Goal: Task Accomplishment & Management: Use online tool/utility

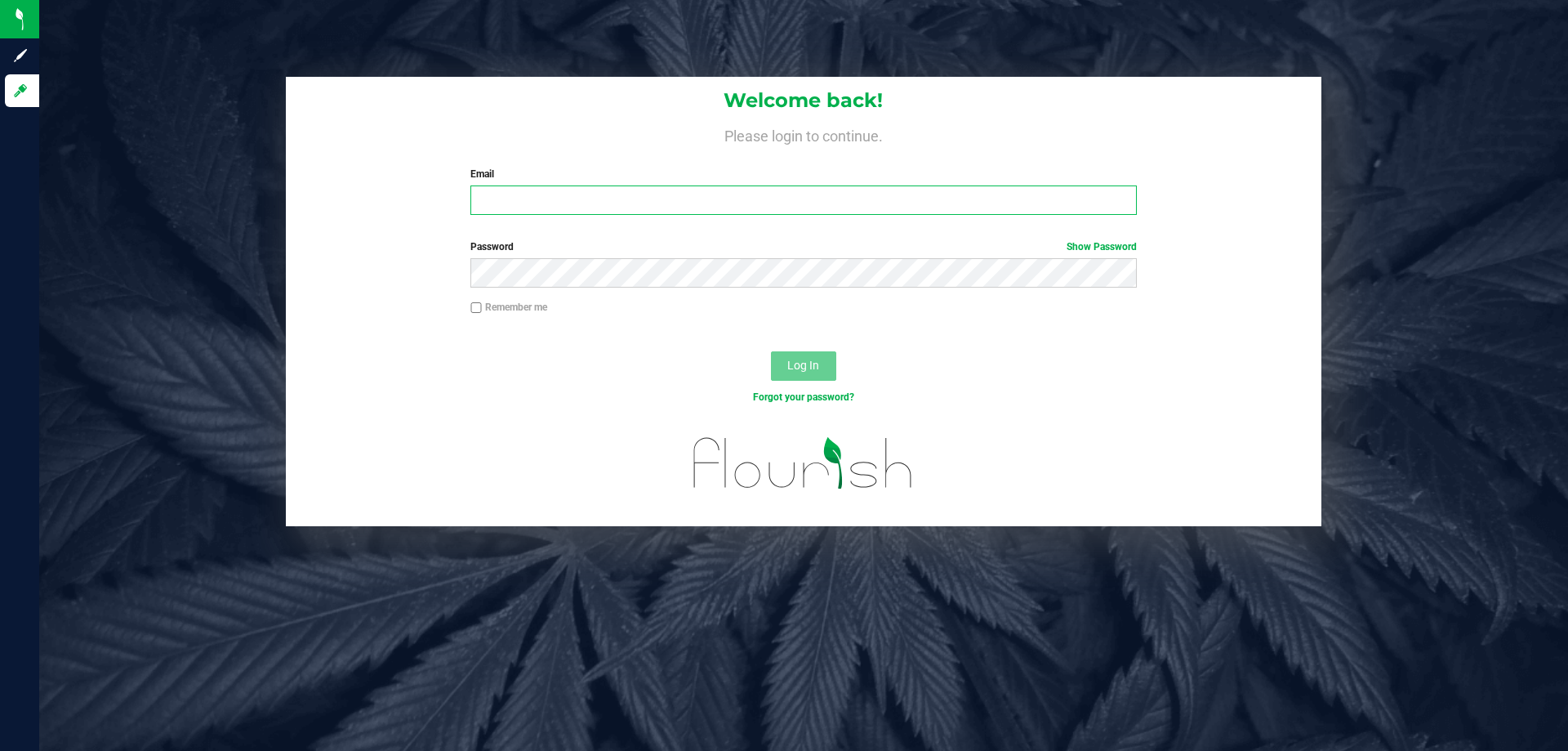
click at [543, 190] on input "Email" at bounding box center [803, 199] width 666 height 30
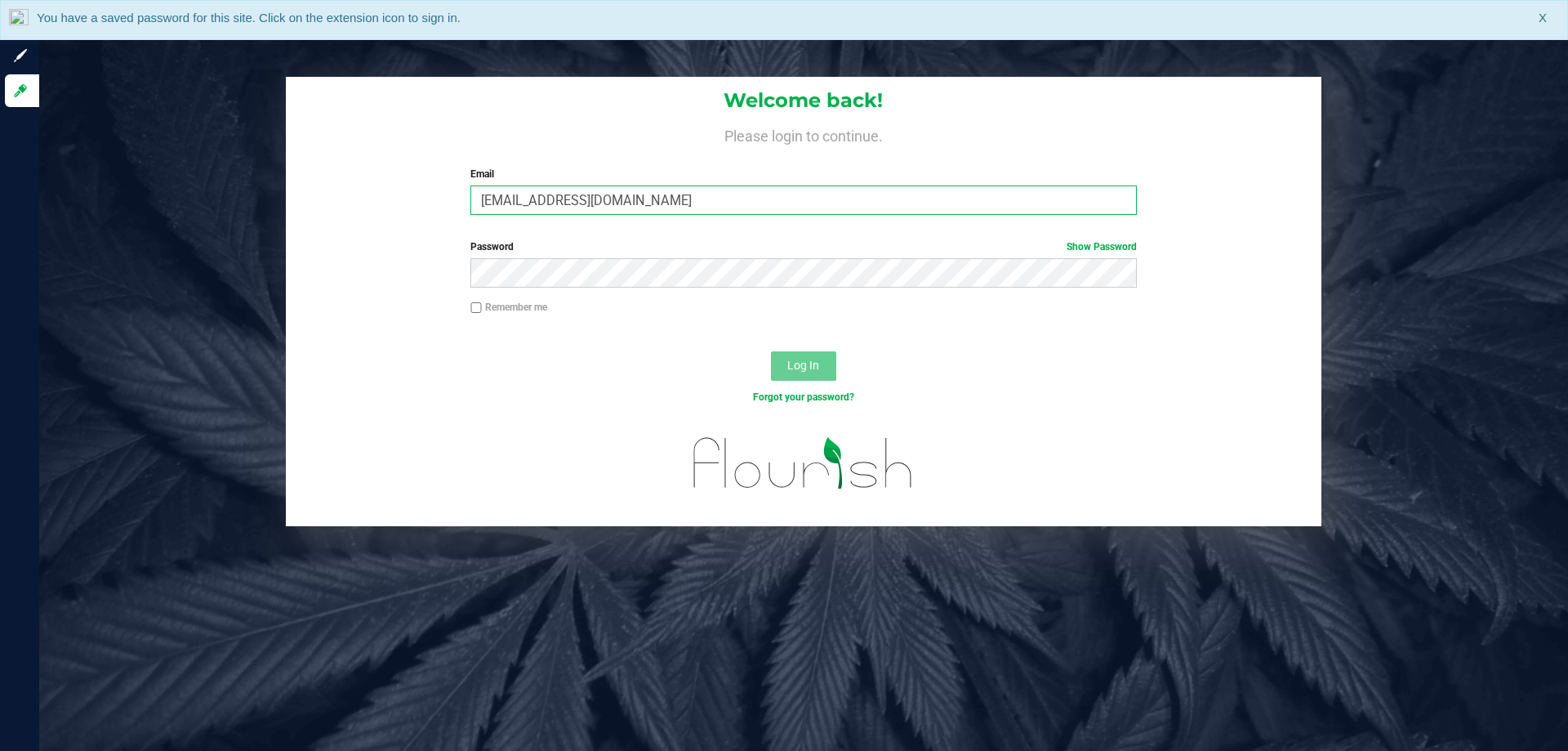
type input "[EMAIL_ADDRESS][DOMAIN_NAME]"
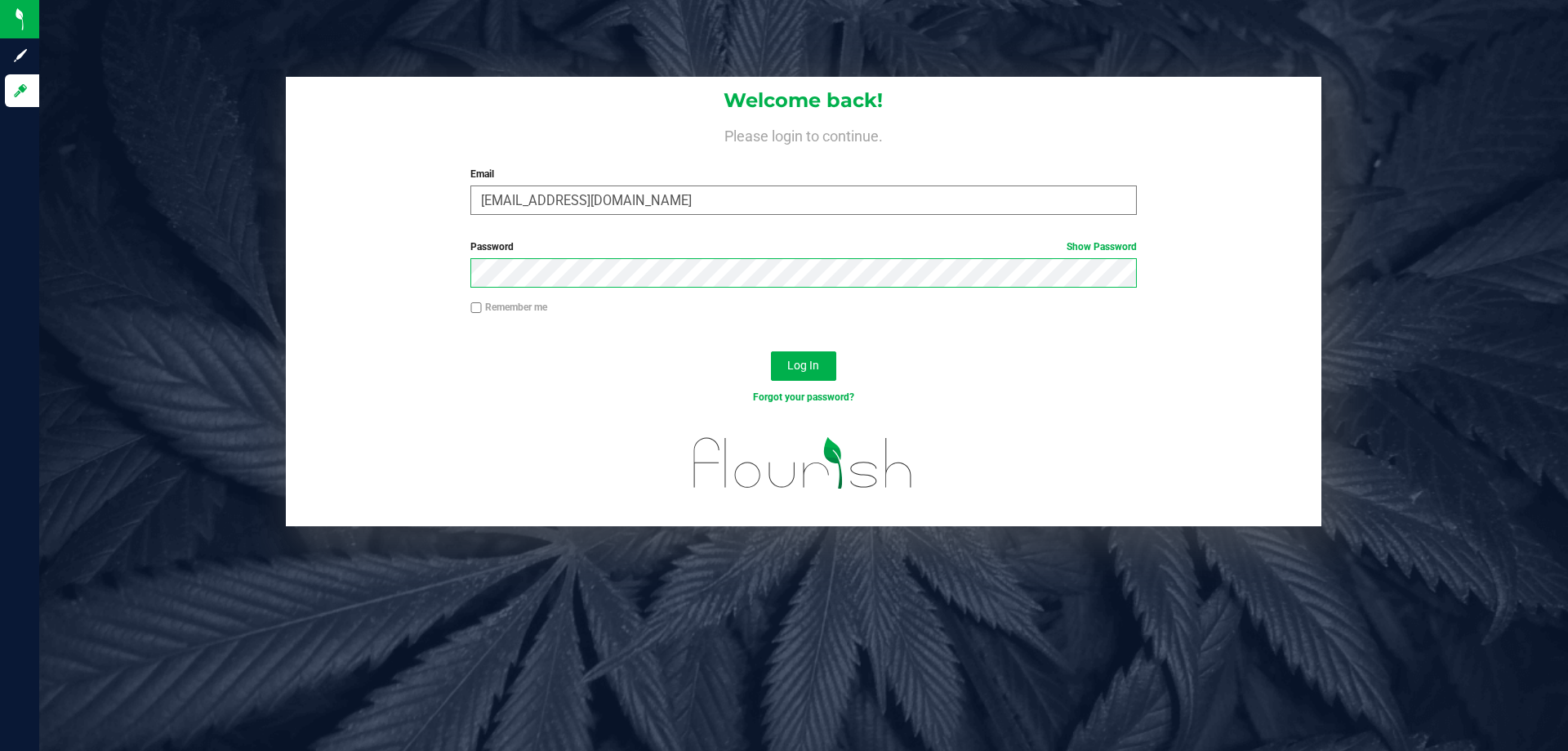
click at [771, 351] on button "Log In" at bounding box center [803, 365] width 65 height 30
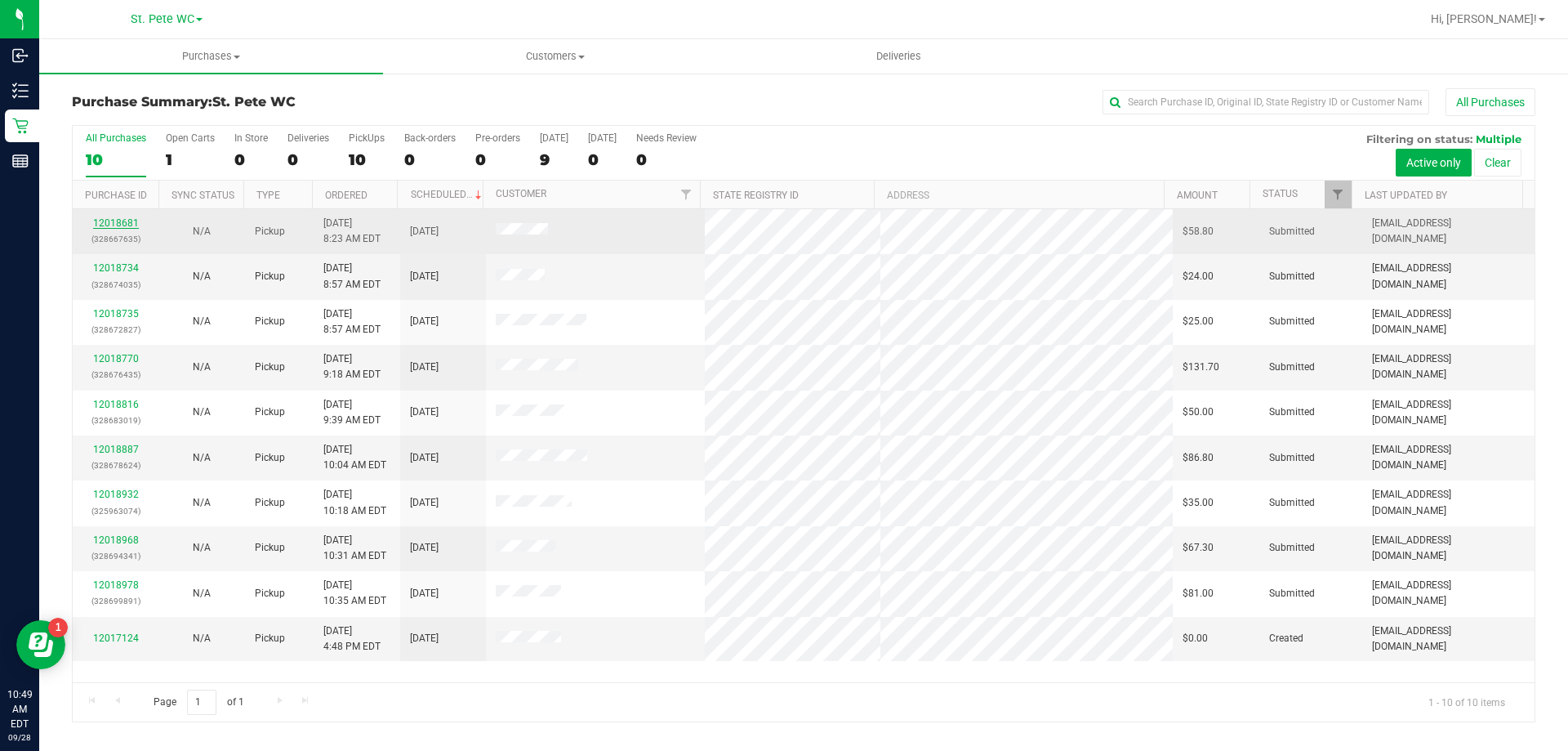
click at [129, 222] on link "12018681" at bounding box center [116, 223] width 46 height 11
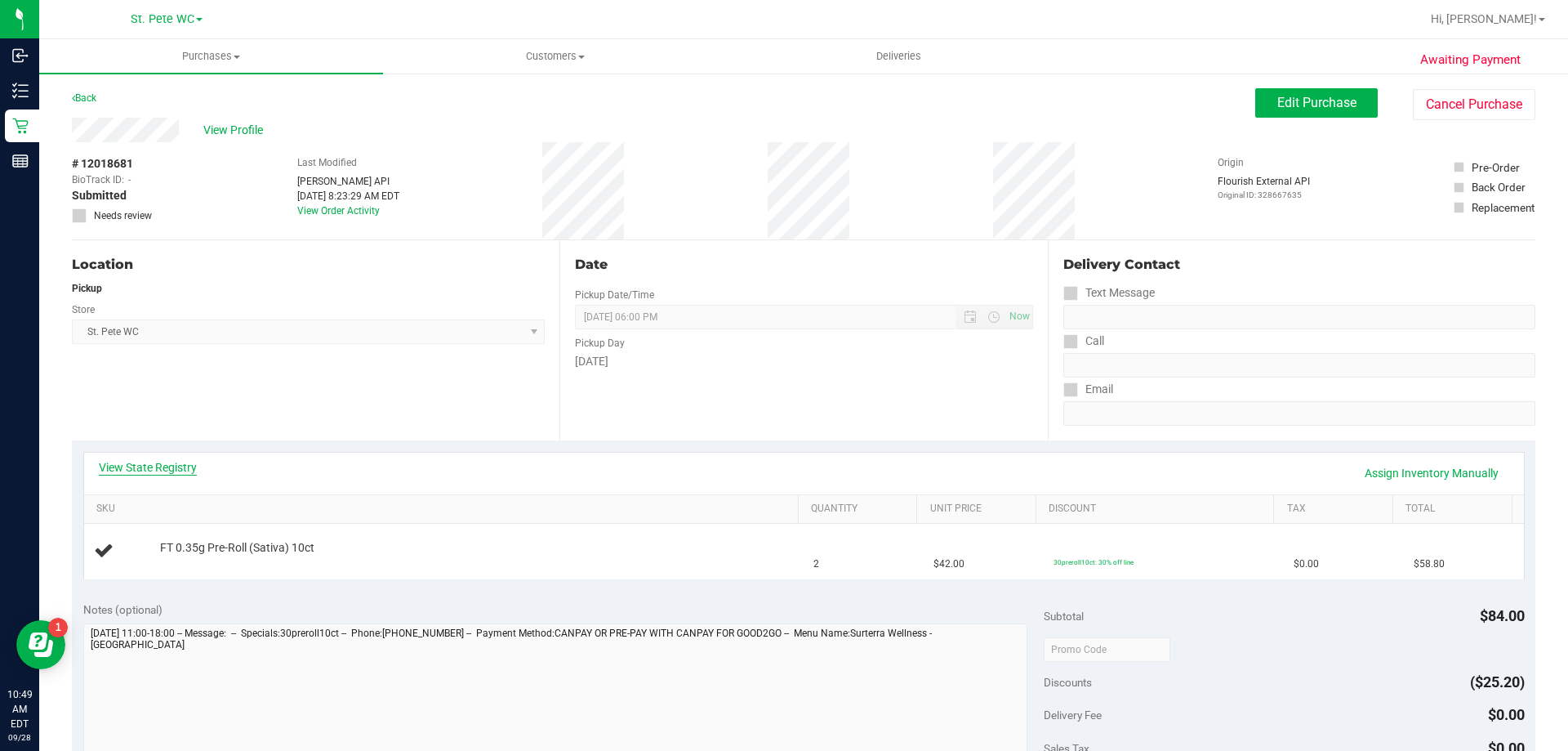
click at [179, 469] on link "View State Registry" at bounding box center [148, 467] width 98 height 16
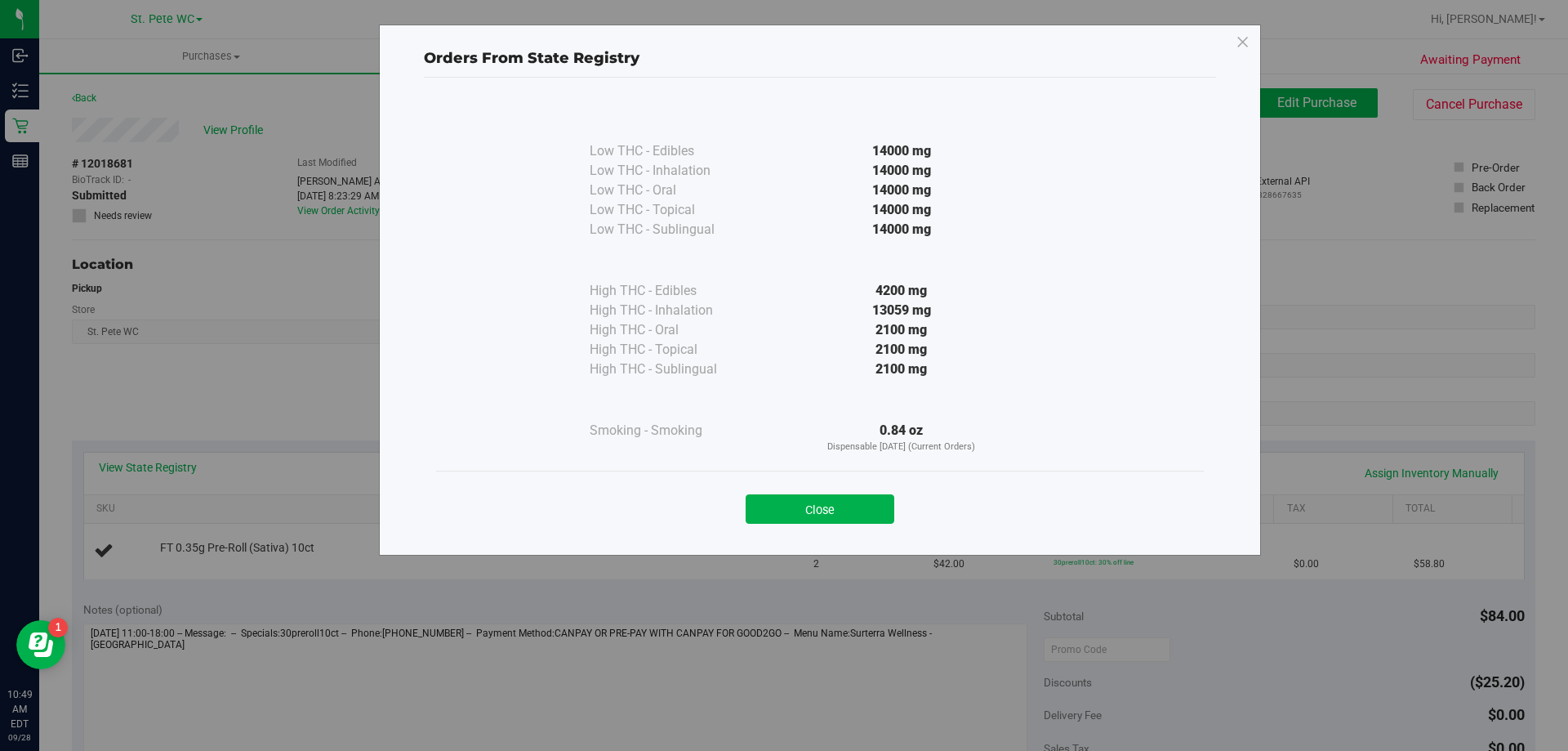
click at [805, 527] on div "Close" at bounding box center [819, 503] width 768 height 66
click at [806, 509] on button "Close" at bounding box center [820, 509] width 149 height 30
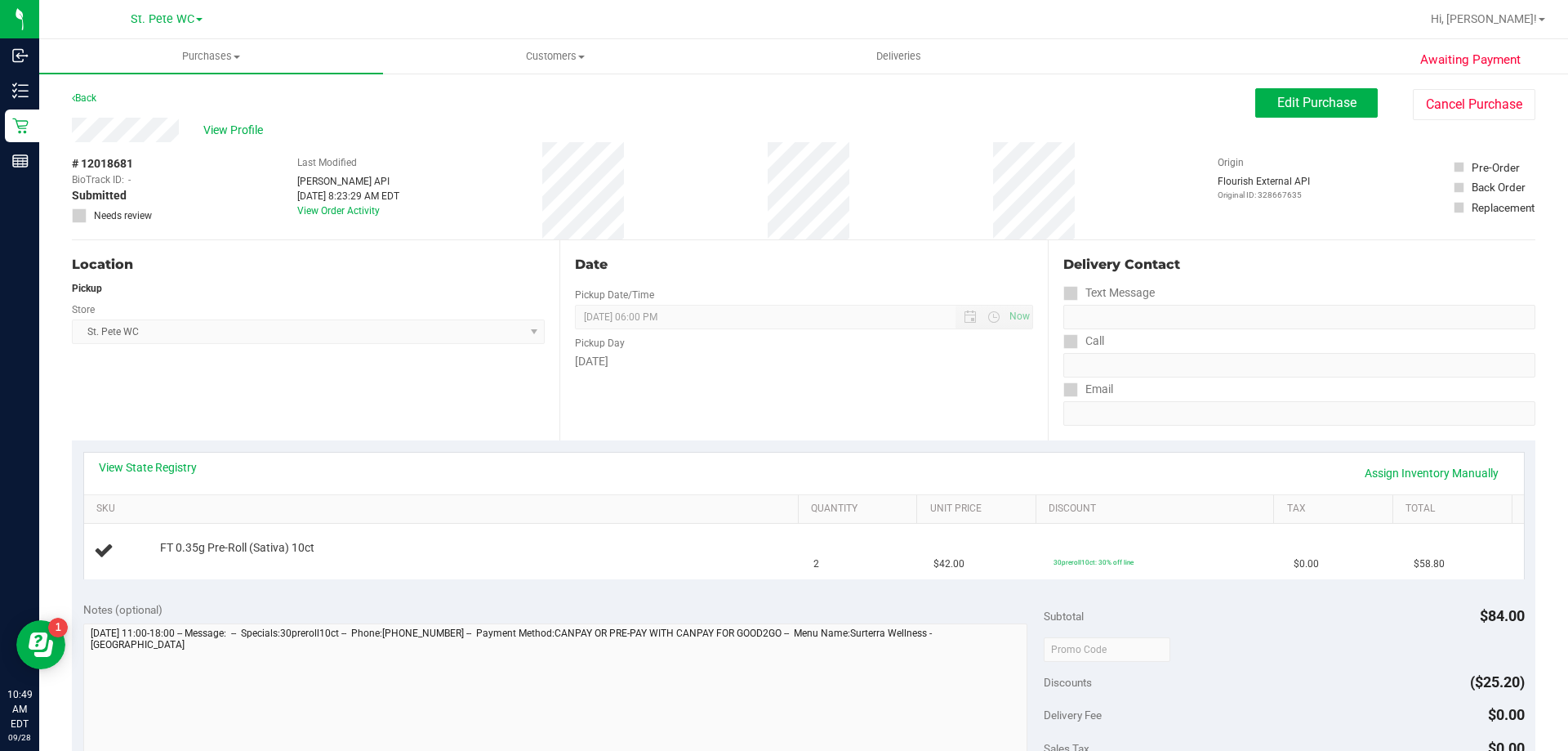
click at [174, 457] on div "View State Registry Assign Inventory Manually" at bounding box center [804, 473] width 1440 height 42
click at [179, 473] on link "View State Registry" at bounding box center [148, 467] width 98 height 16
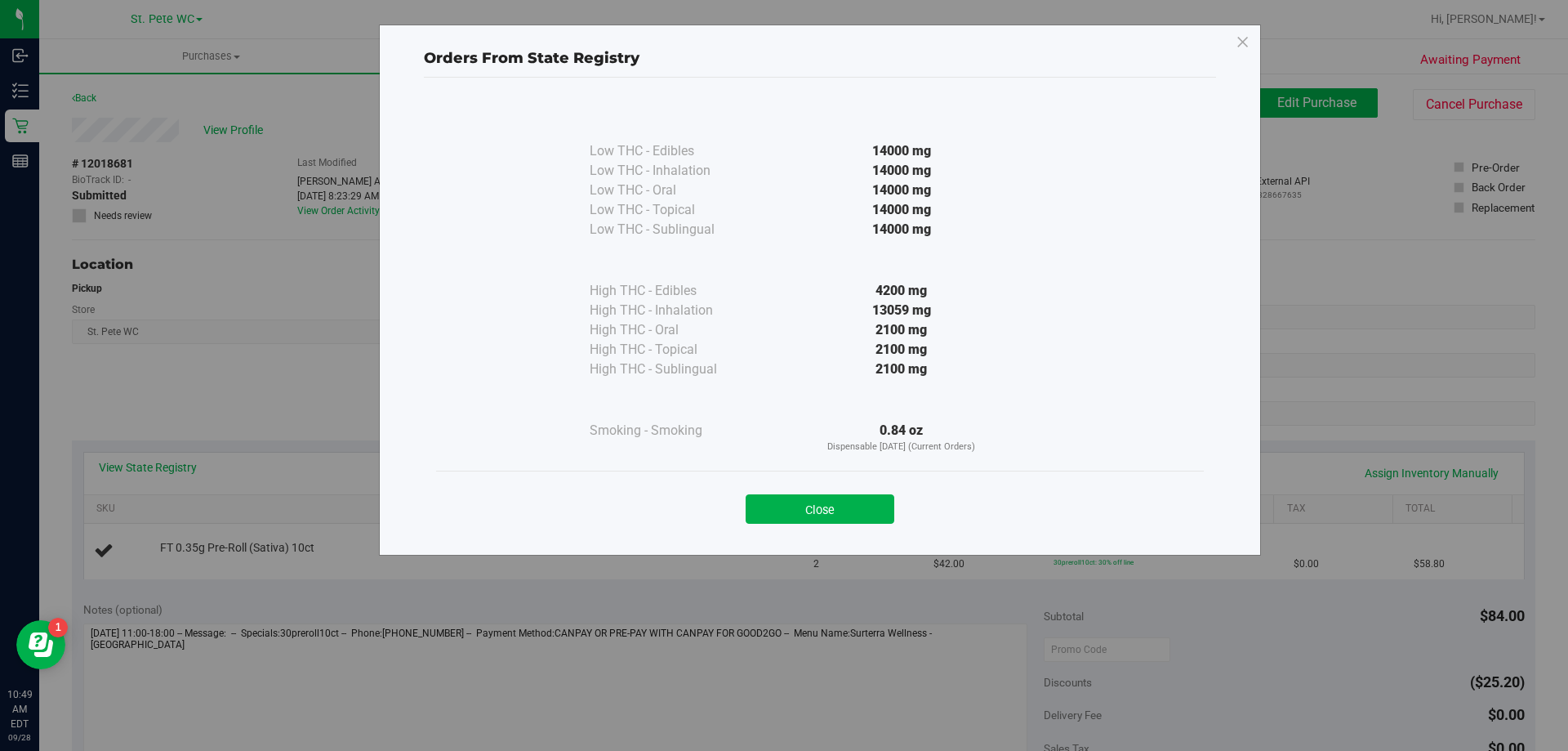
click at [842, 506] on button "Close" at bounding box center [820, 509] width 149 height 30
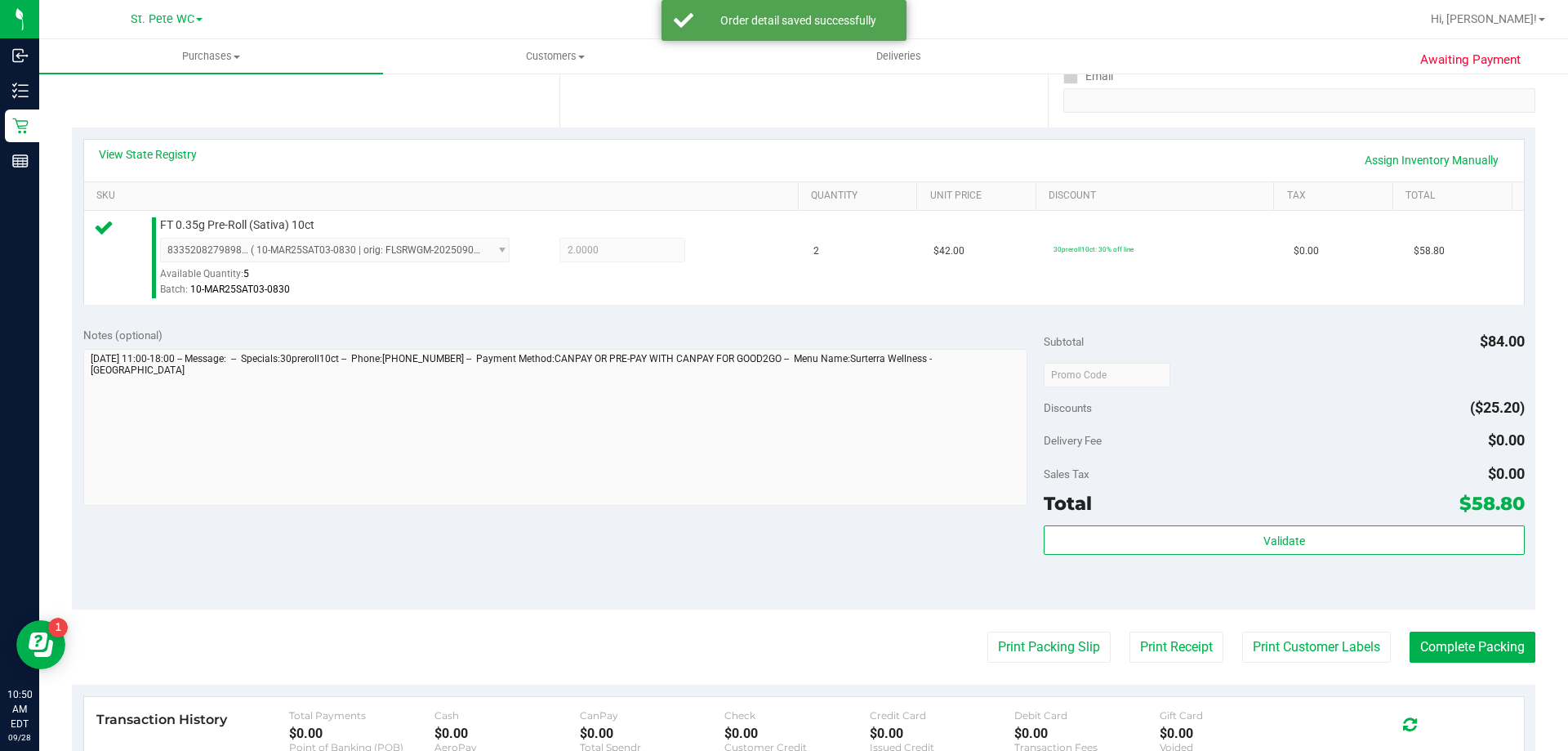
scroll to position [585, 0]
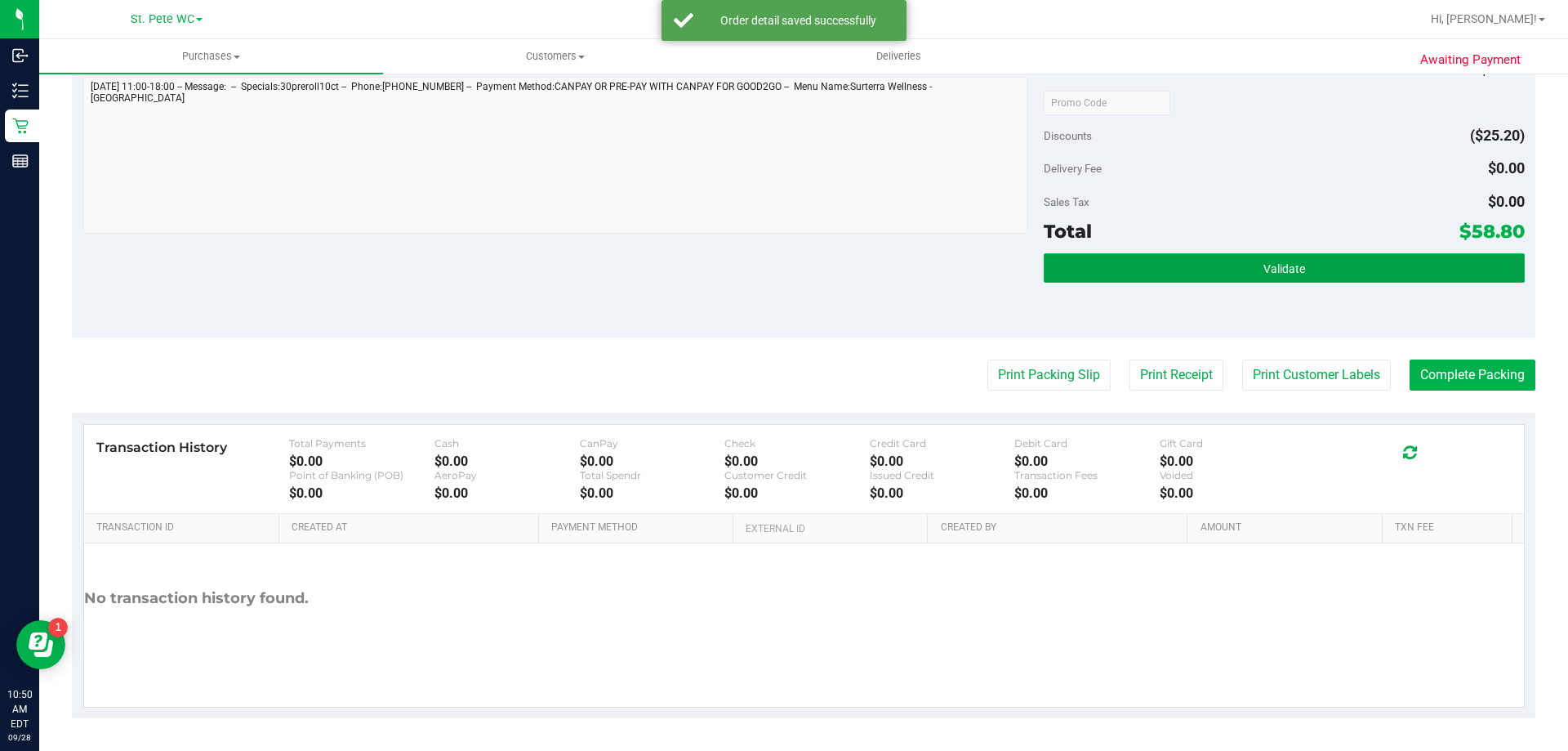
click at [1207, 273] on button "Validate" at bounding box center [1283, 267] width 480 height 30
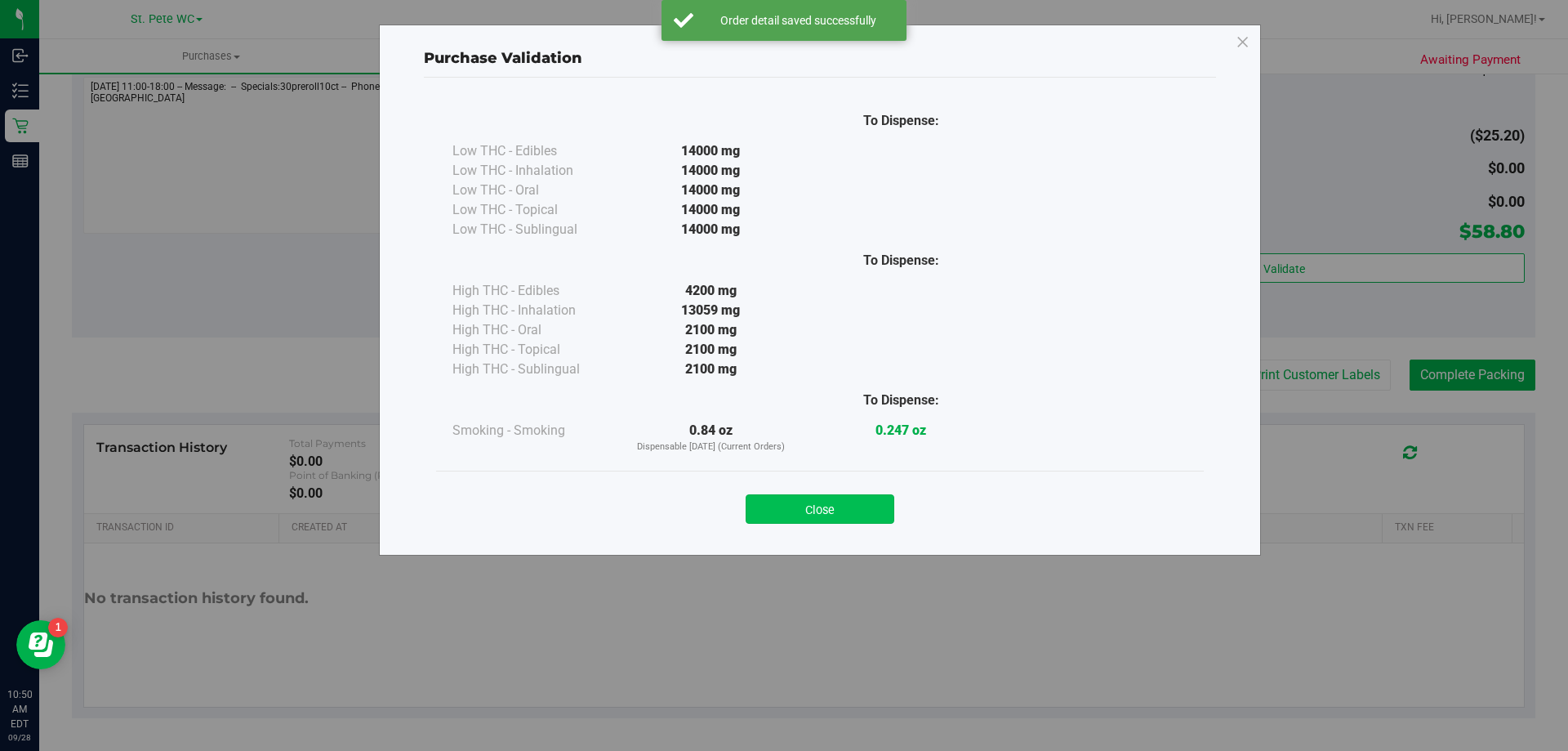
click at [853, 497] on button "Close" at bounding box center [820, 509] width 149 height 30
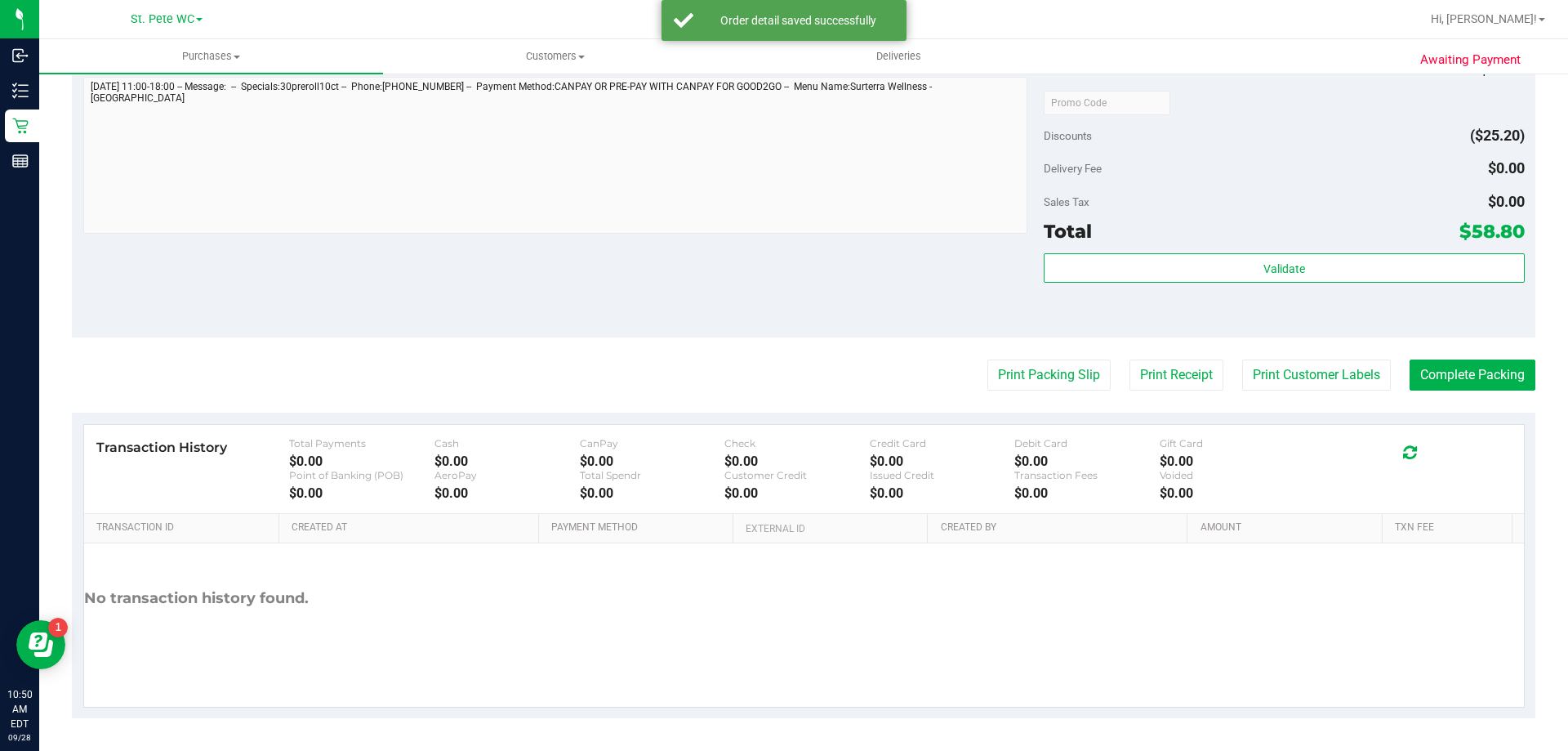
drag, startPoint x: 1271, startPoint y: 344, endPoint x: 1280, endPoint y: 355, distance: 14.2
click at [1274, 347] on purchase-details "Back Edit Purchase Cancel Purchase View Profile # 12018681 BioTrack ID: - Submi…" at bounding box center [803, 110] width 1463 height 1215
click at [1287, 367] on button "Print Customer Labels" at bounding box center [1316, 375] width 149 height 31
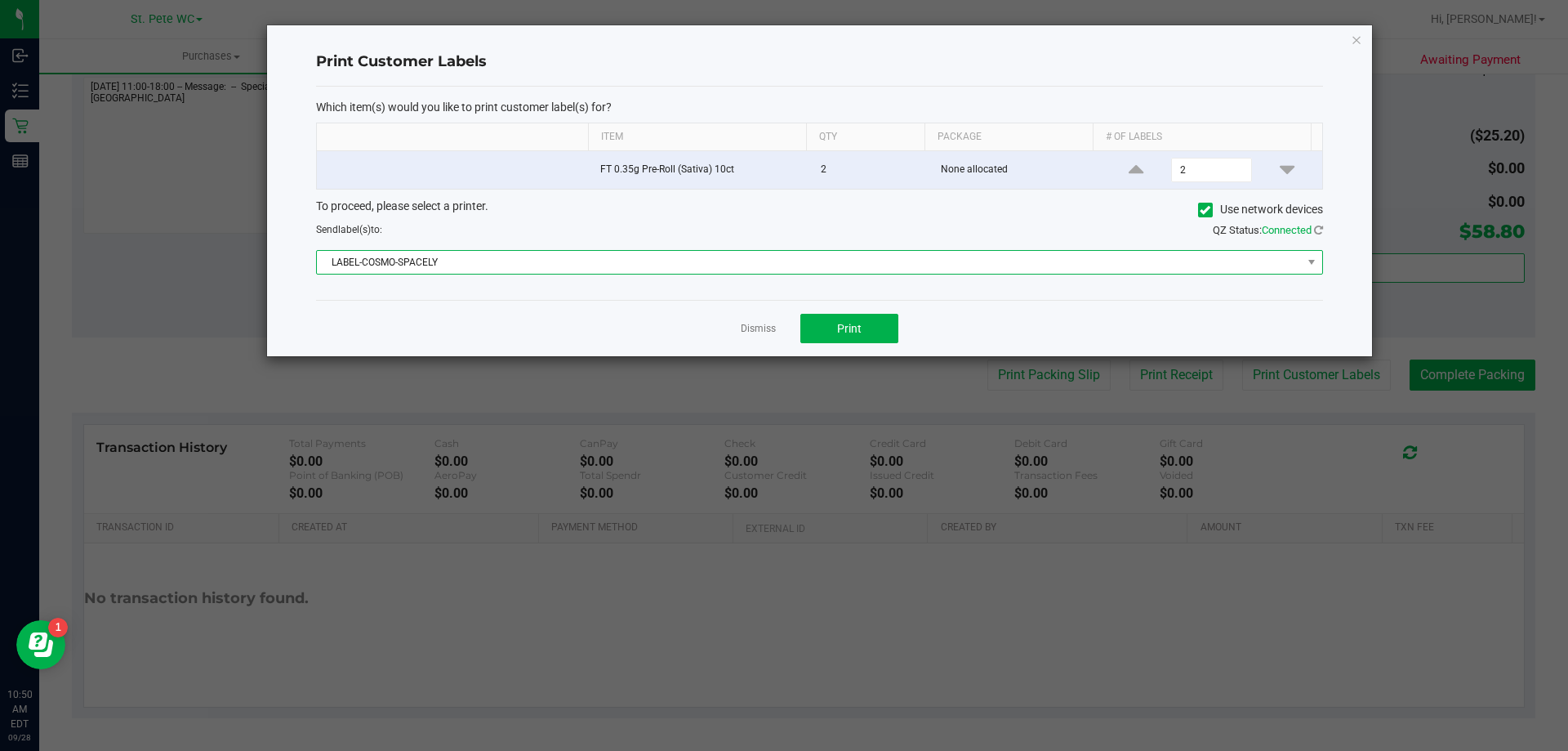
click at [800, 256] on span "LABEL-COSMO-SPACELY" at bounding box center [809, 262] width 985 height 23
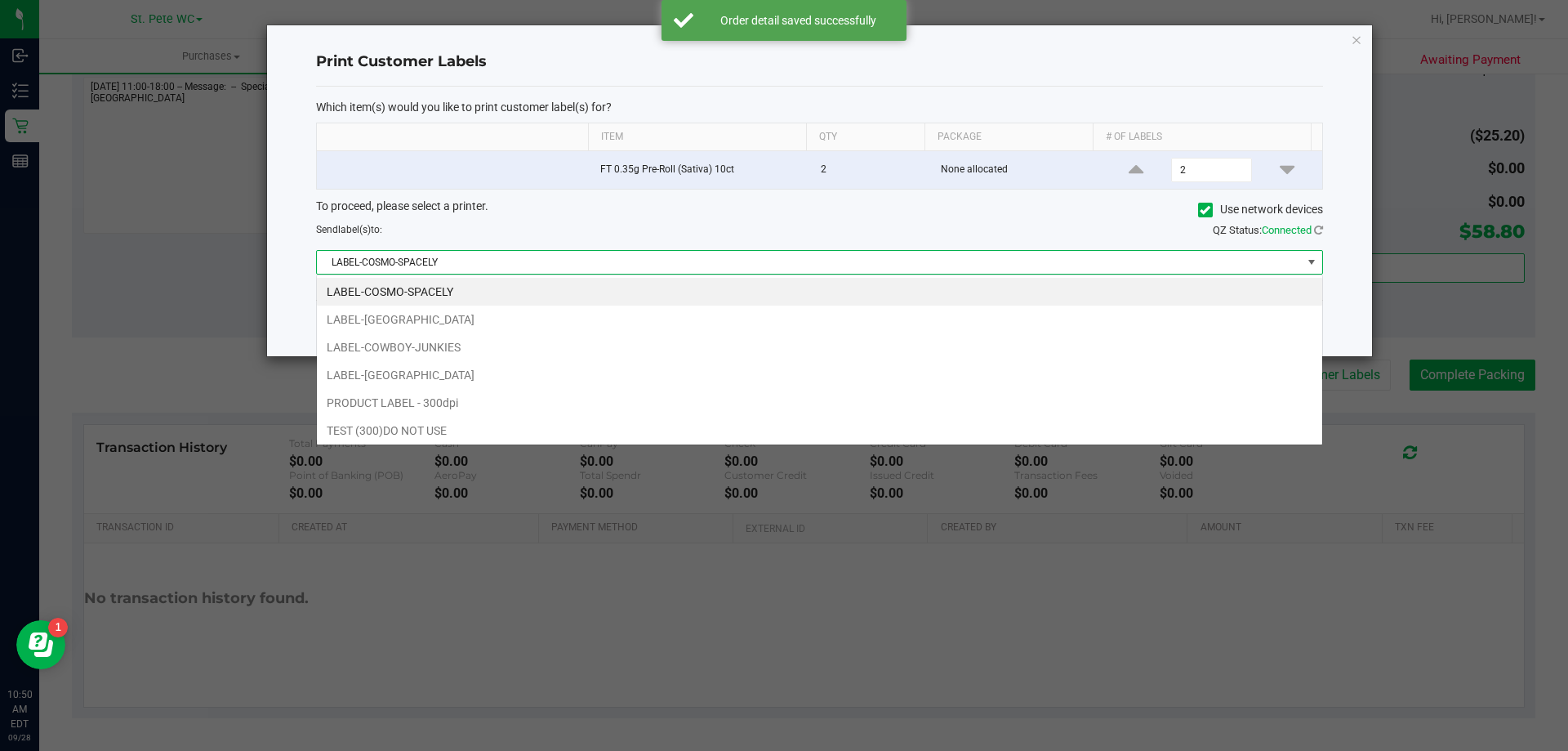
scroll to position [25, 1006]
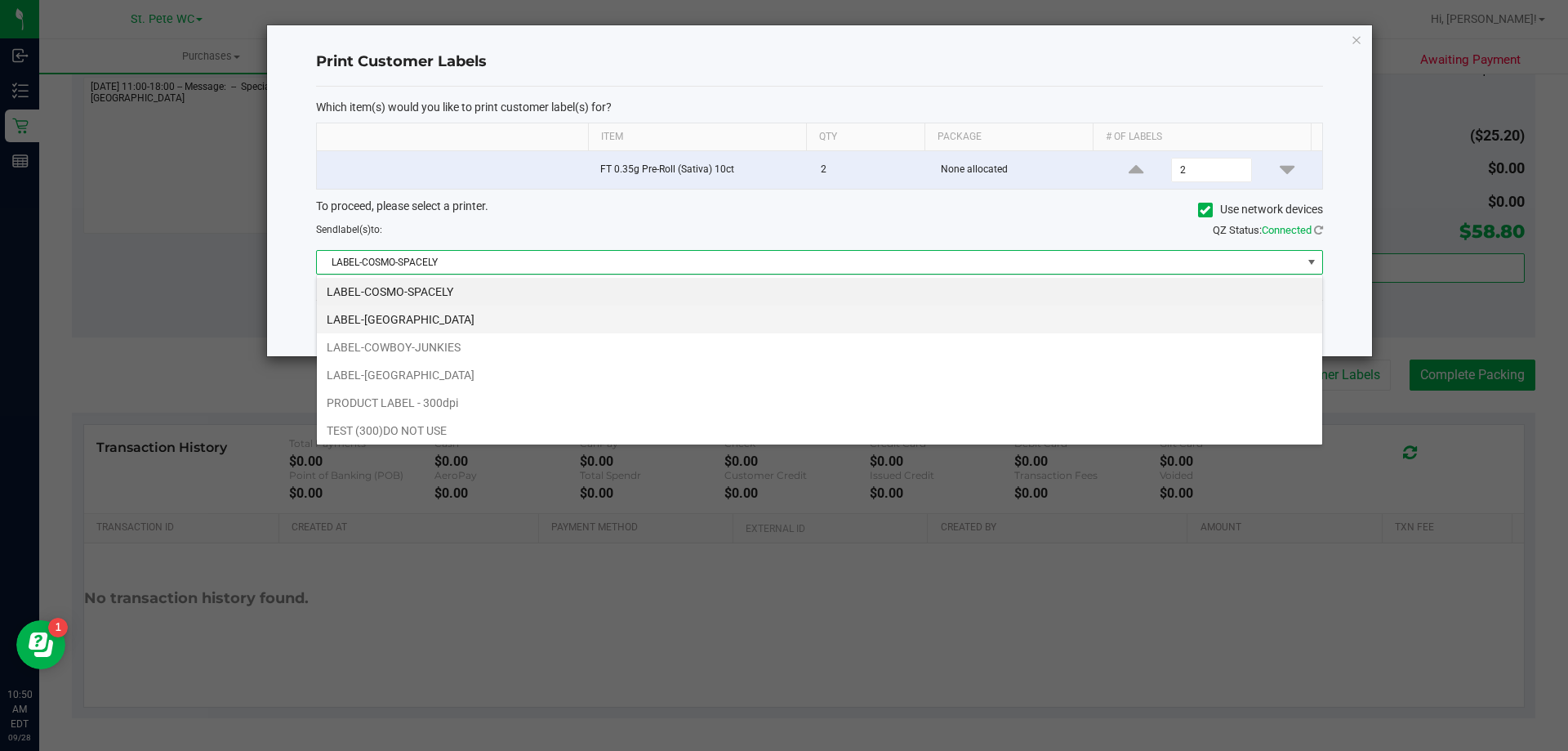
click at [505, 310] on li "LABEL-COSTA-RICA" at bounding box center [819, 319] width 1005 height 28
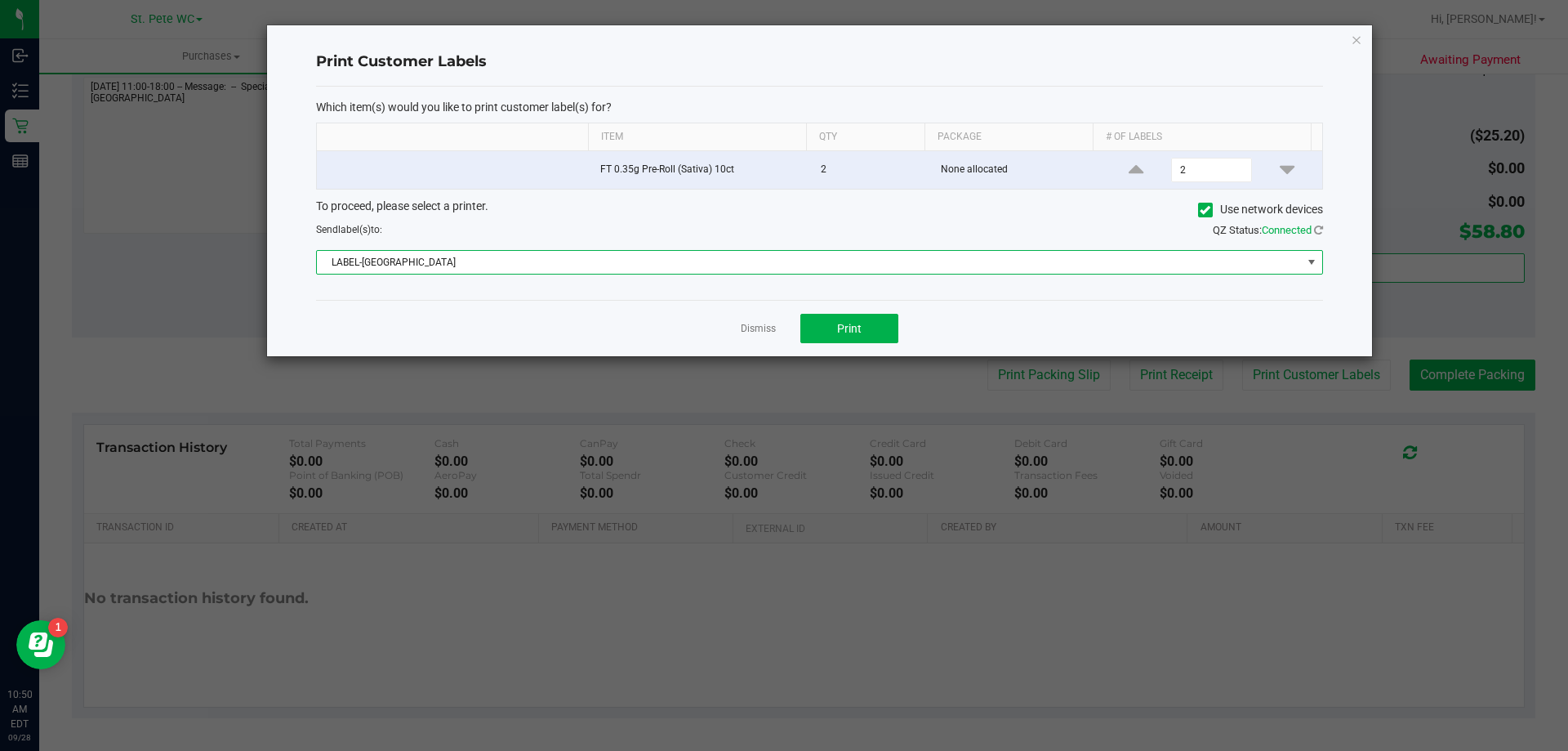
click at [877, 311] on div "Dismiss Print" at bounding box center [819, 327] width 1007 height 56
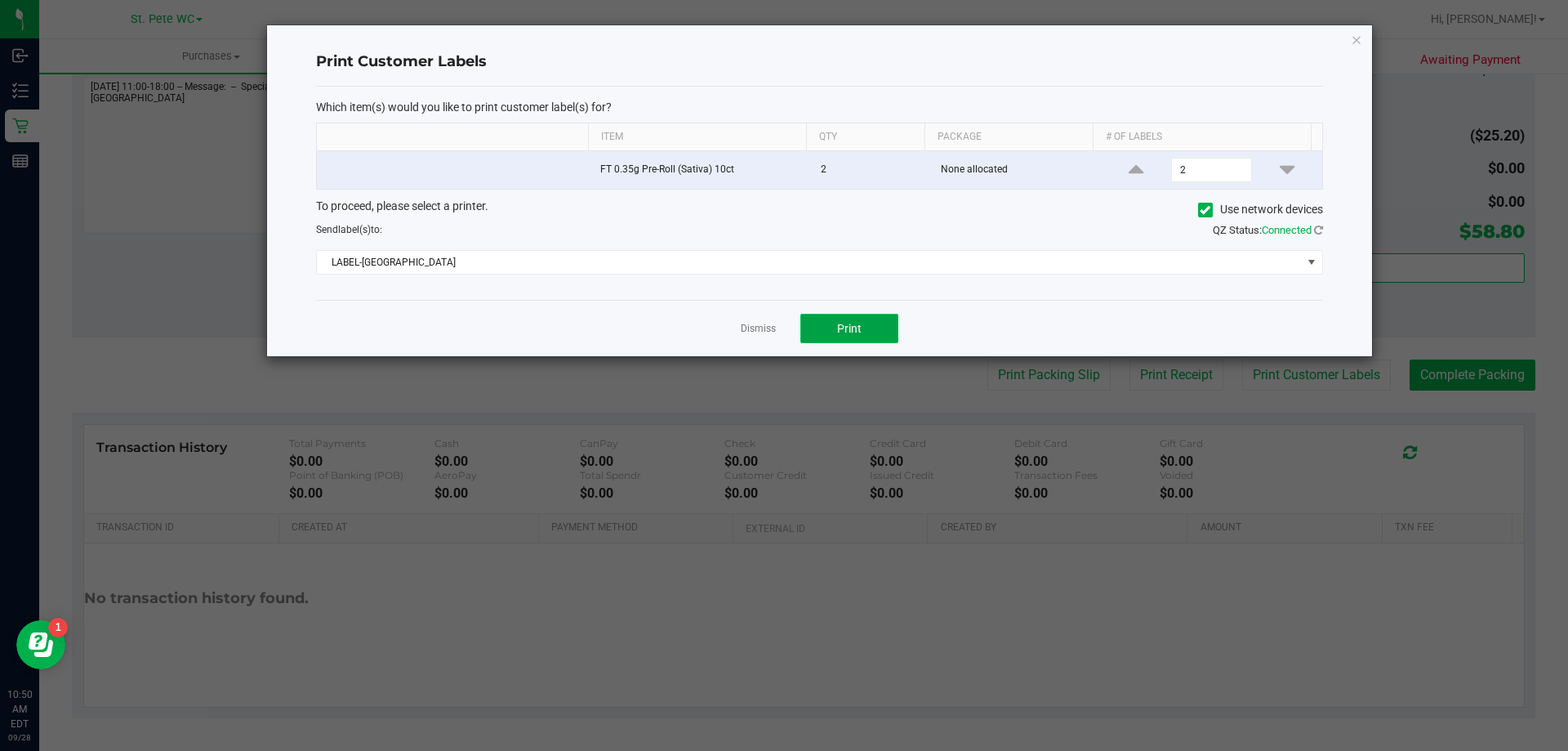
click at [877, 316] on button "Print" at bounding box center [849, 328] width 98 height 30
click at [1351, 41] on icon "button" at bounding box center [1356, 39] width 11 height 20
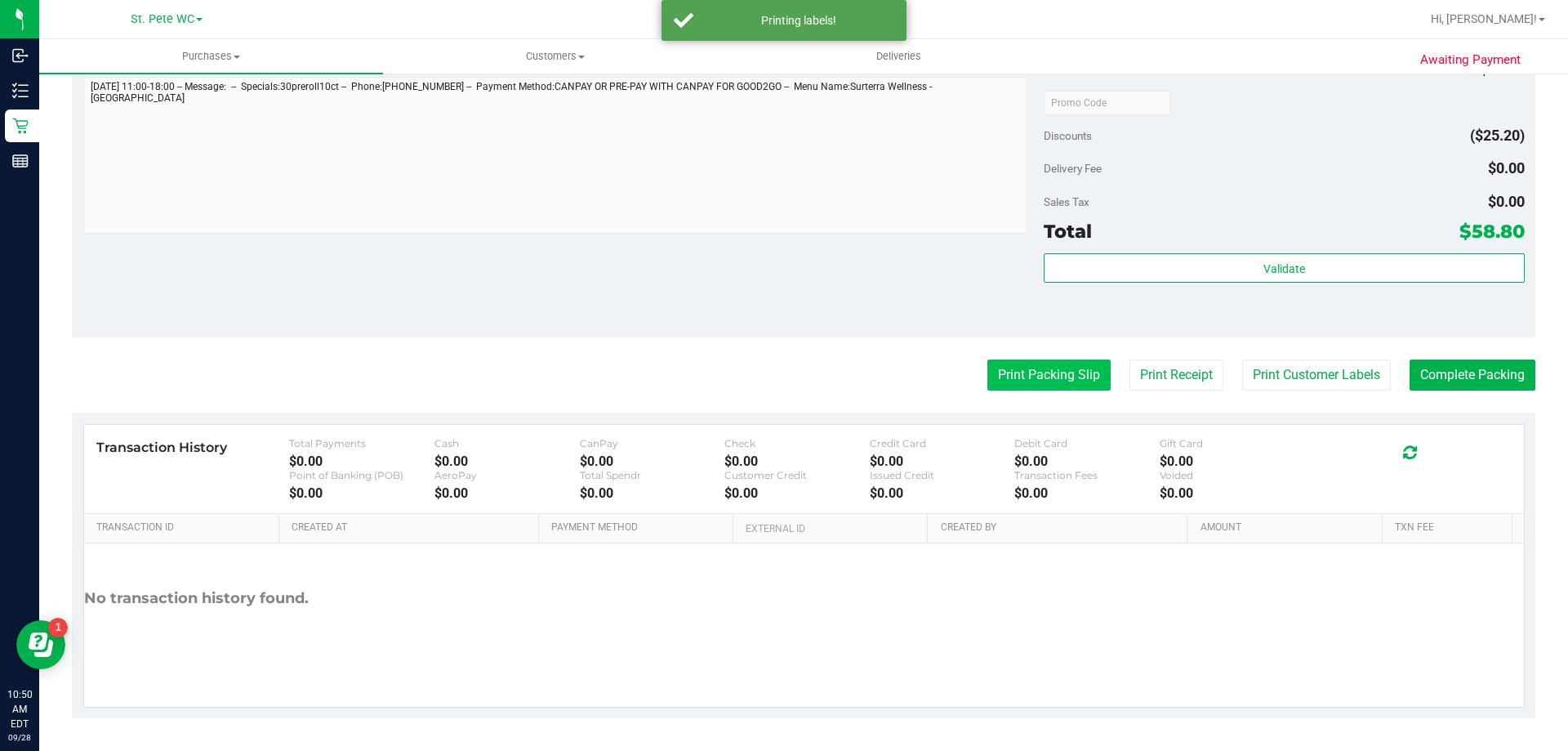
click at [1021, 379] on button "Print Packing Slip" at bounding box center [1048, 375] width 123 height 31
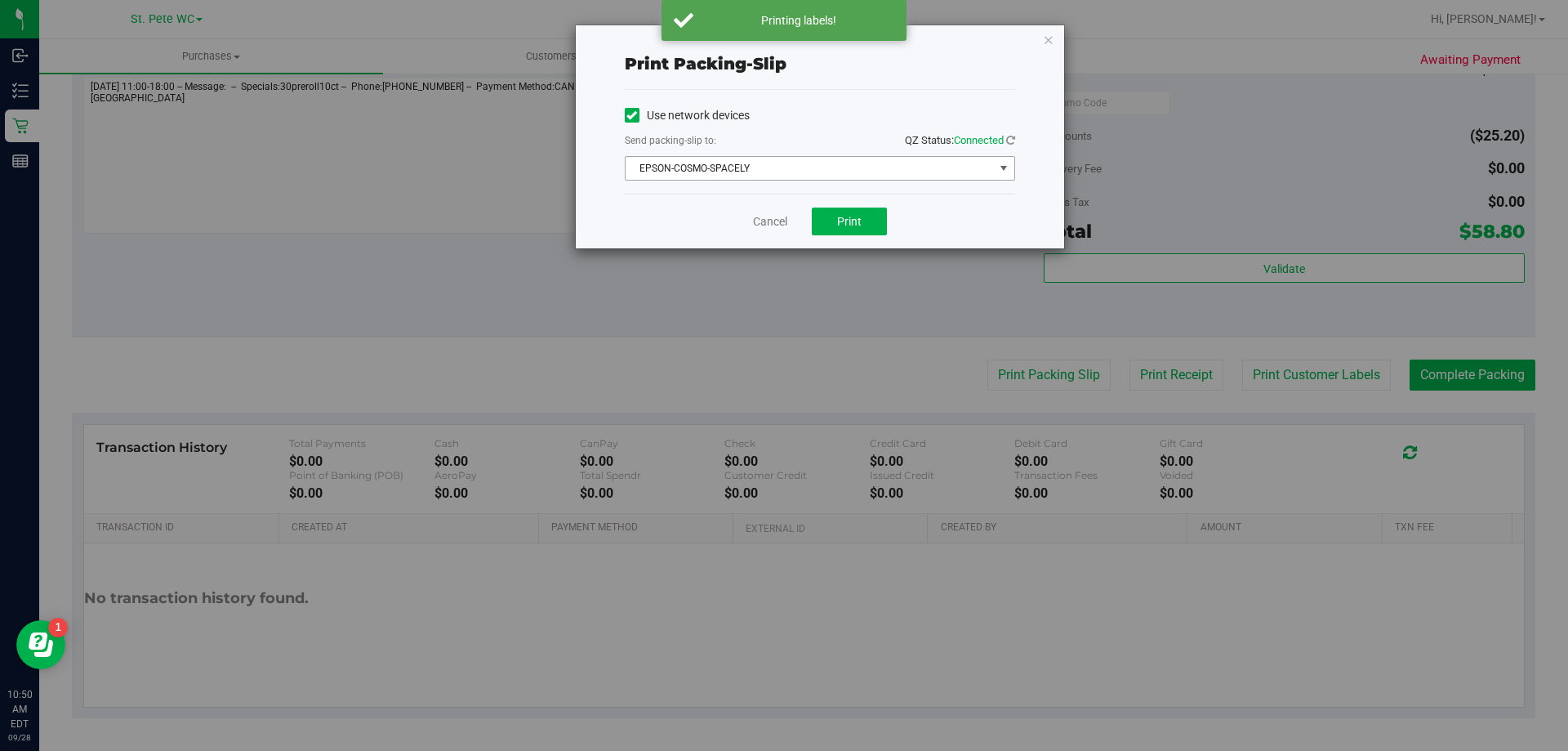
click at [774, 158] on span "EPSON-COSMO-SPACELY" at bounding box center [810, 168] width 368 height 23
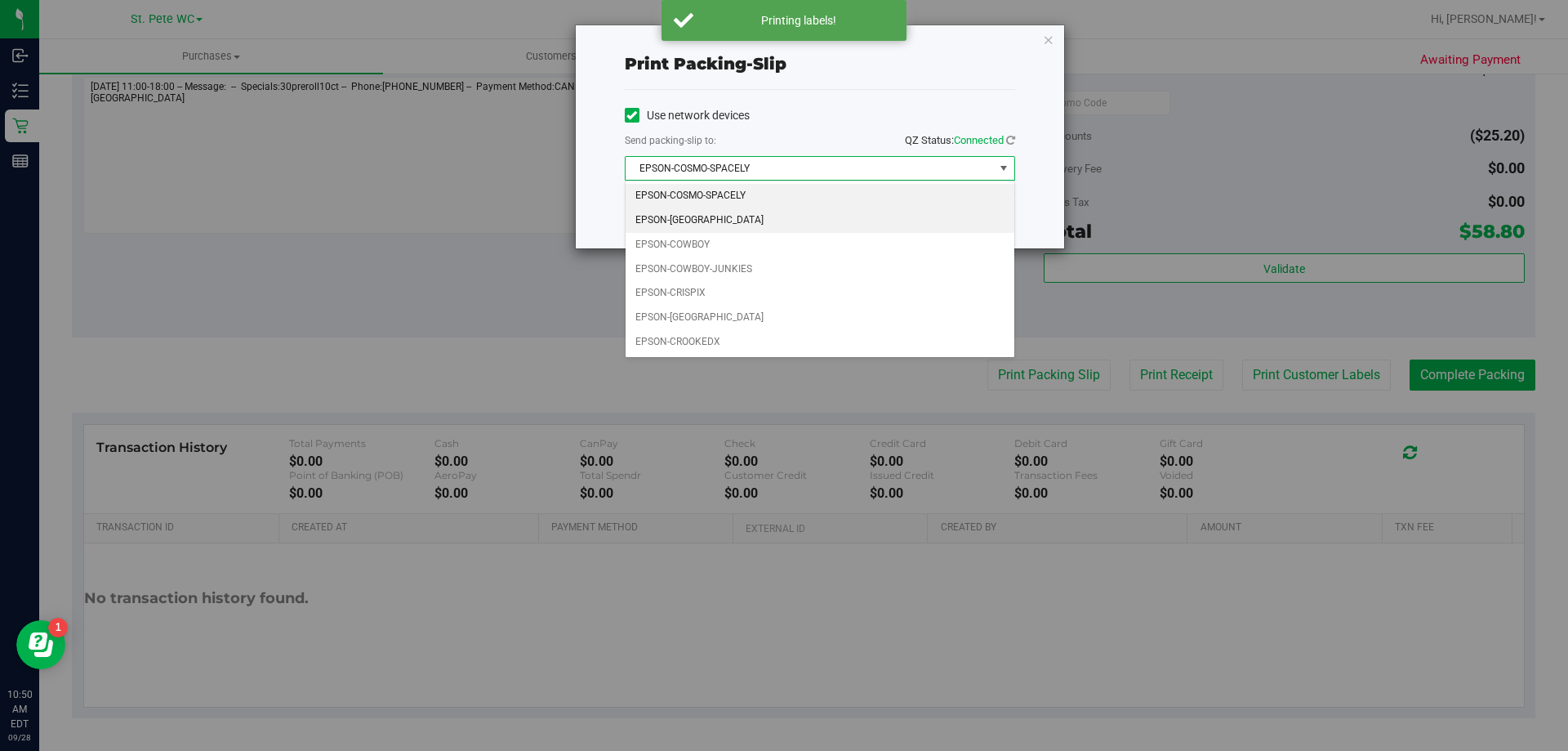
click at [691, 230] on li "EPSON-COSTA-RICA" at bounding box center [820, 220] width 389 height 25
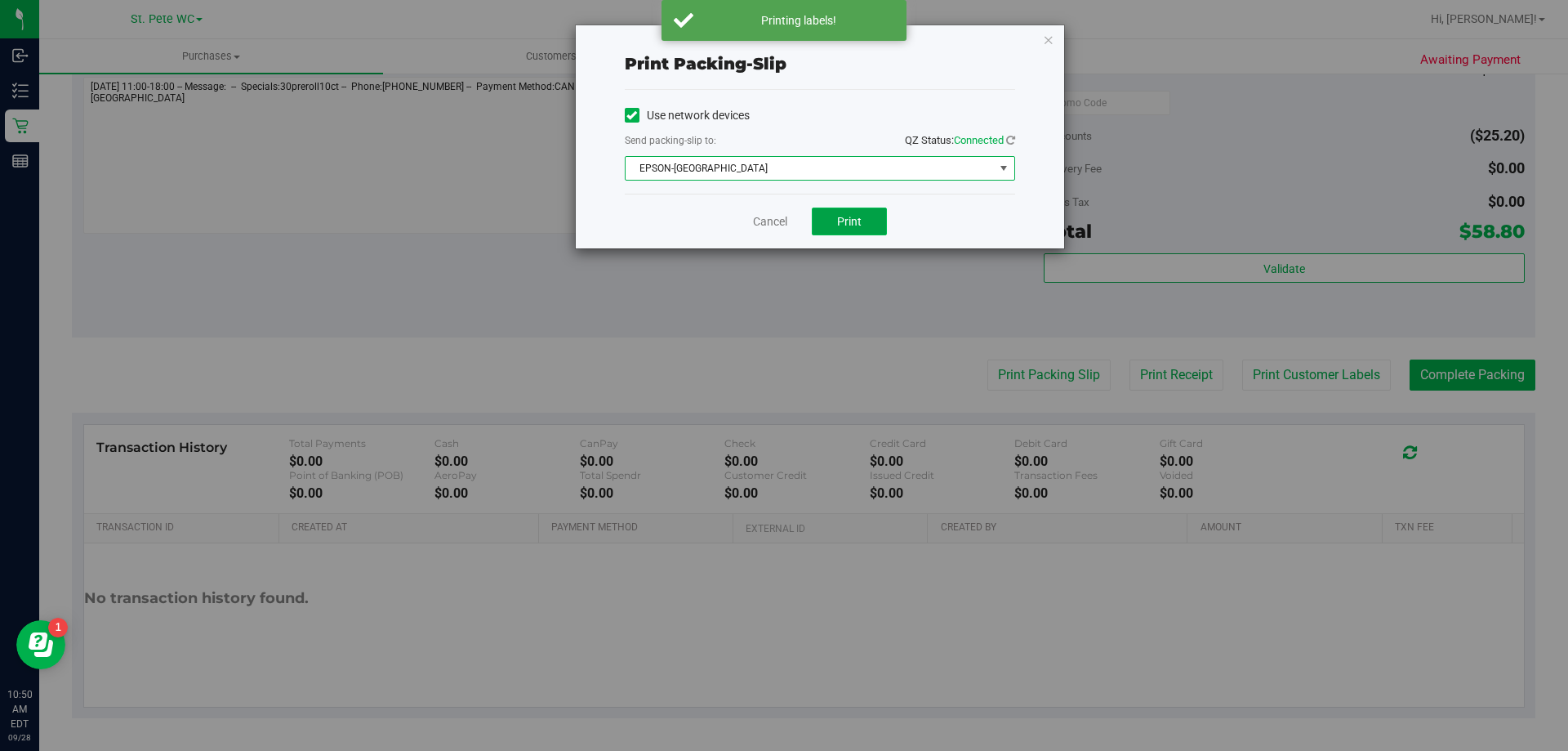
click at [849, 212] on button "Print" at bounding box center [849, 220] width 75 height 28
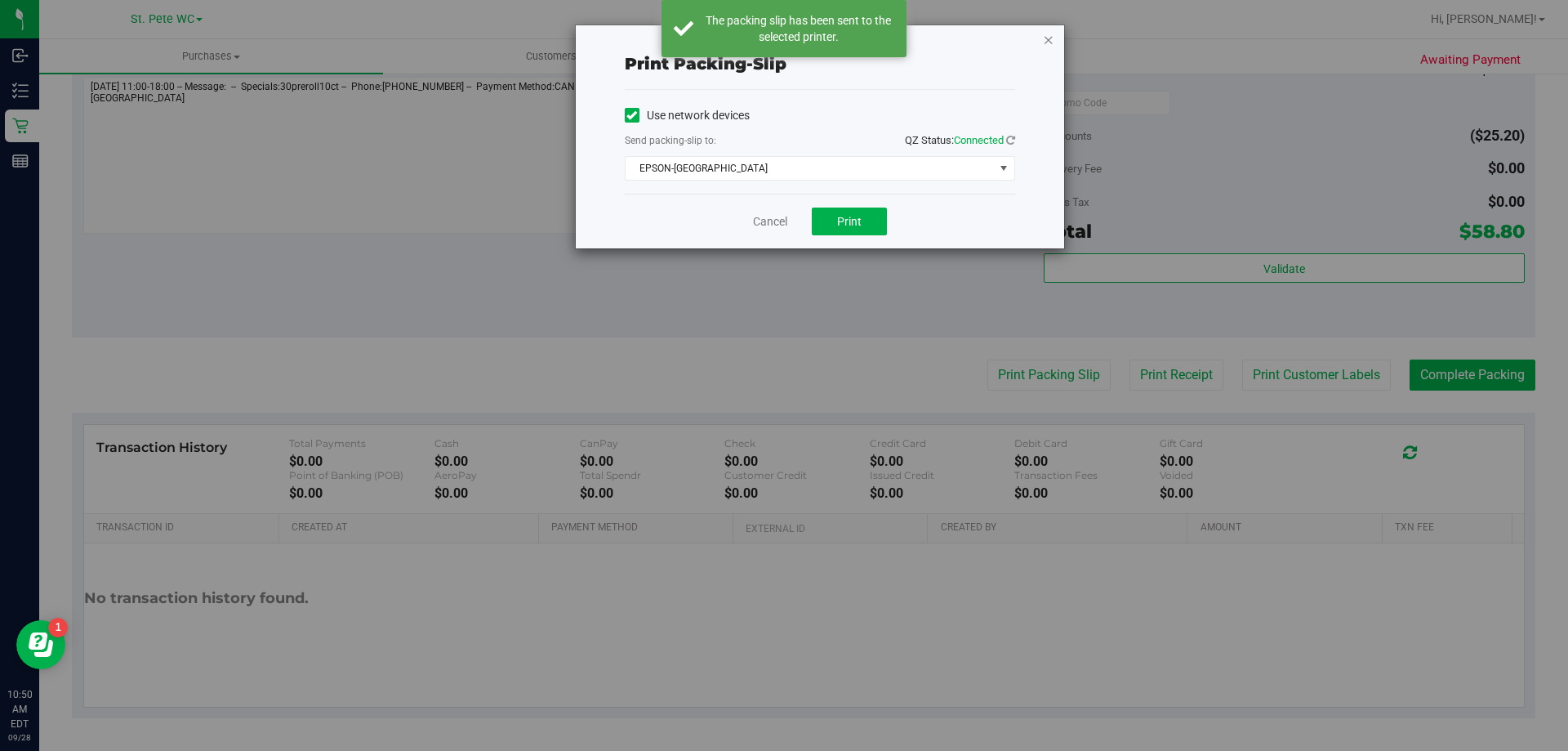
click at [1049, 39] on icon "button" at bounding box center [1048, 39] width 11 height 20
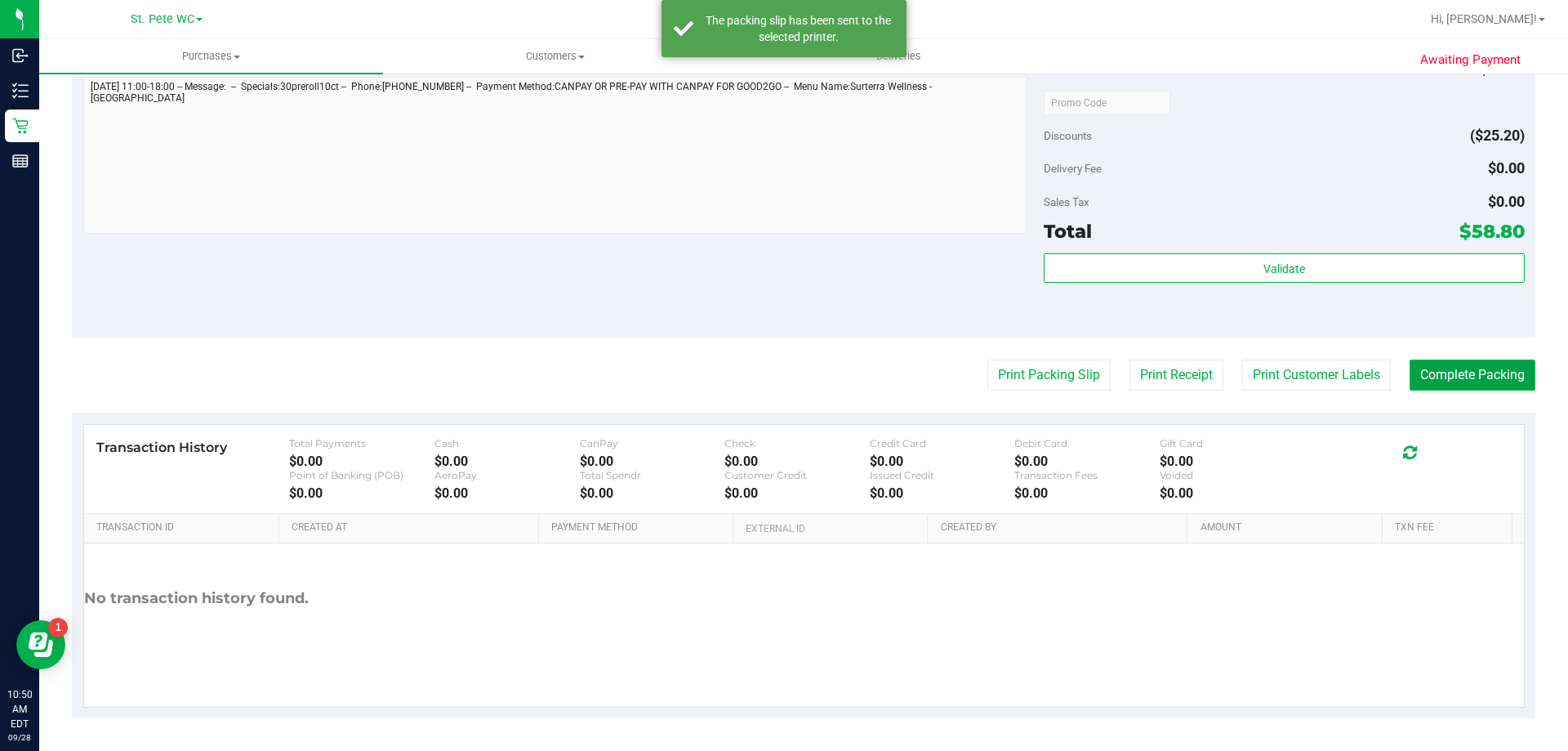
click at [1489, 384] on button "Complete Packing" at bounding box center [1473, 375] width 126 height 31
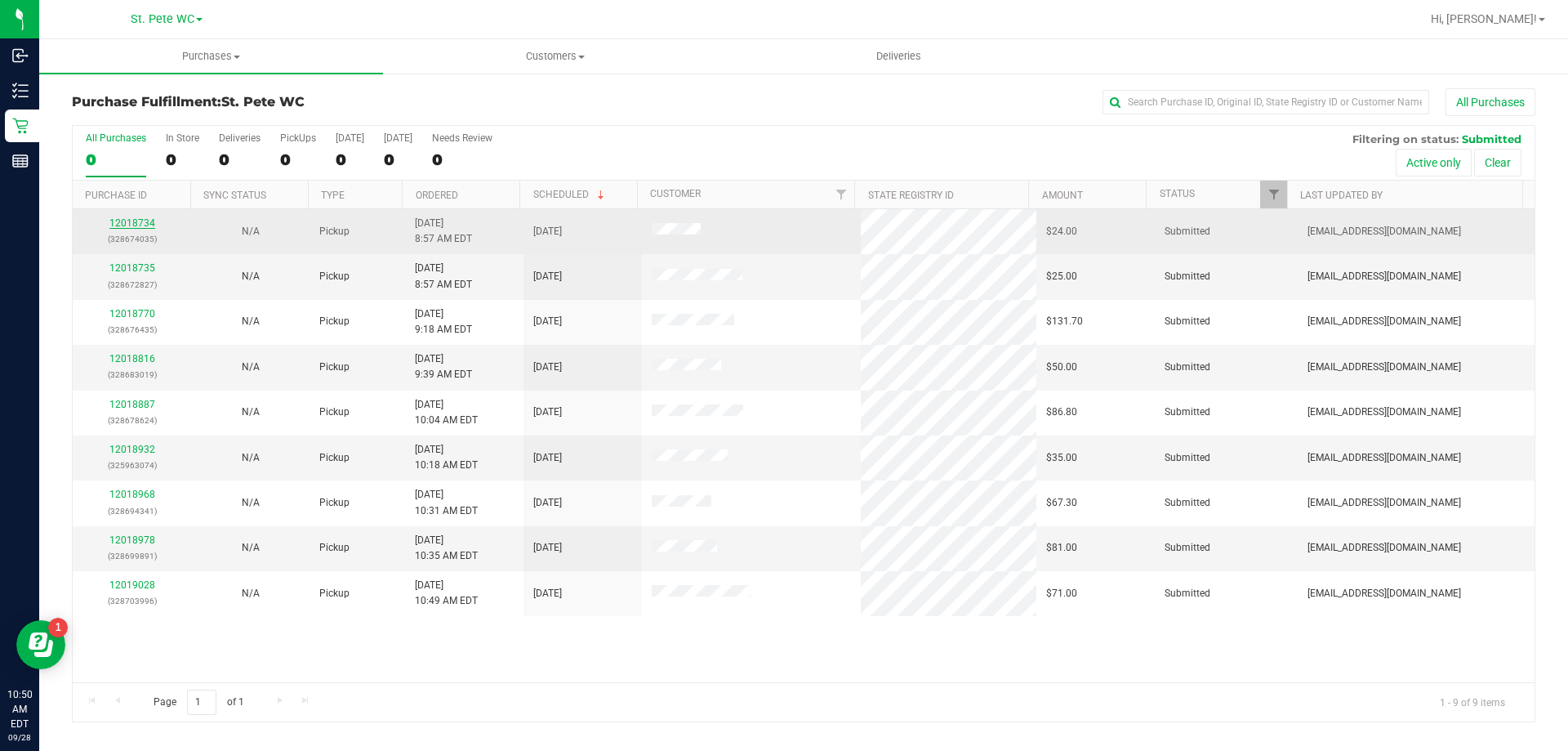
click at [134, 224] on link "12018734" at bounding box center [133, 223] width 46 height 11
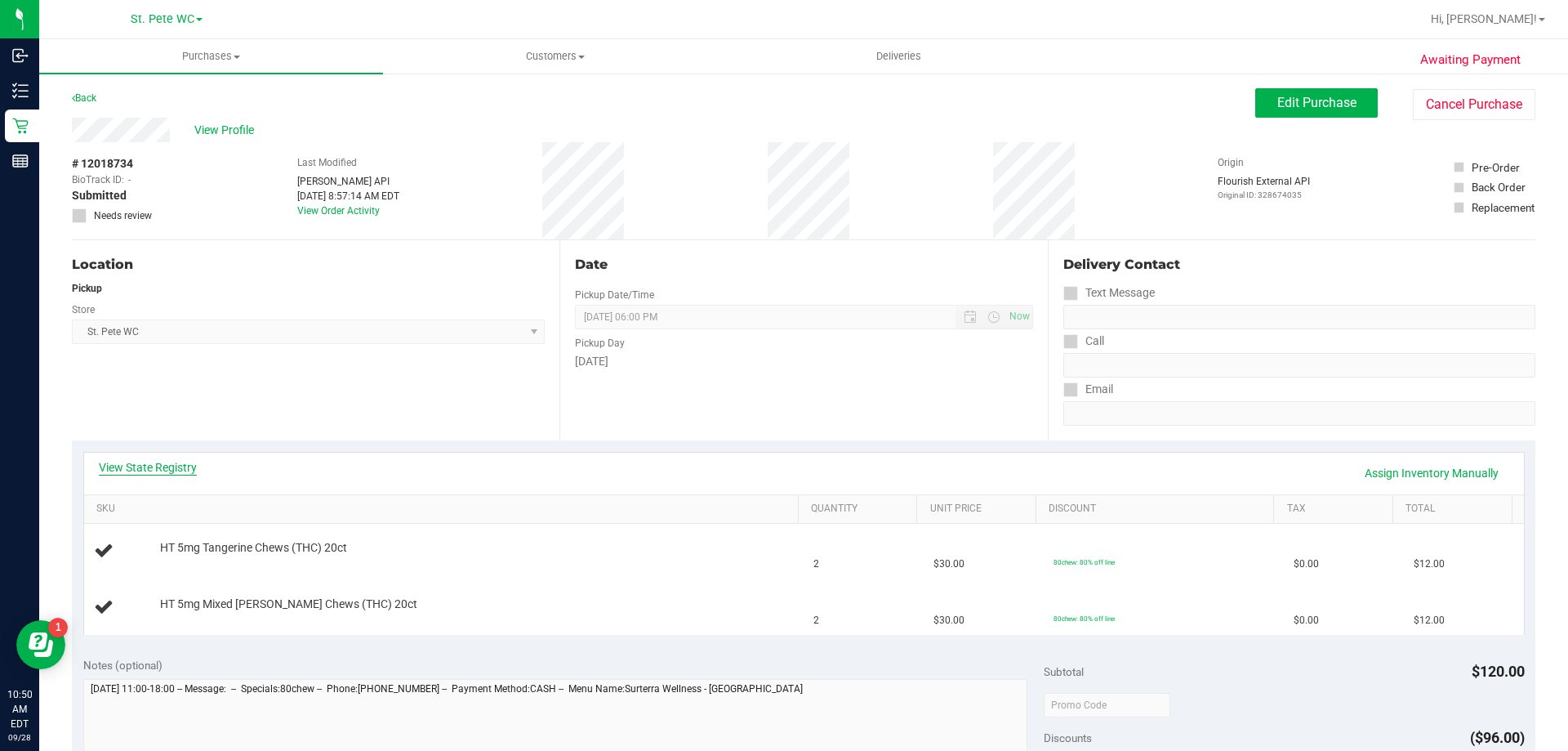
click at [184, 469] on link "View State Registry" at bounding box center [148, 467] width 98 height 16
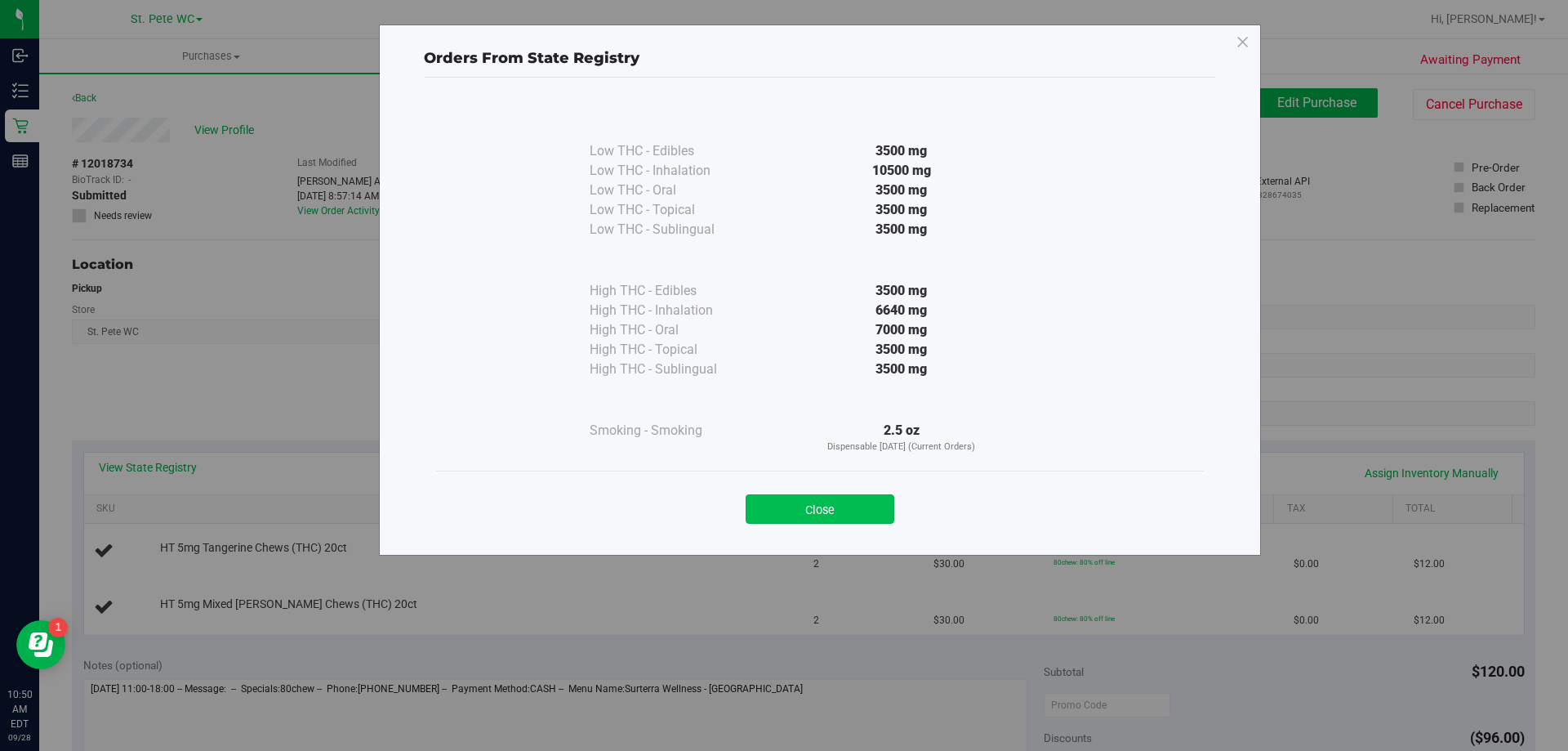
click at [792, 515] on button "Close" at bounding box center [820, 509] width 149 height 30
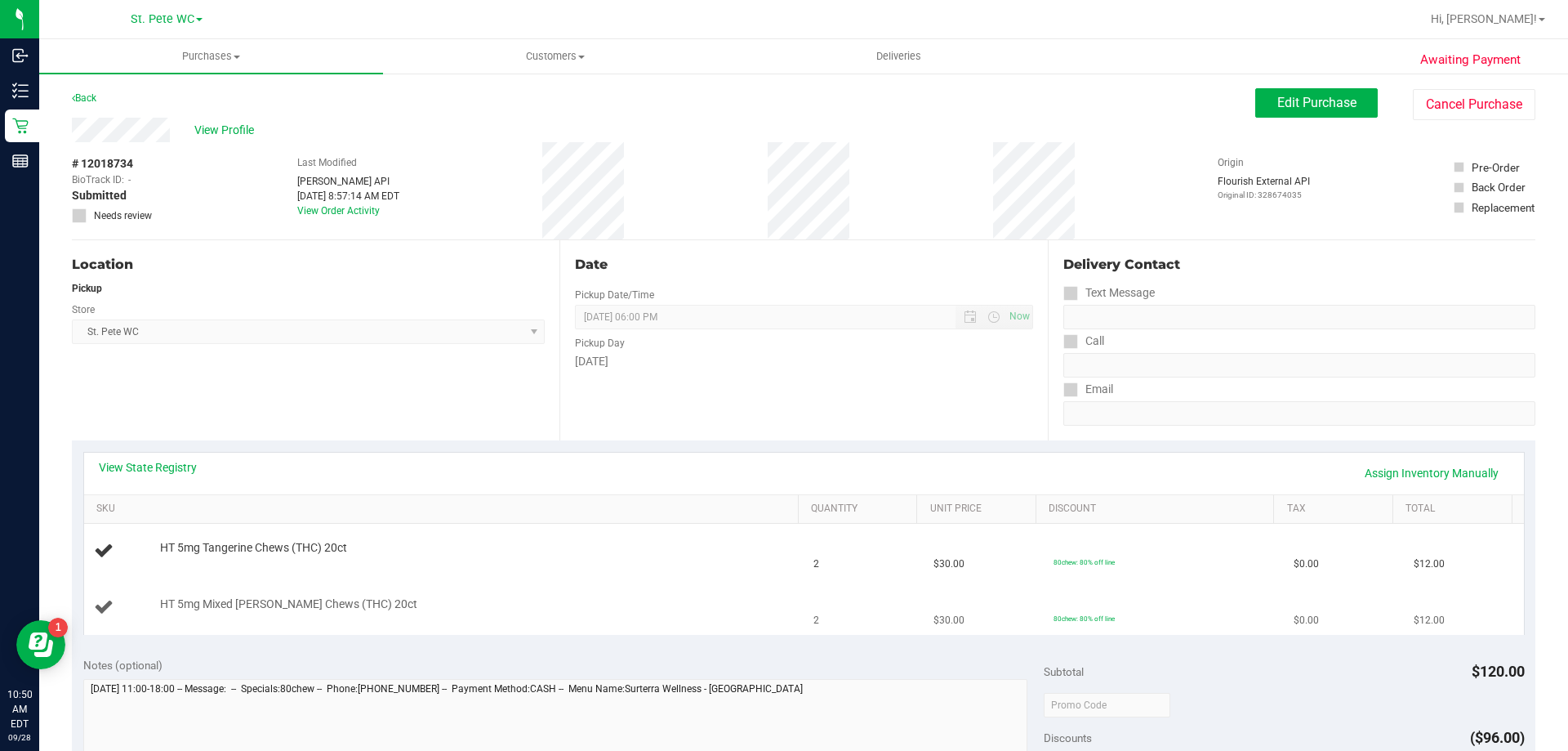
click at [464, 607] on div "HT 5mg Mixed Berry Chews (THC) 20ct" at bounding box center [471, 604] width 639 height 16
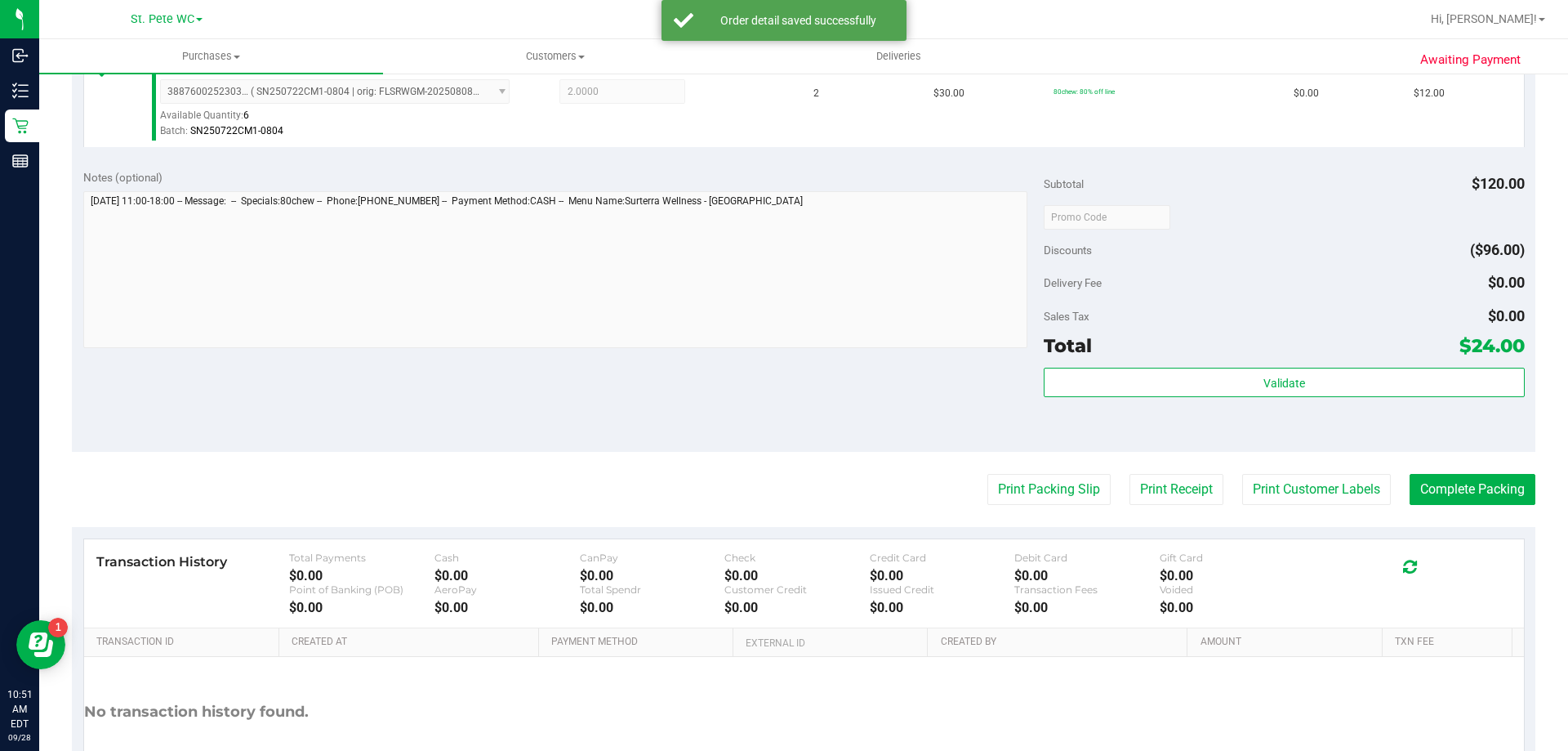
scroll to position [654, 0]
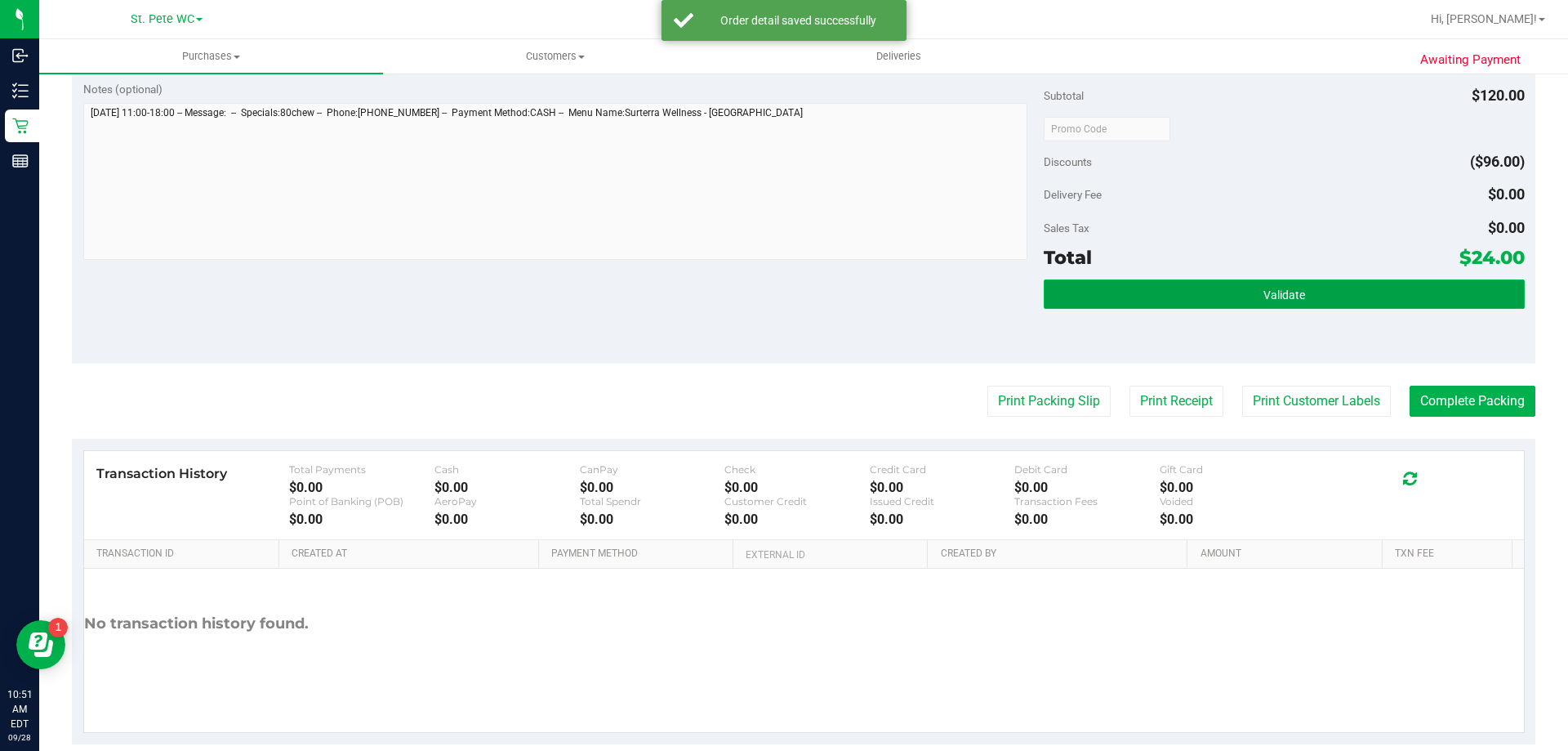
click at [1275, 285] on button "Validate" at bounding box center [1283, 294] width 480 height 30
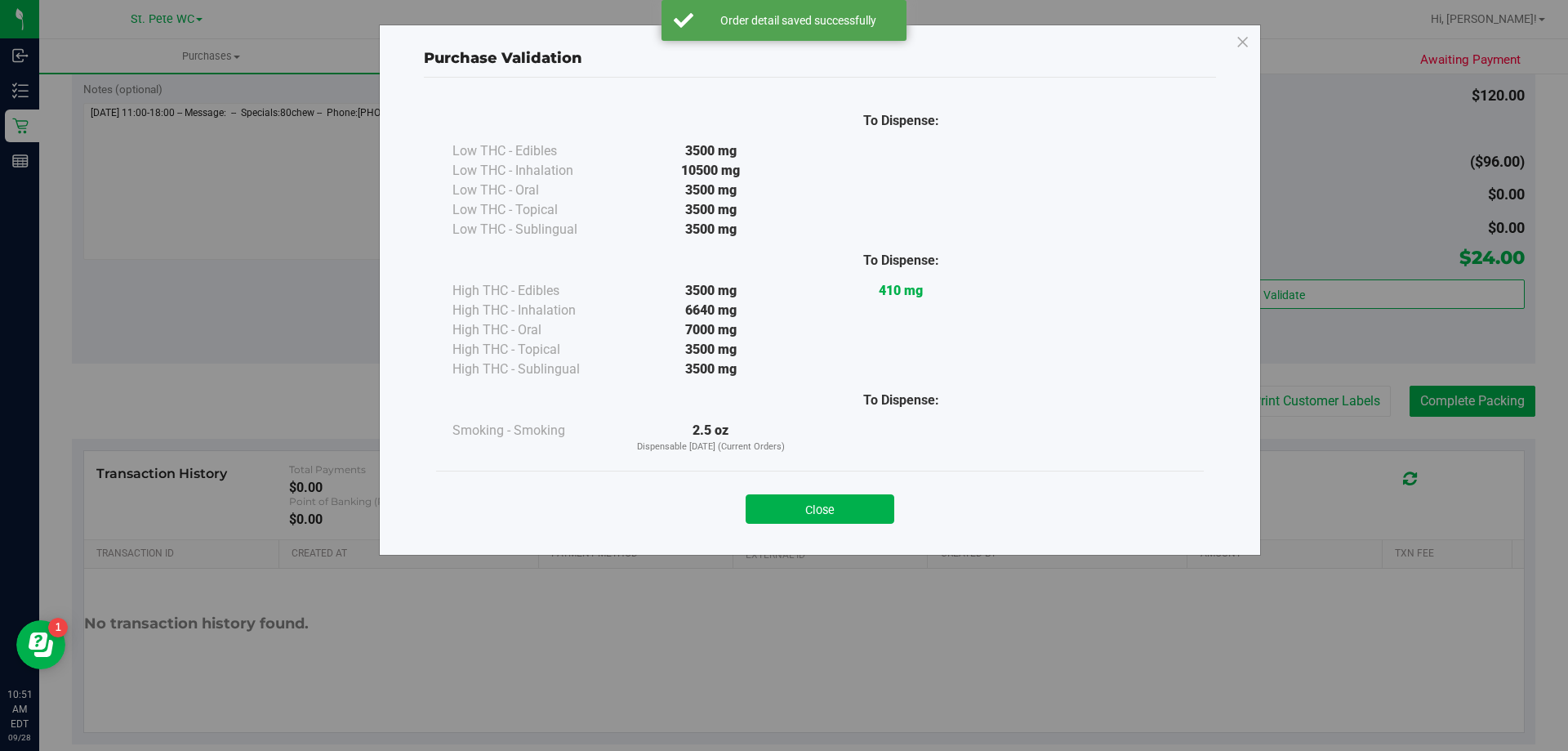
click at [804, 489] on div "Close" at bounding box center [819, 504] width 743 height 41
click at [810, 504] on button "Close" at bounding box center [820, 509] width 149 height 30
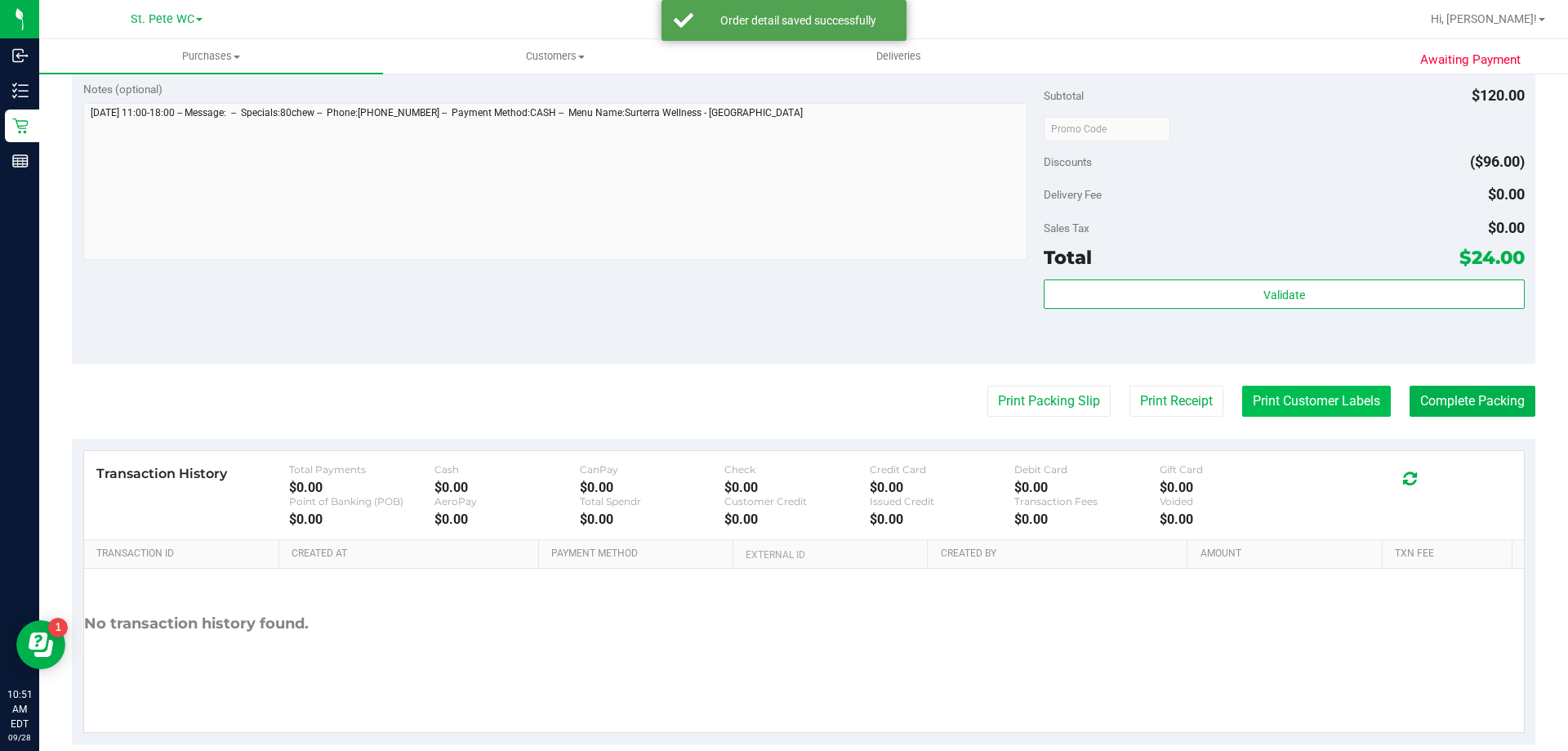
click at [1293, 395] on button "Print Customer Labels" at bounding box center [1316, 401] width 149 height 31
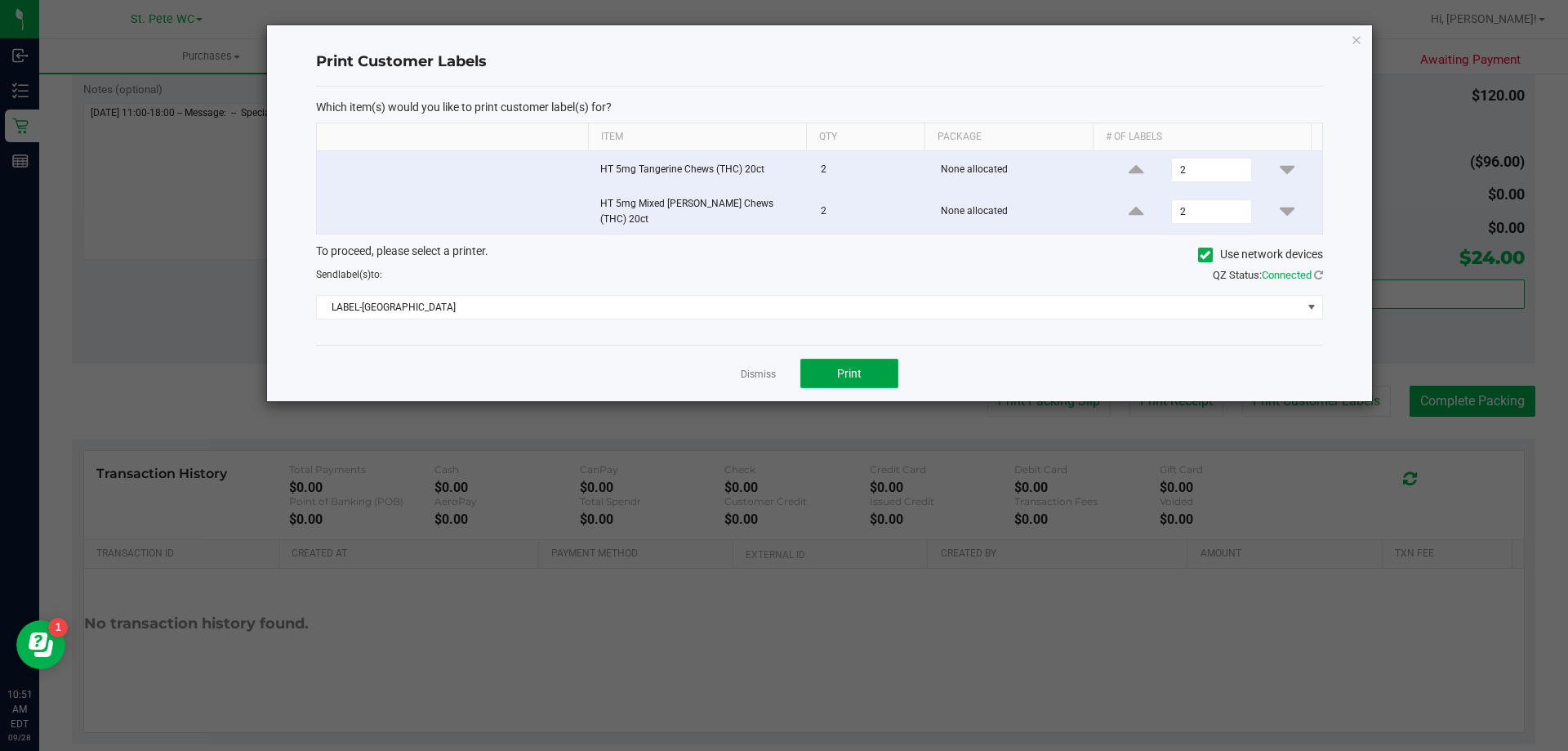
click at [817, 364] on button "Print" at bounding box center [849, 373] width 98 height 30
click at [1359, 42] on icon "button" at bounding box center [1356, 39] width 11 height 20
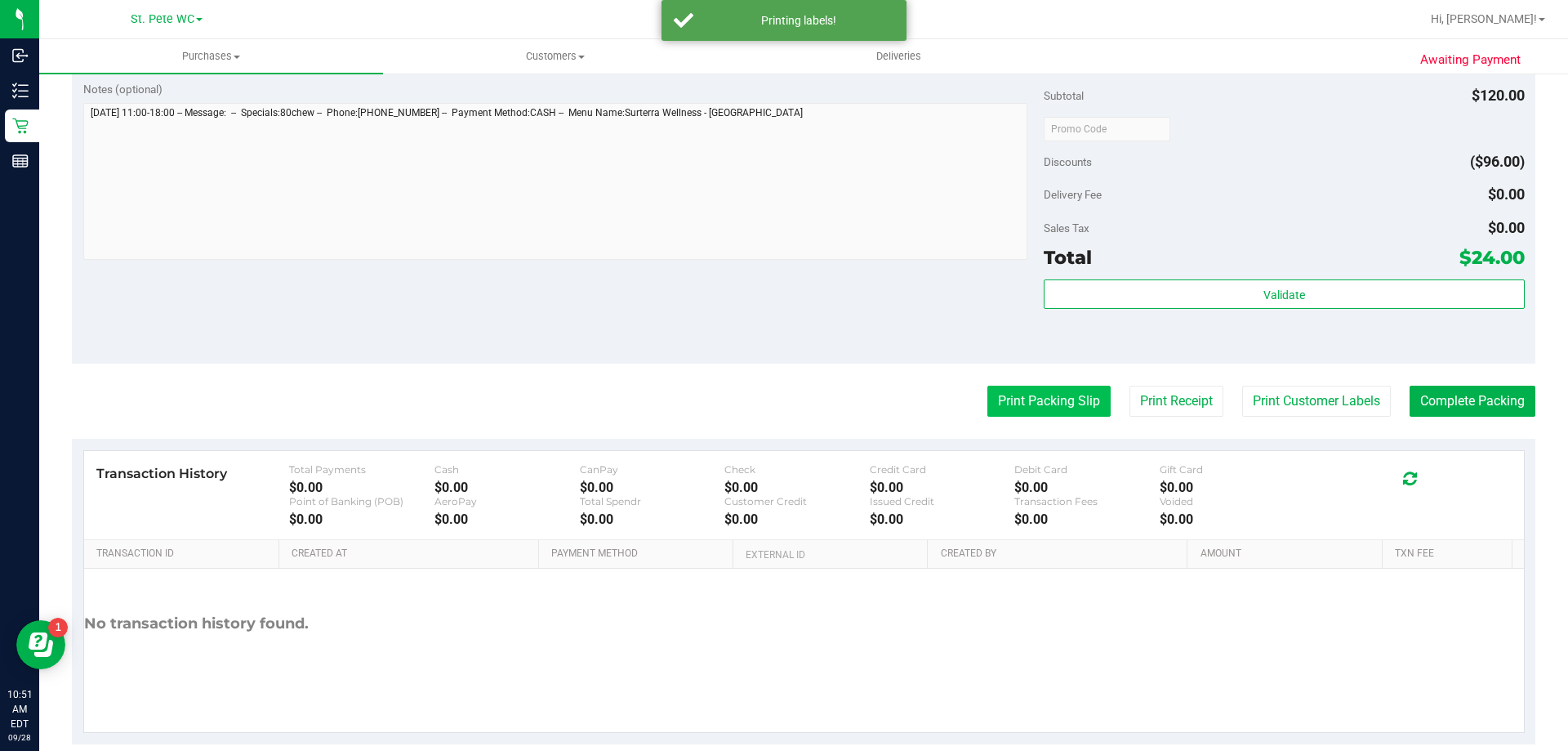
click at [1008, 399] on button "Print Packing Slip" at bounding box center [1048, 401] width 123 height 31
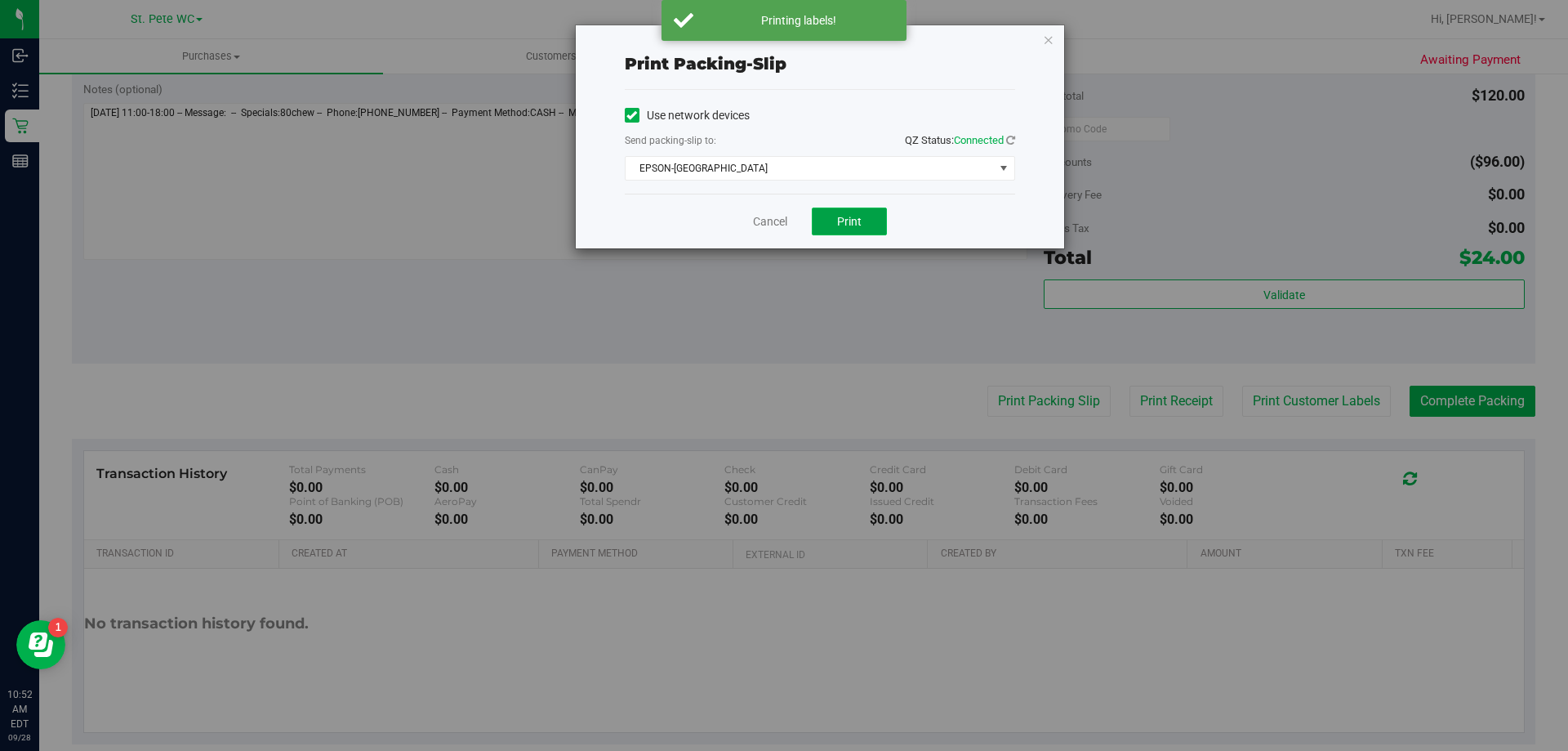
click at [846, 232] on button "Print" at bounding box center [849, 220] width 75 height 28
click at [1052, 37] on icon "button" at bounding box center [1048, 39] width 11 height 20
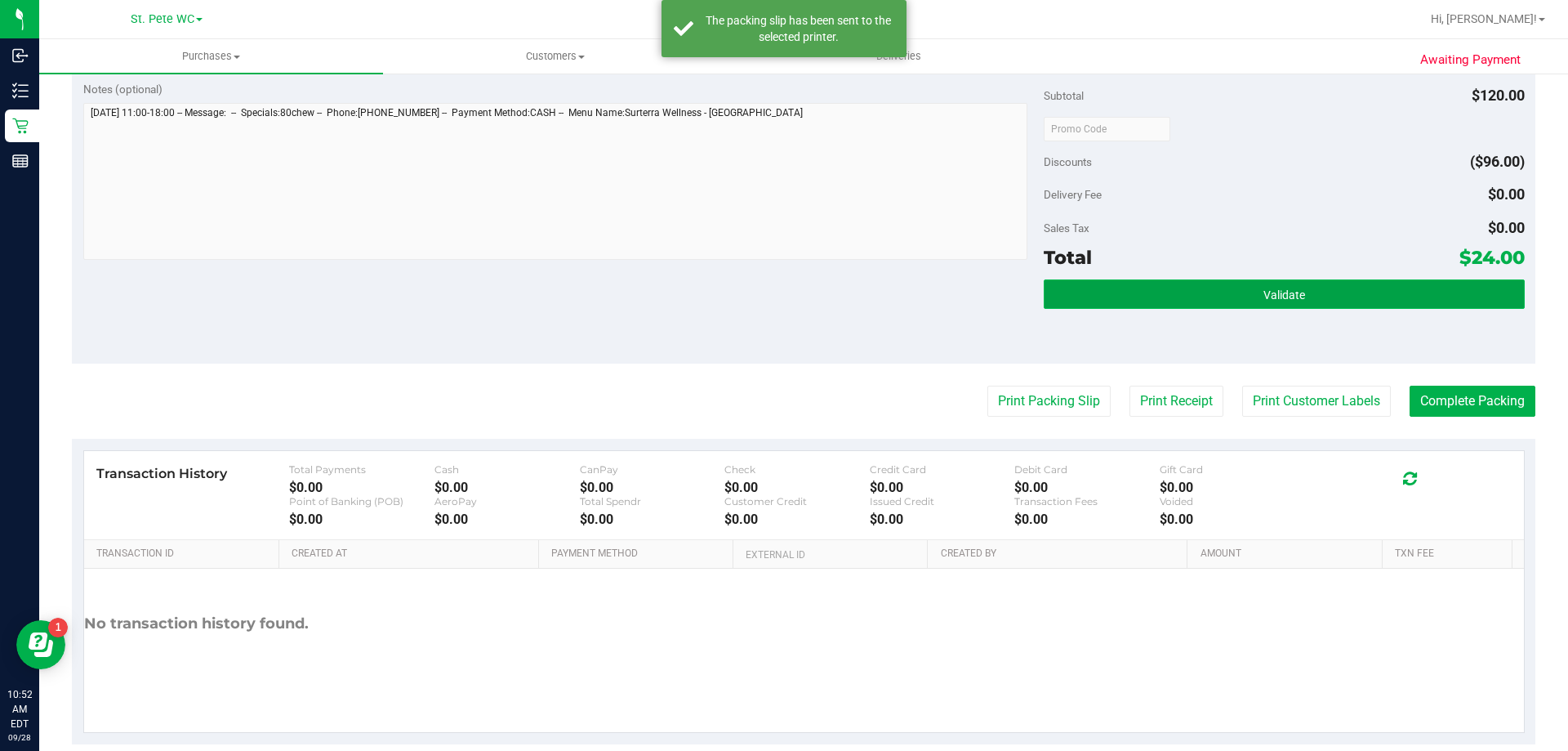
click at [1130, 304] on button "Validate" at bounding box center [1283, 294] width 480 height 30
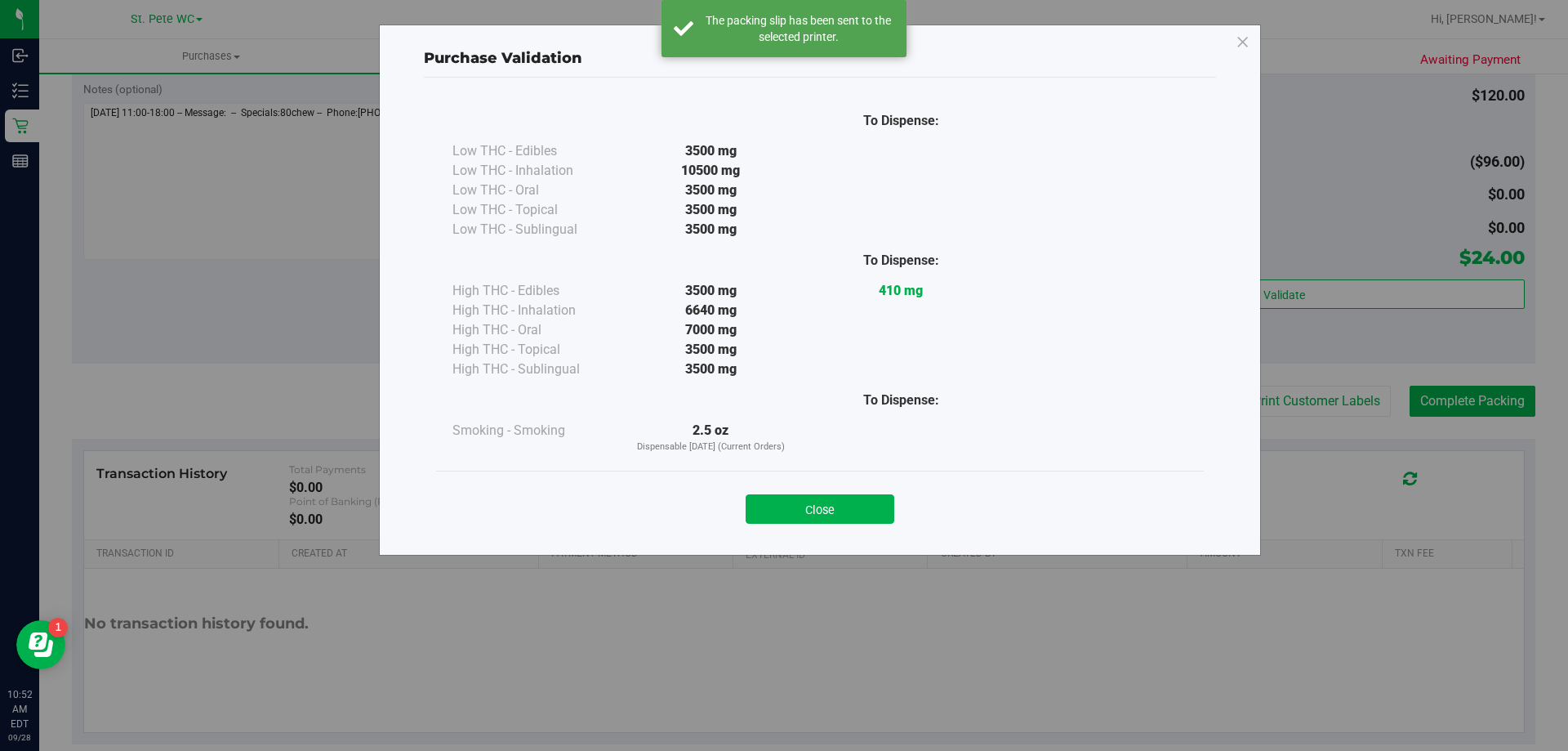
drag, startPoint x: 820, startPoint y: 498, endPoint x: 955, endPoint y: 471, distance: 137.7
click at [820, 499] on button "Close" at bounding box center [820, 509] width 149 height 30
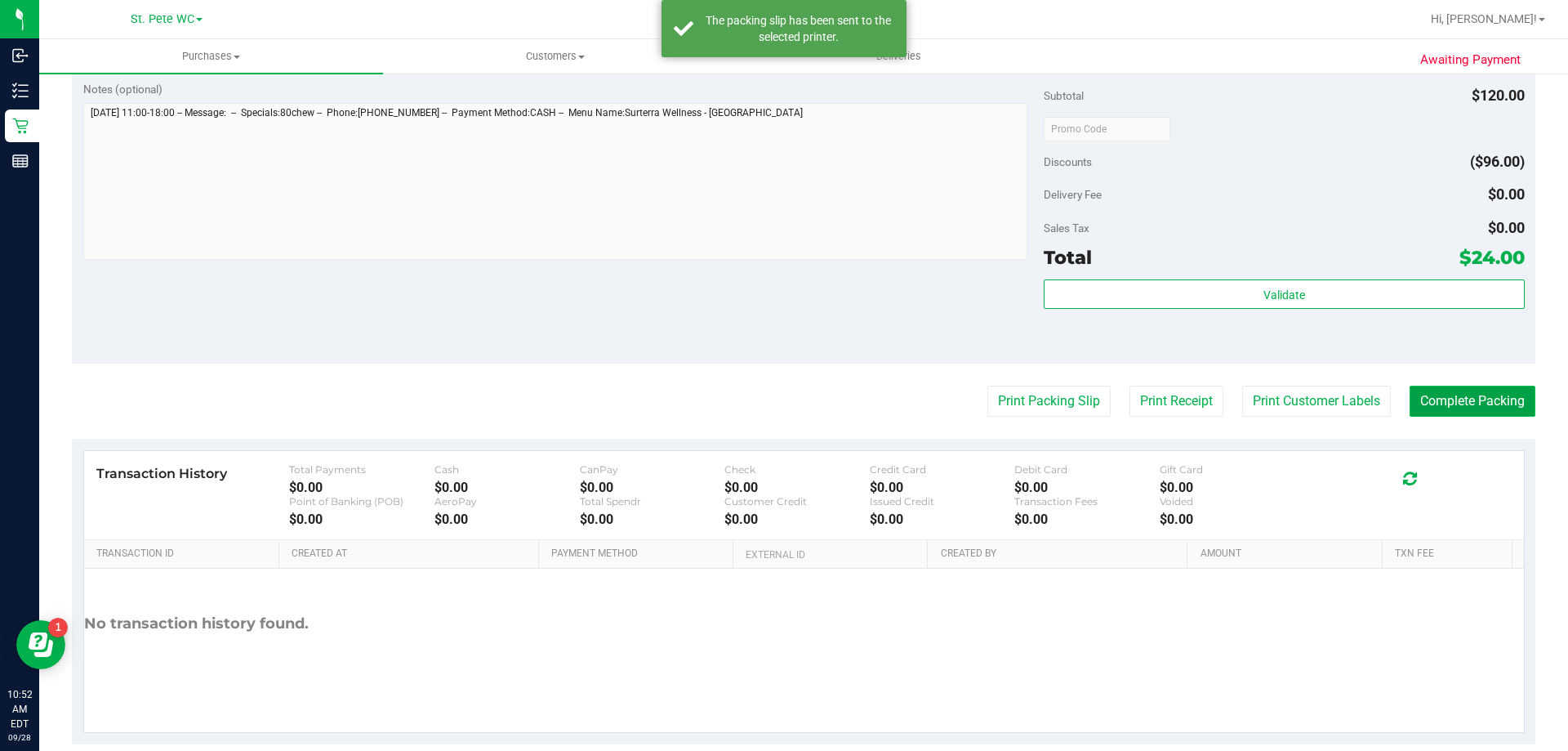
click at [1456, 389] on button "Complete Packing" at bounding box center [1473, 401] width 126 height 31
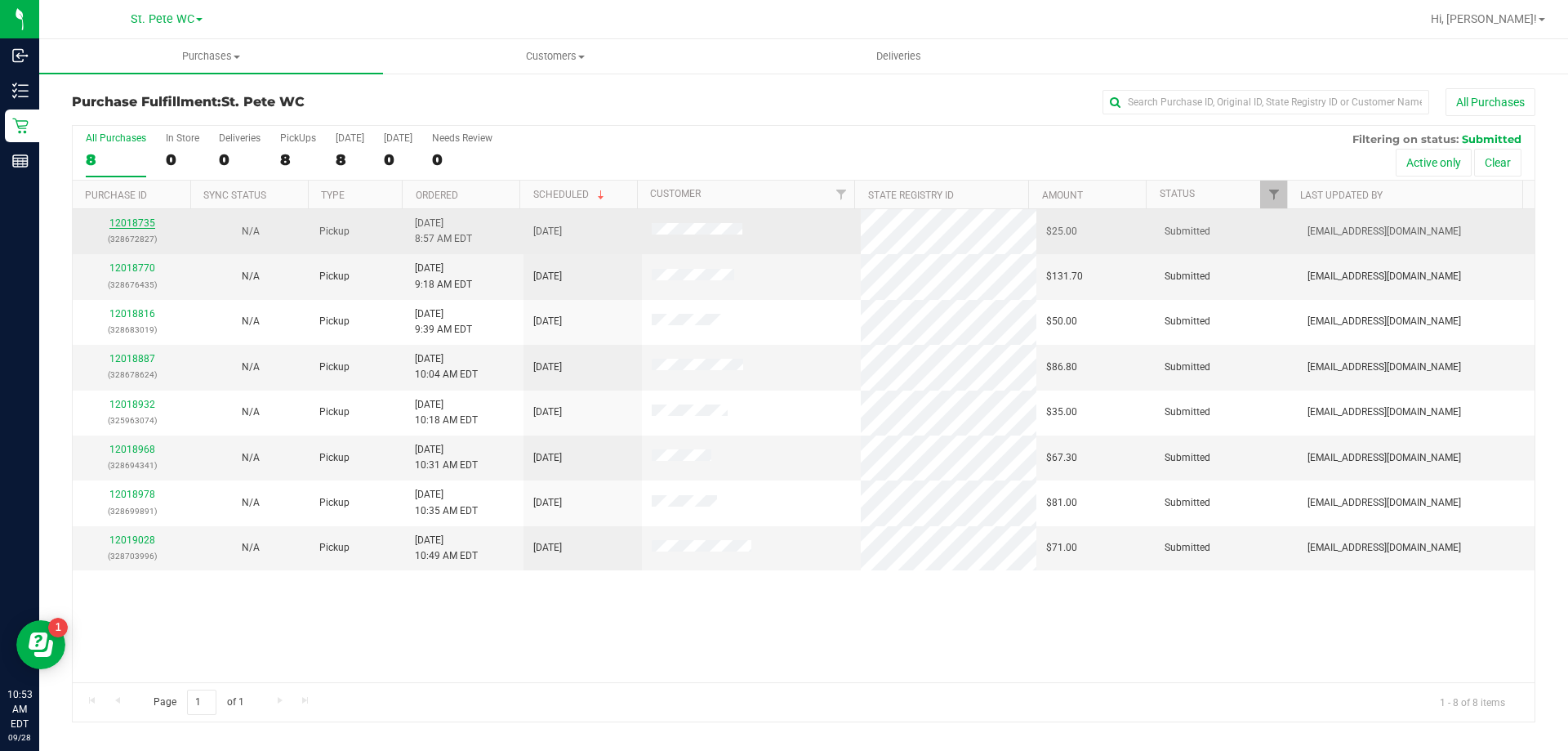
click at [136, 224] on link "12018735" at bounding box center [133, 223] width 46 height 11
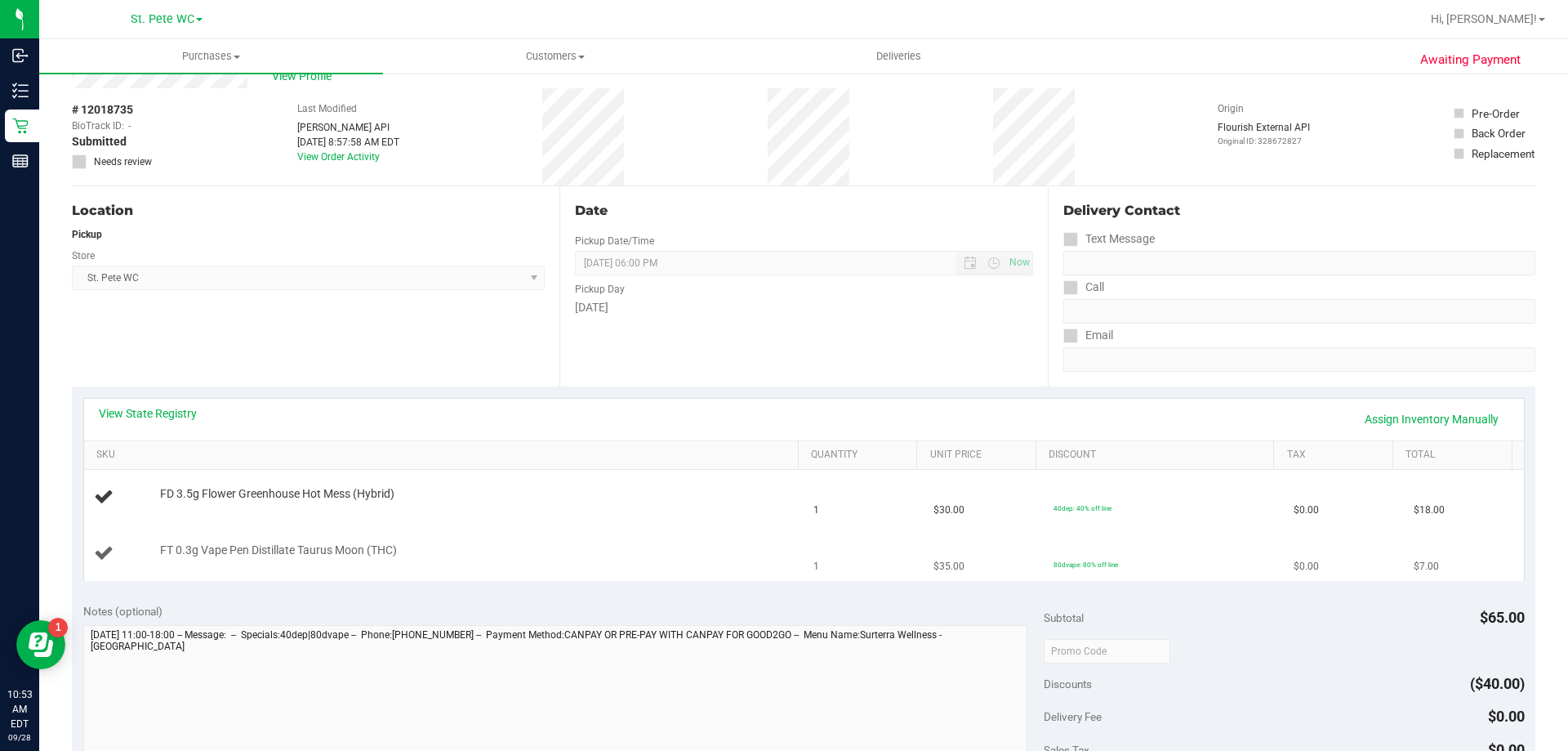
scroll to position [82, 0]
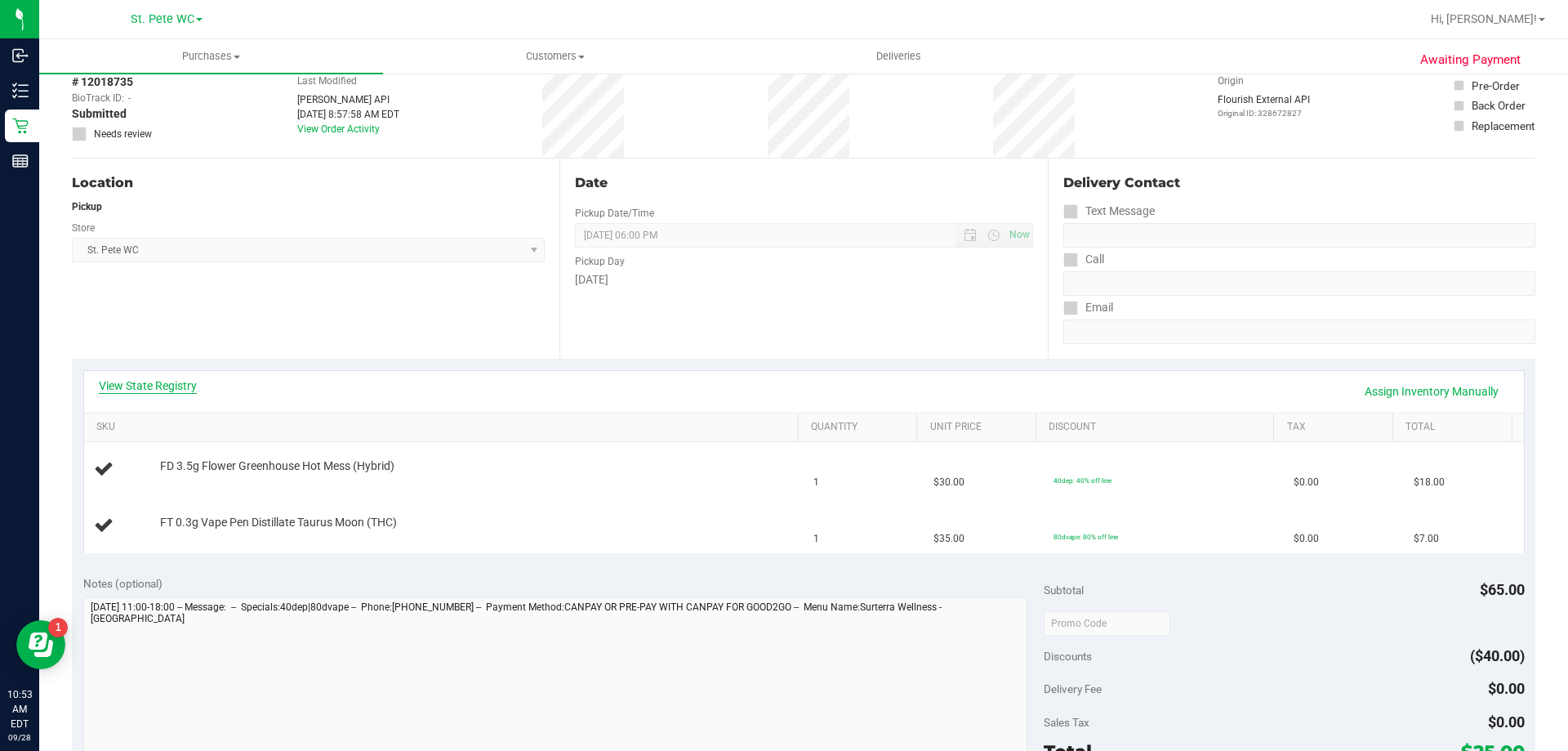
click at [140, 384] on link "View State Registry" at bounding box center [148, 386] width 98 height 16
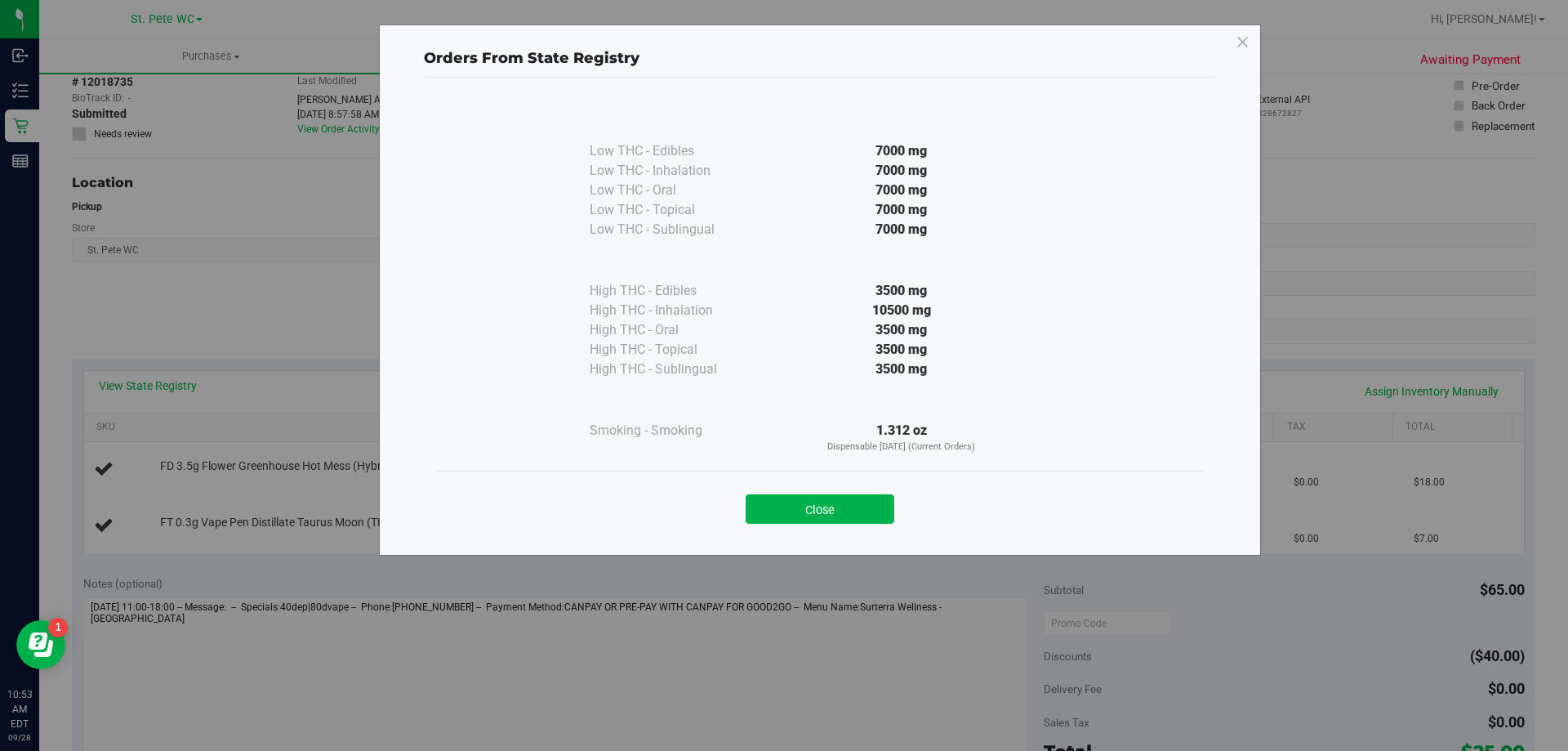
click at [819, 537] on div "Low THC - Edibles 7000 mg Low THC - Inhalation" at bounding box center [819, 308] width 793 height 463
click at [806, 514] on button "Close" at bounding box center [820, 509] width 149 height 30
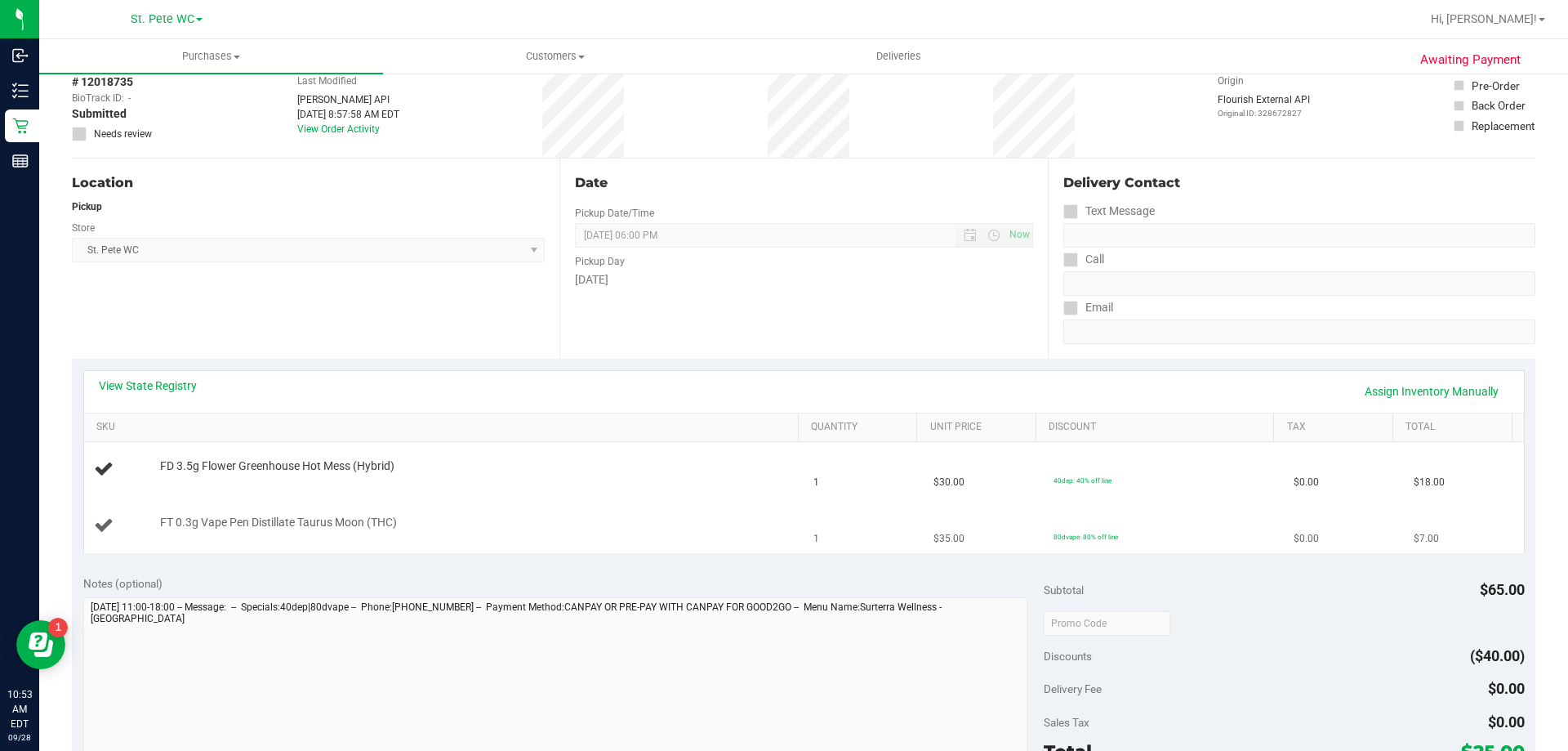
click at [698, 520] on div "FT 0.3g Vape Pen Distillate Taurus Moon (THC)" at bounding box center [471, 522] width 639 height 16
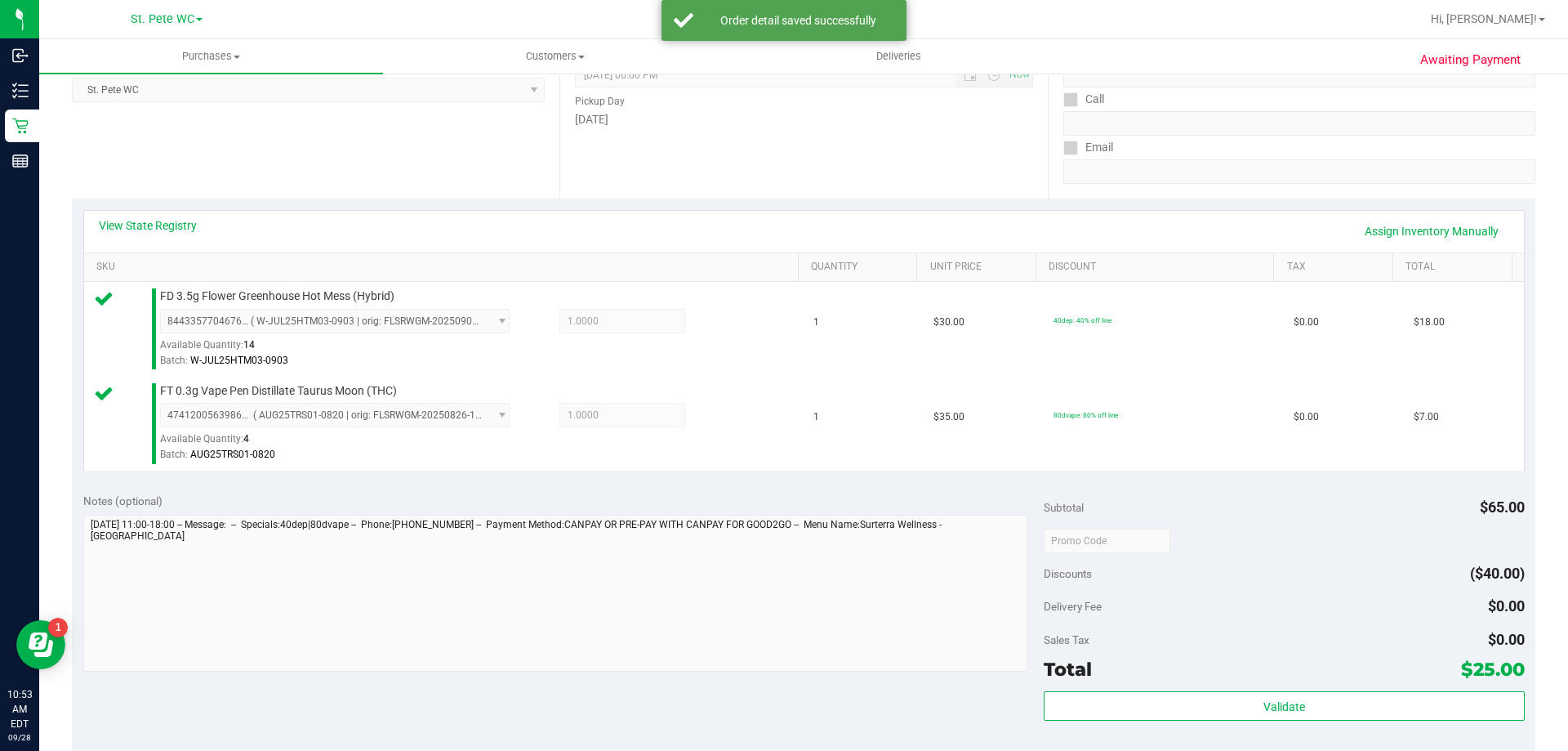
scroll to position [572, 0]
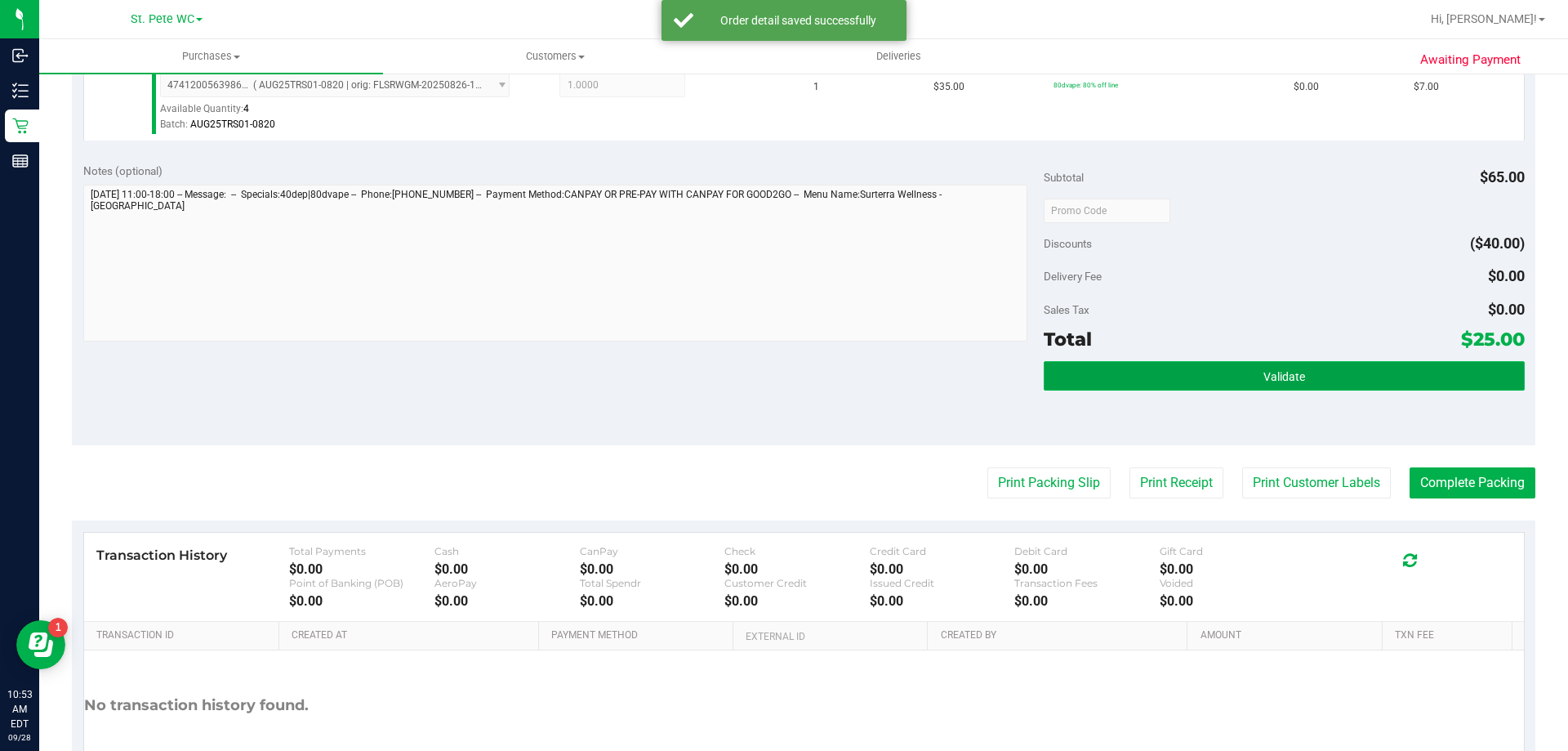
click at [1174, 365] on button "Validate" at bounding box center [1283, 375] width 480 height 30
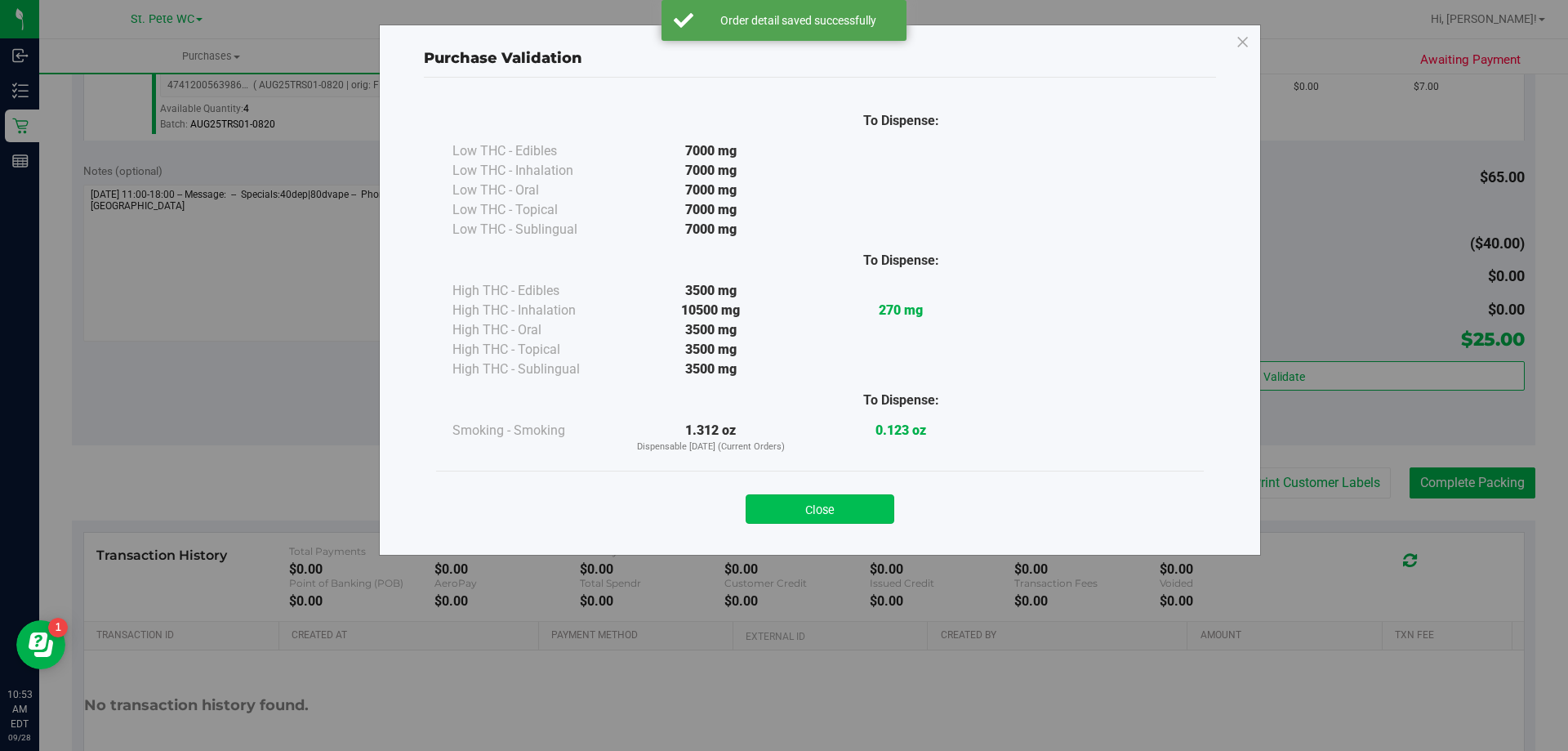
click at [891, 520] on button "Close" at bounding box center [820, 509] width 149 height 30
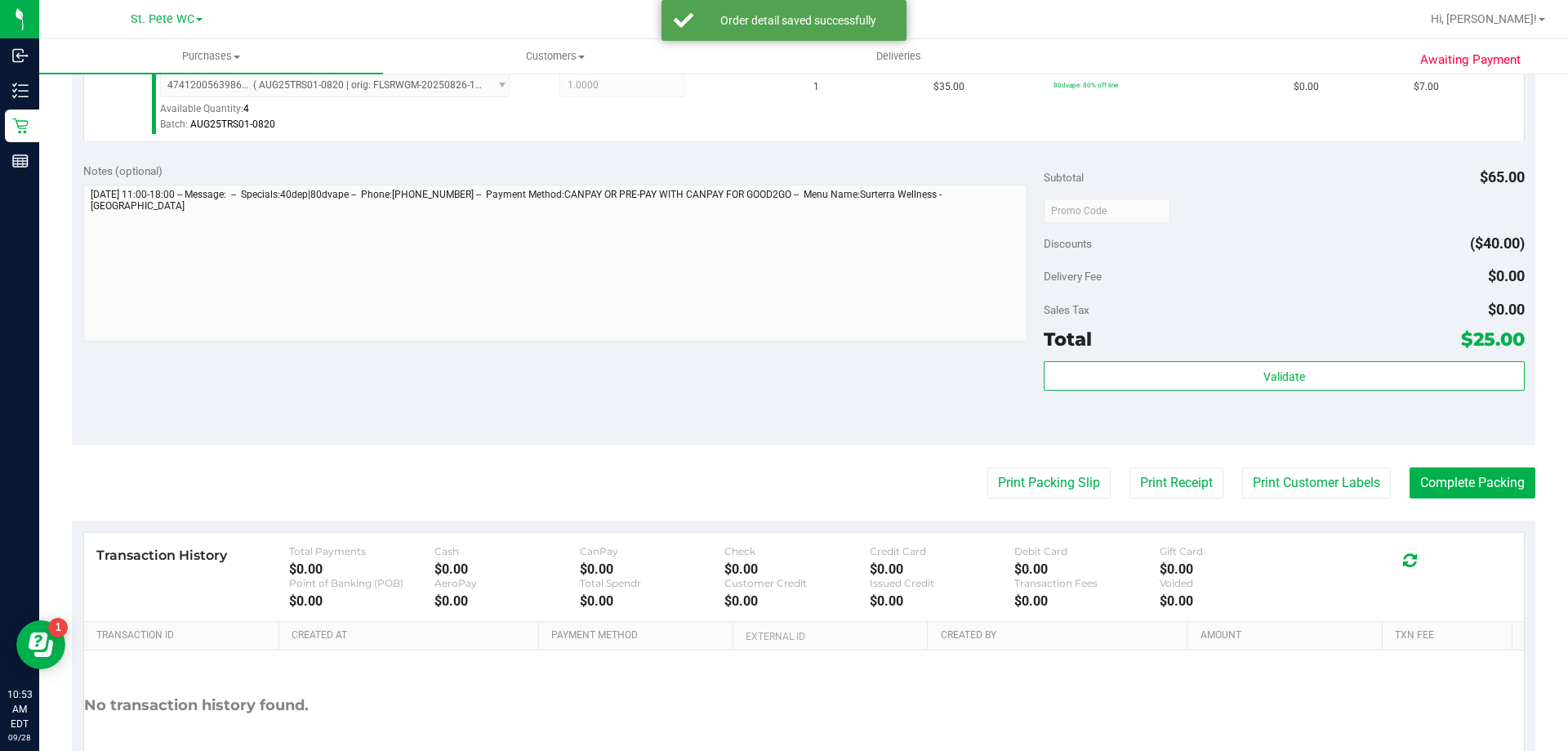
click at [1330, 455] on purchase-details "Back Edit Purchase Cancel Purchase View Profile # 12018735 BioTrack ID: - Submi…" at bounding box center [803, 171] width 1463 height 1310
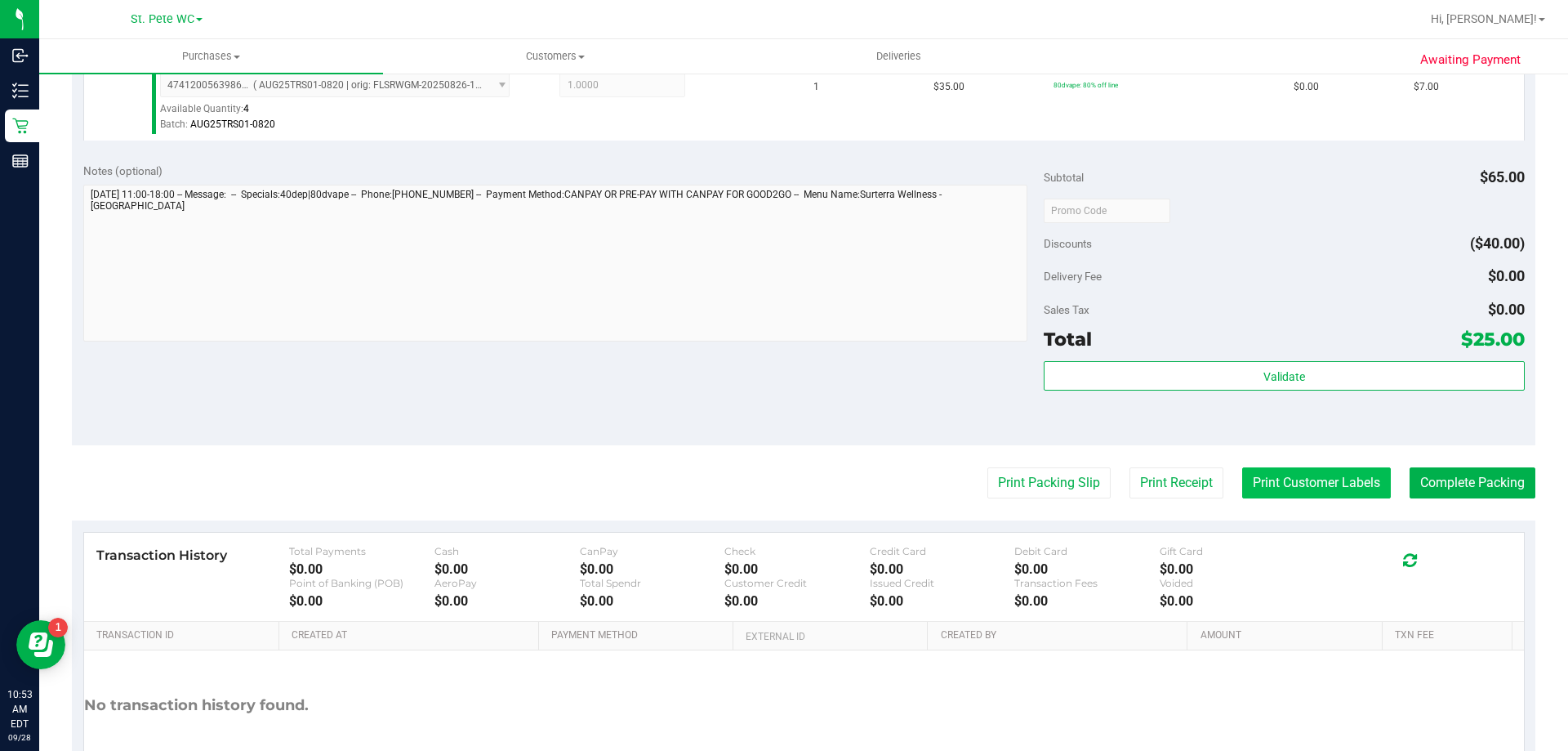
click at [1328, 475] on button "Print Customer Labels" at bounding box center [1316, 483] width 149 height 31
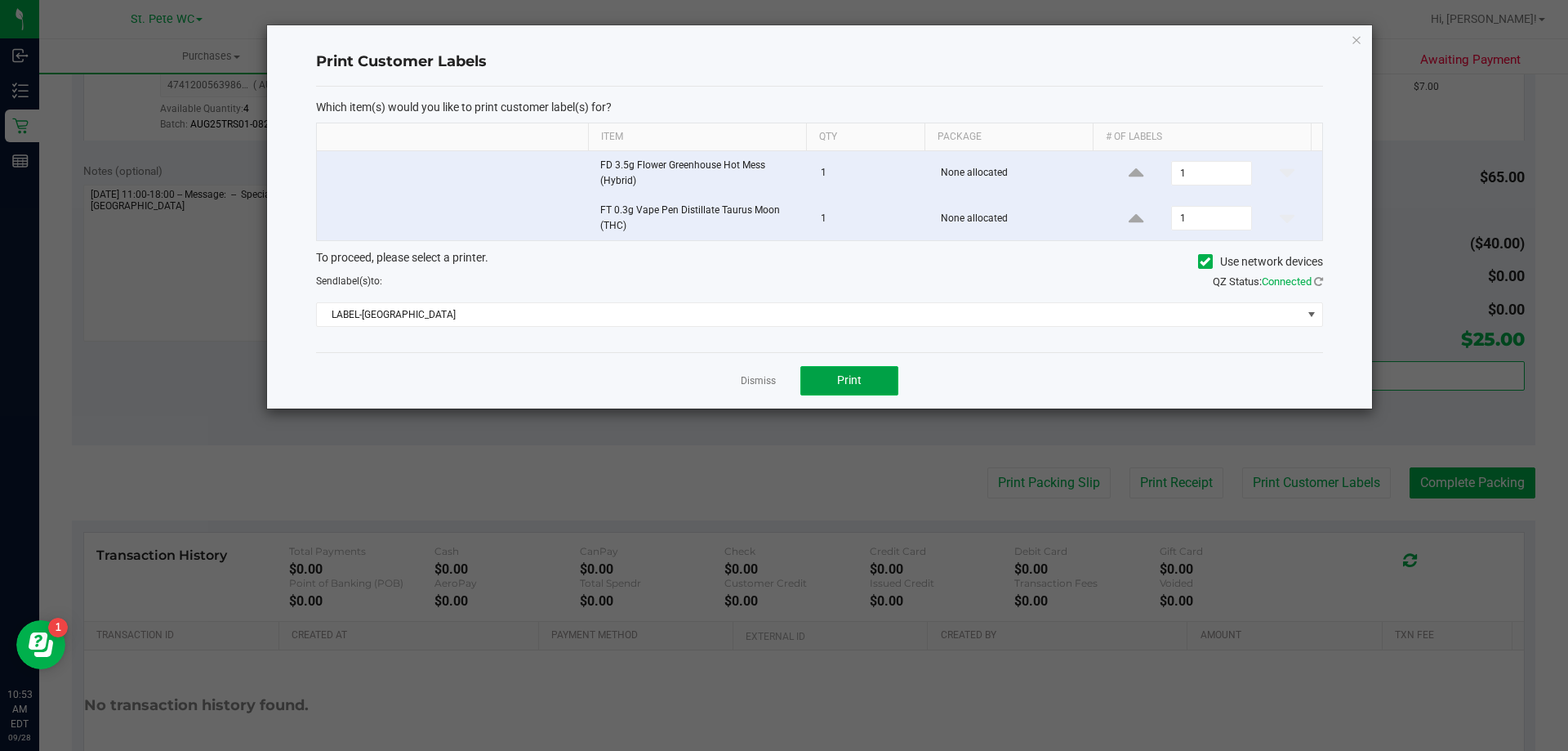
click at [847, 375] on span "Print" at bounding box center [850, 380] width 25 height 13
click at [1357, 47] on icon "button" at bounding box center [1356, 39] width 11 height 20
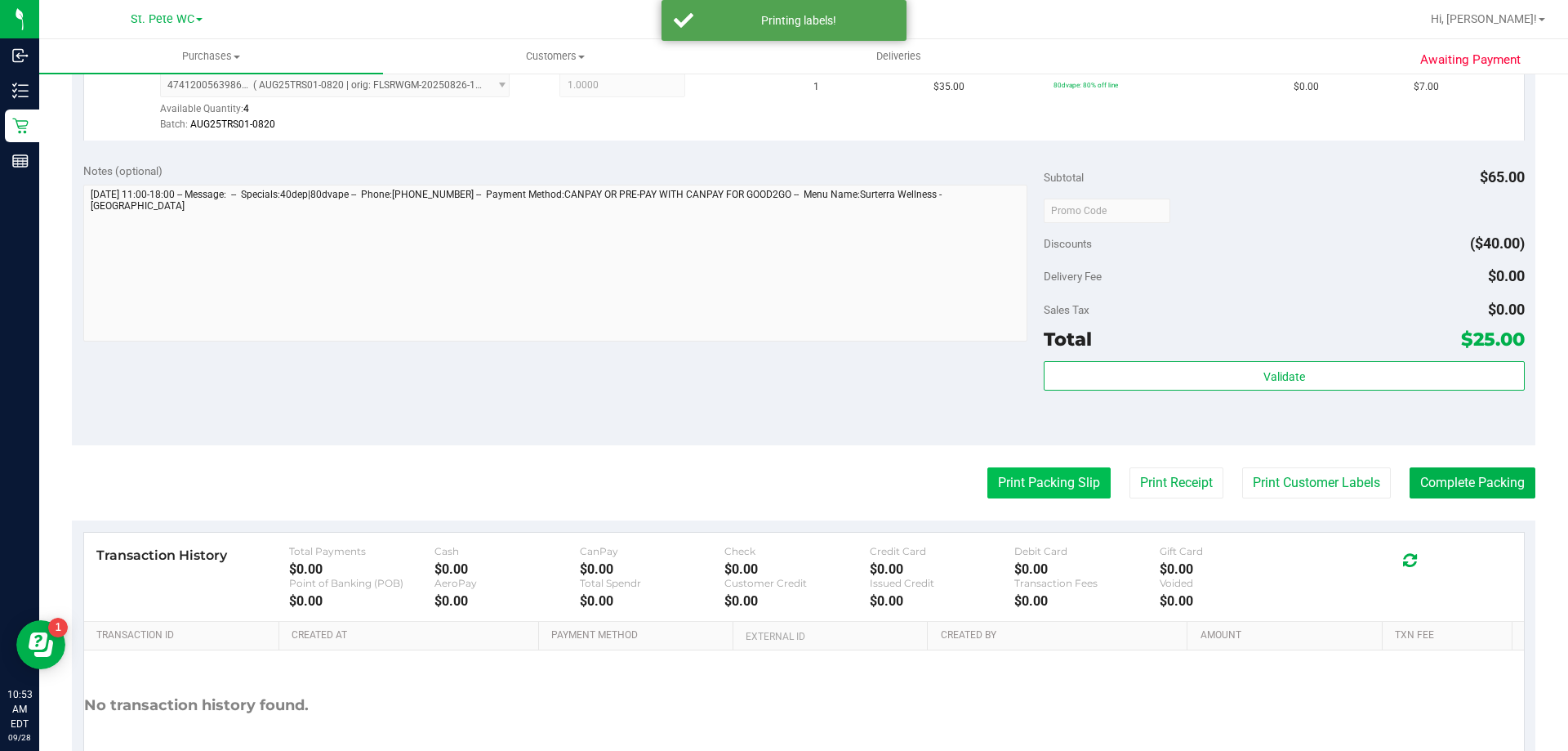
click at [987, 481] on button "Print Packing Slip" at bounding box center [1048, 483] width 123 height 31
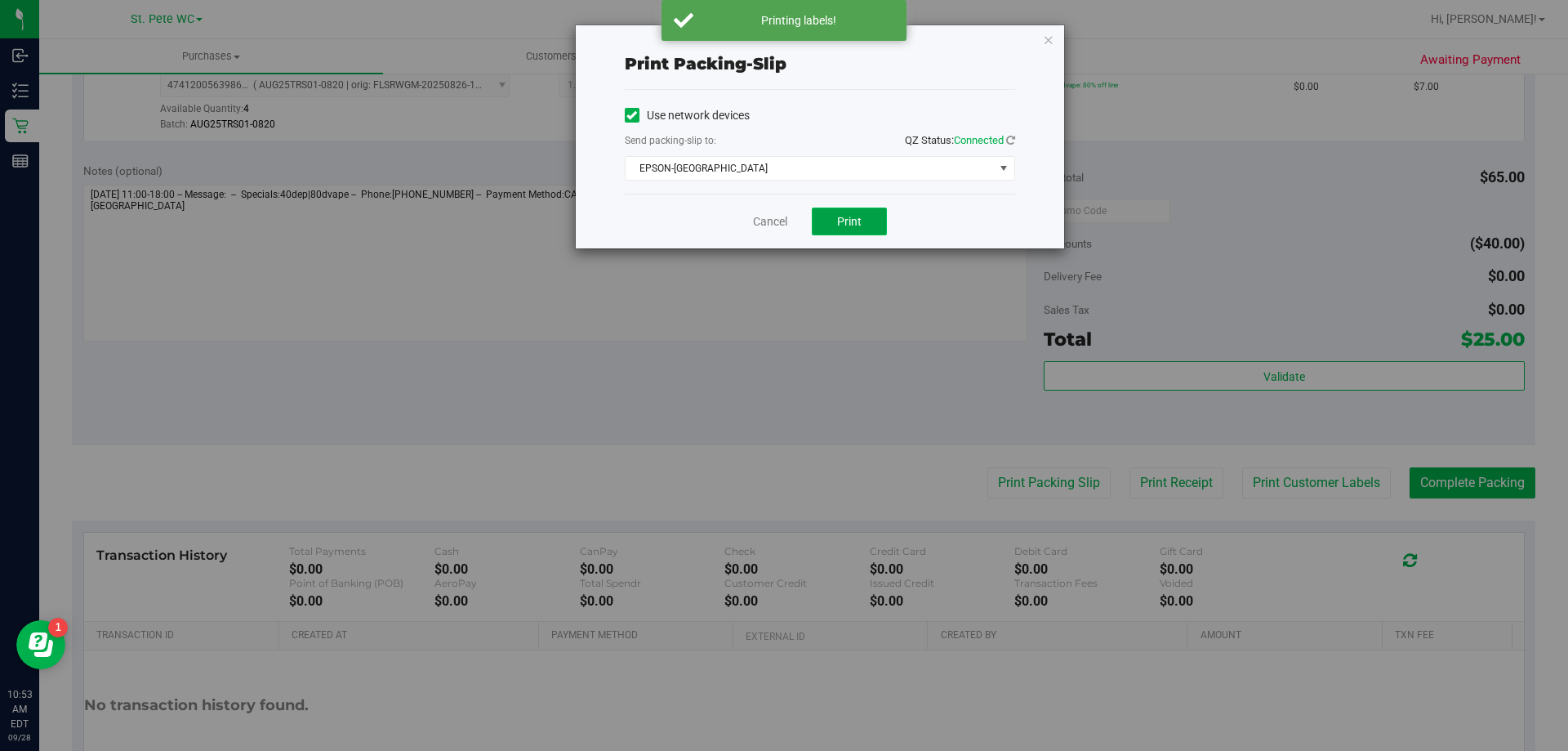
click at [825, 214] on button "Print" at bounding box center [849, 220] width 75 height 28
click at [754, 229] on link "Cancel" at bounding box center [770, 221] width 34 height 17
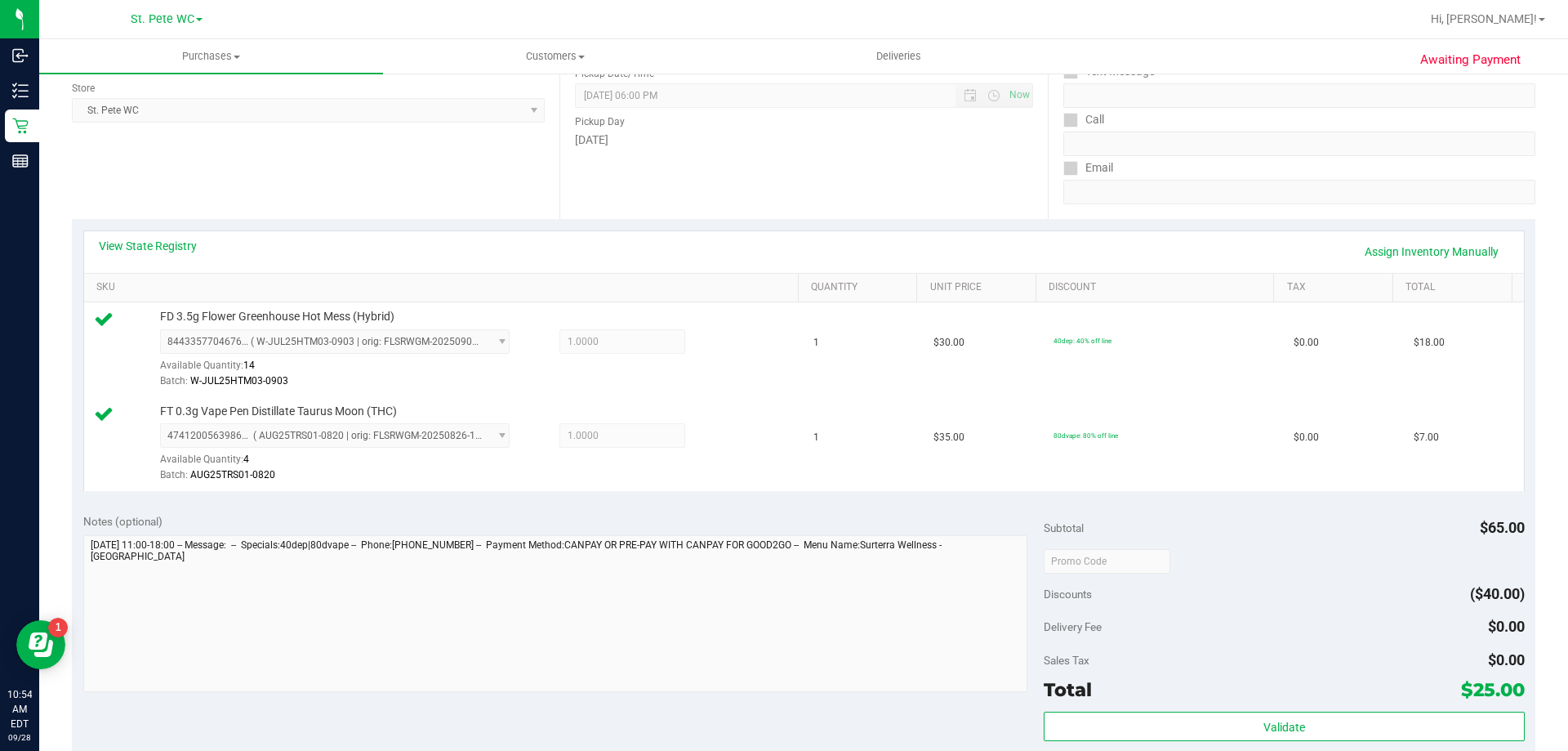
scroll to position [490, 0]
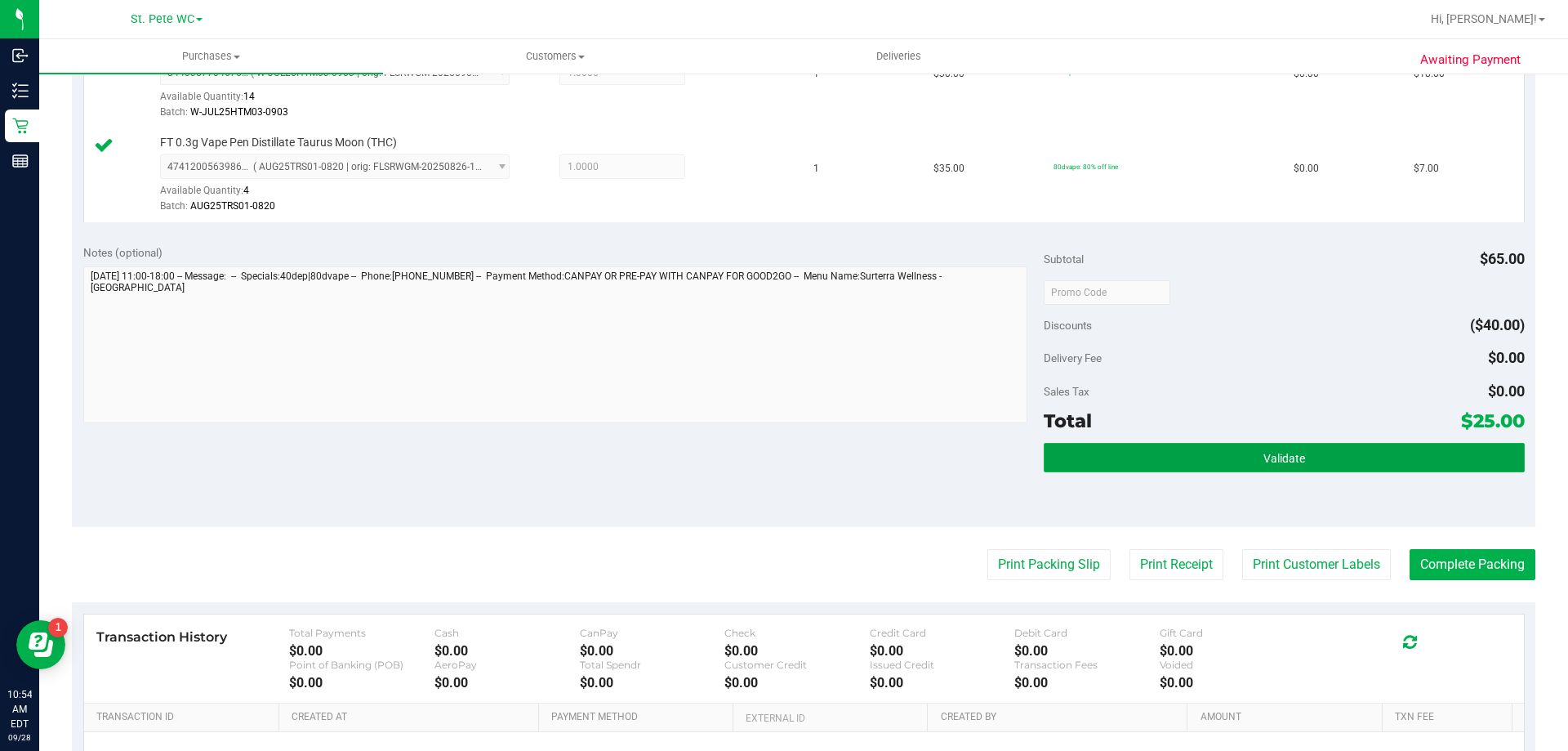
click at [1224, 463] on button "Validate" at bounding box center [1283, 457] width 480 height 30
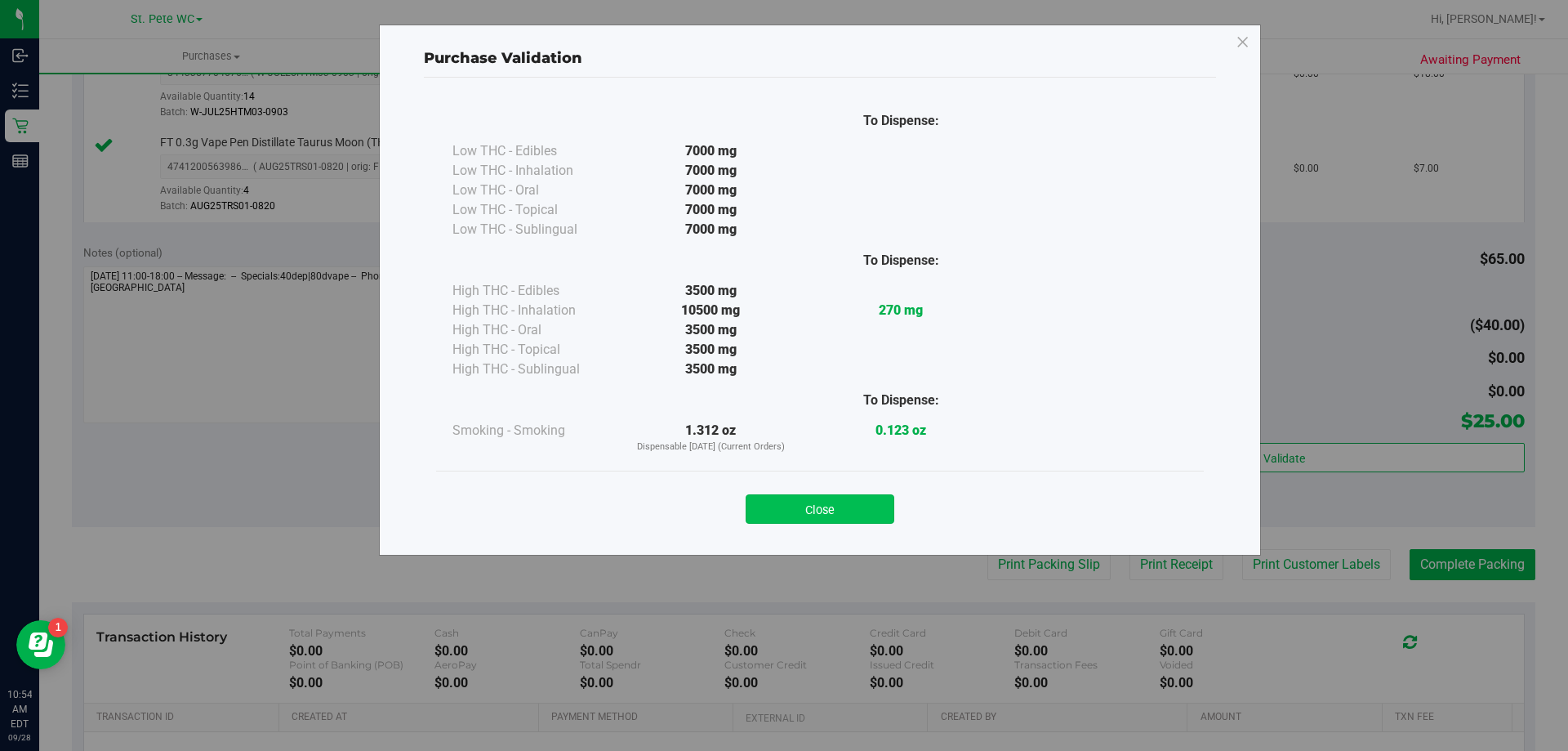
drag, startPoint x: 854, startPoint y: 490, endPoint x: 873, endPoint y: 506, distance: 24.8
click at [856, 491] on div "Close" at bounding box center [819, 504] width 743 height 41
click at [873, 506] on button "Close" at bounding box center [820, 509] width 149 height 30
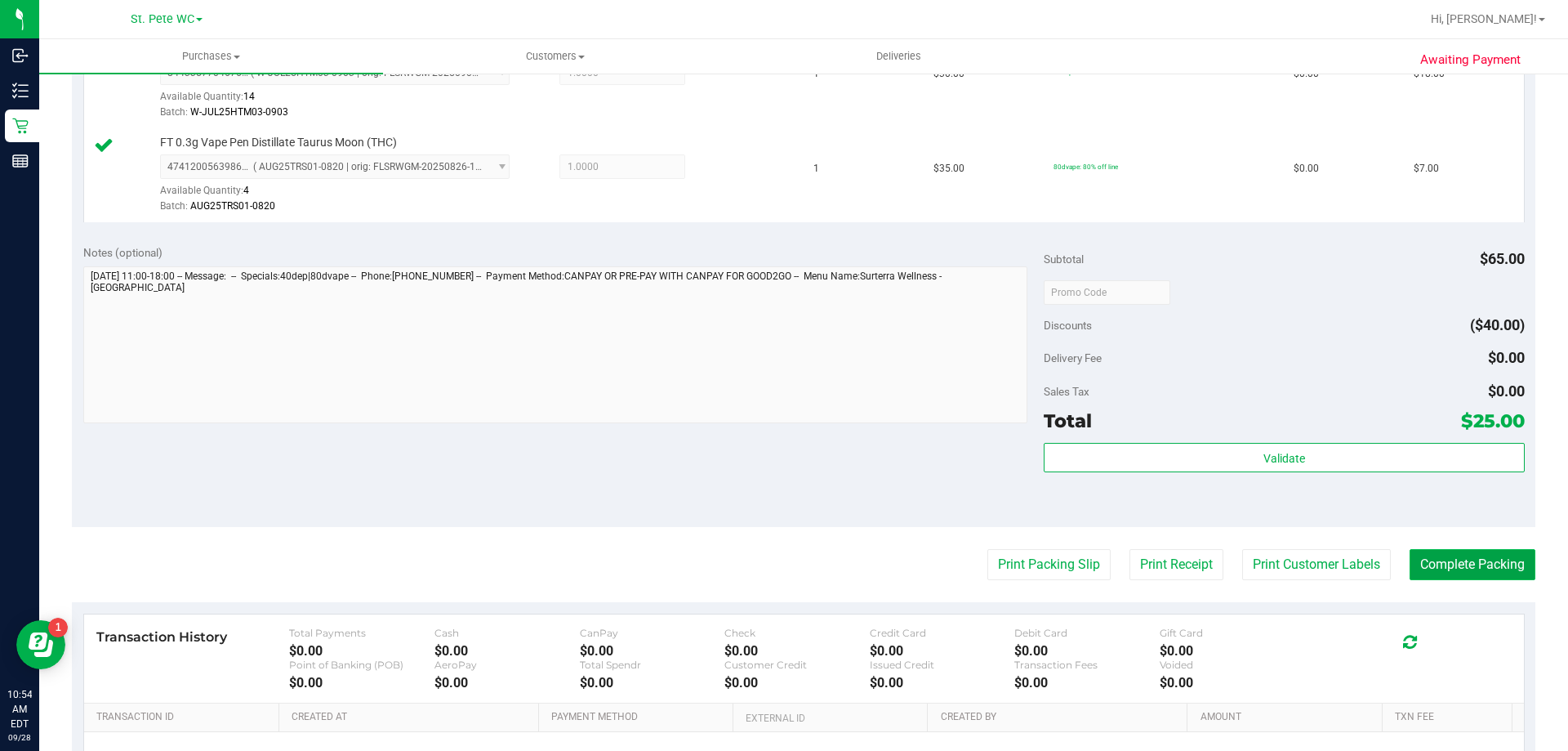
click at [1461, 562] on button "Complete Packing" at bounding box center [1473, 564] width 126 height 31
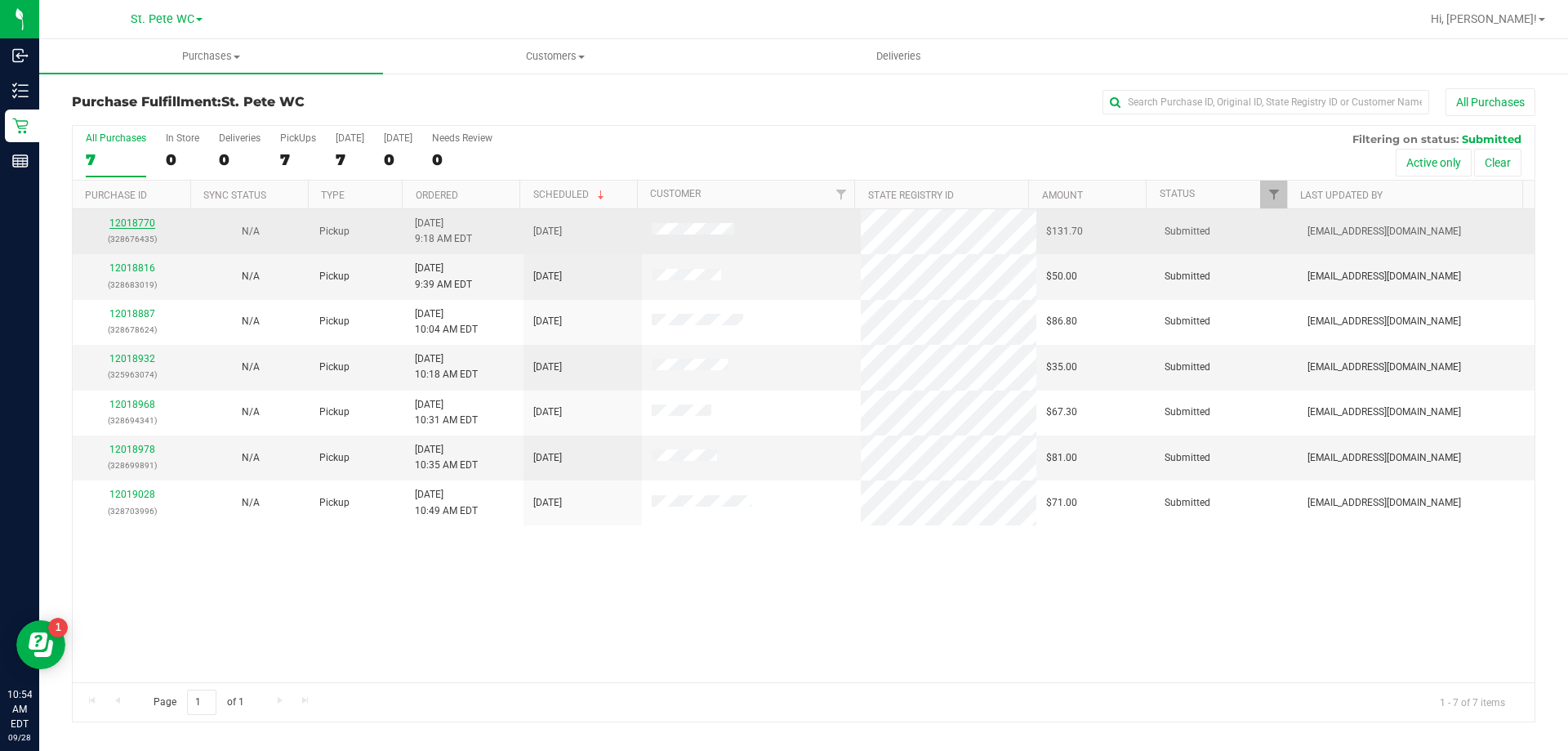
click at [115, 219] on link "12018770" at bounding box center [133, 223] width 46 height 11
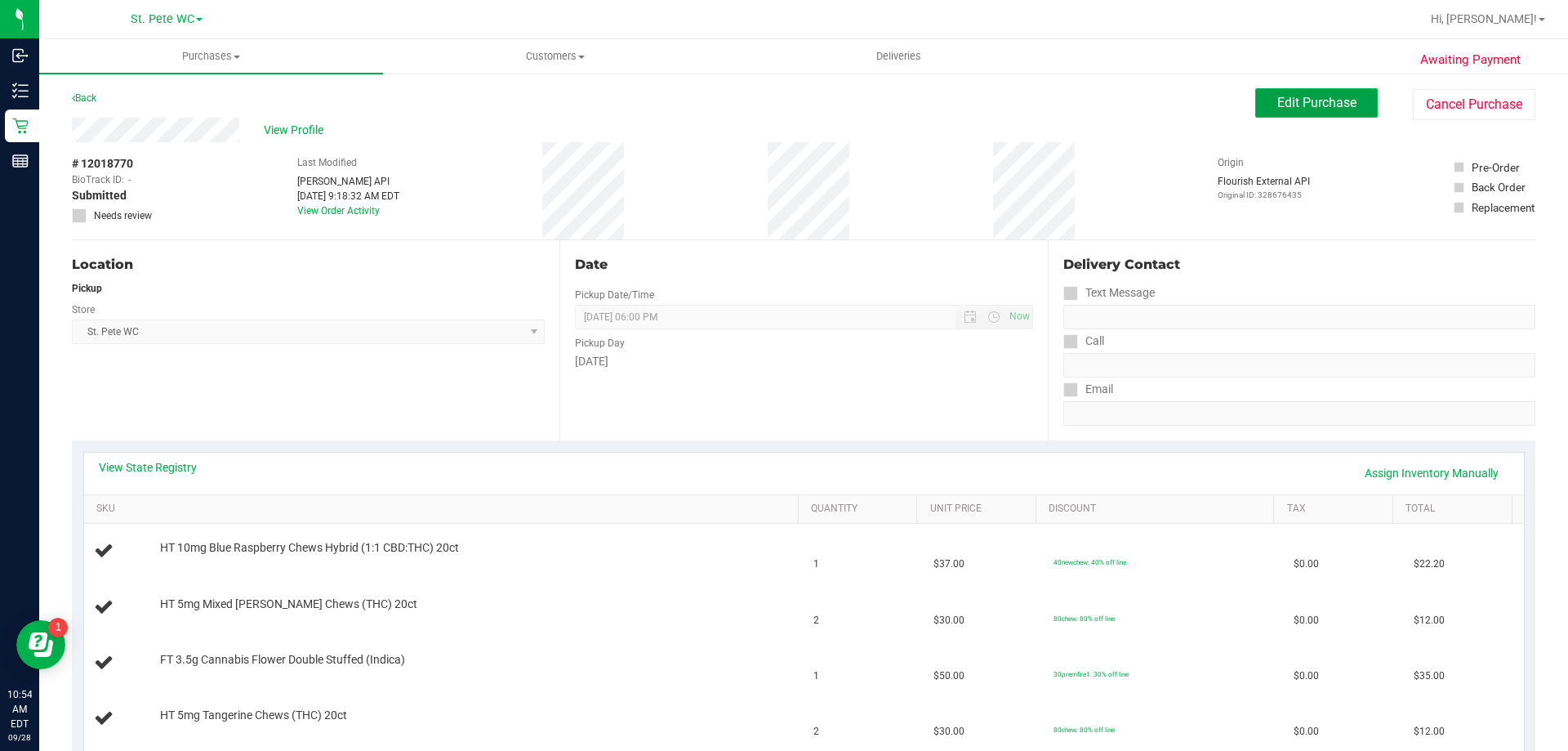
click at [1310, 111] on button "Edit Purchase" at bounding box center [1316, 102] width 122 height 30
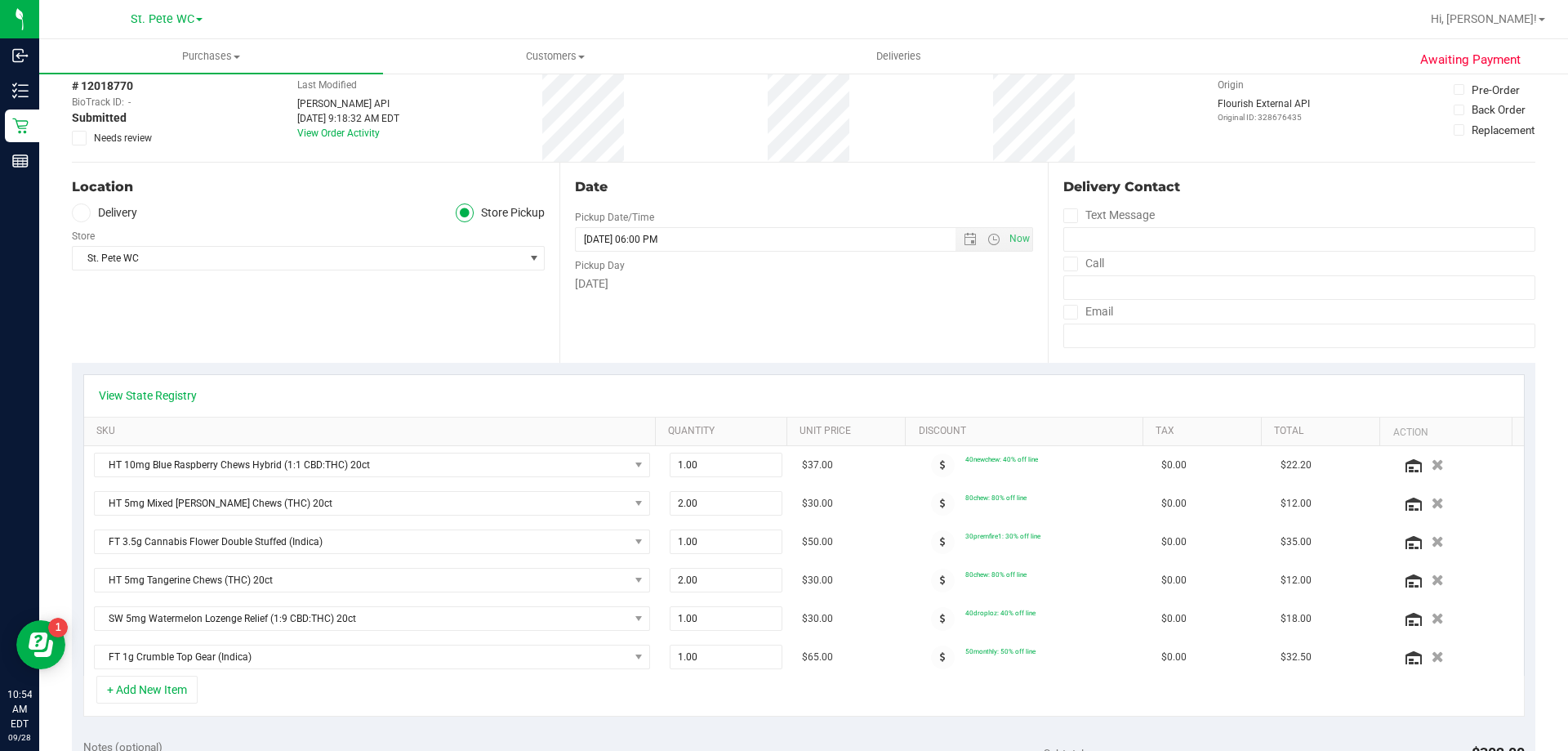
scroll to position [408, 0]
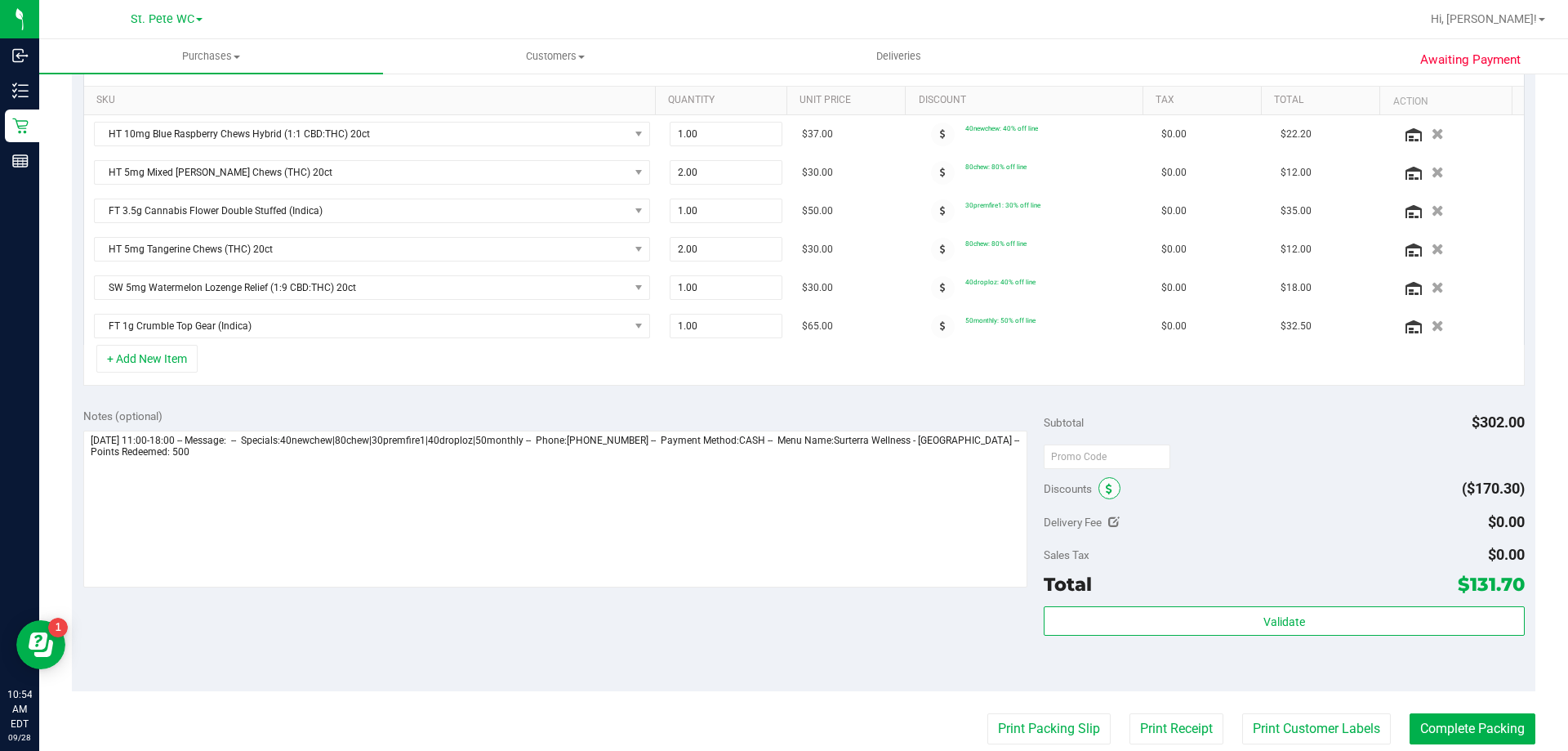
click at [1105, 489] on icon at bounding box center [1108, 490] width 7 height 11
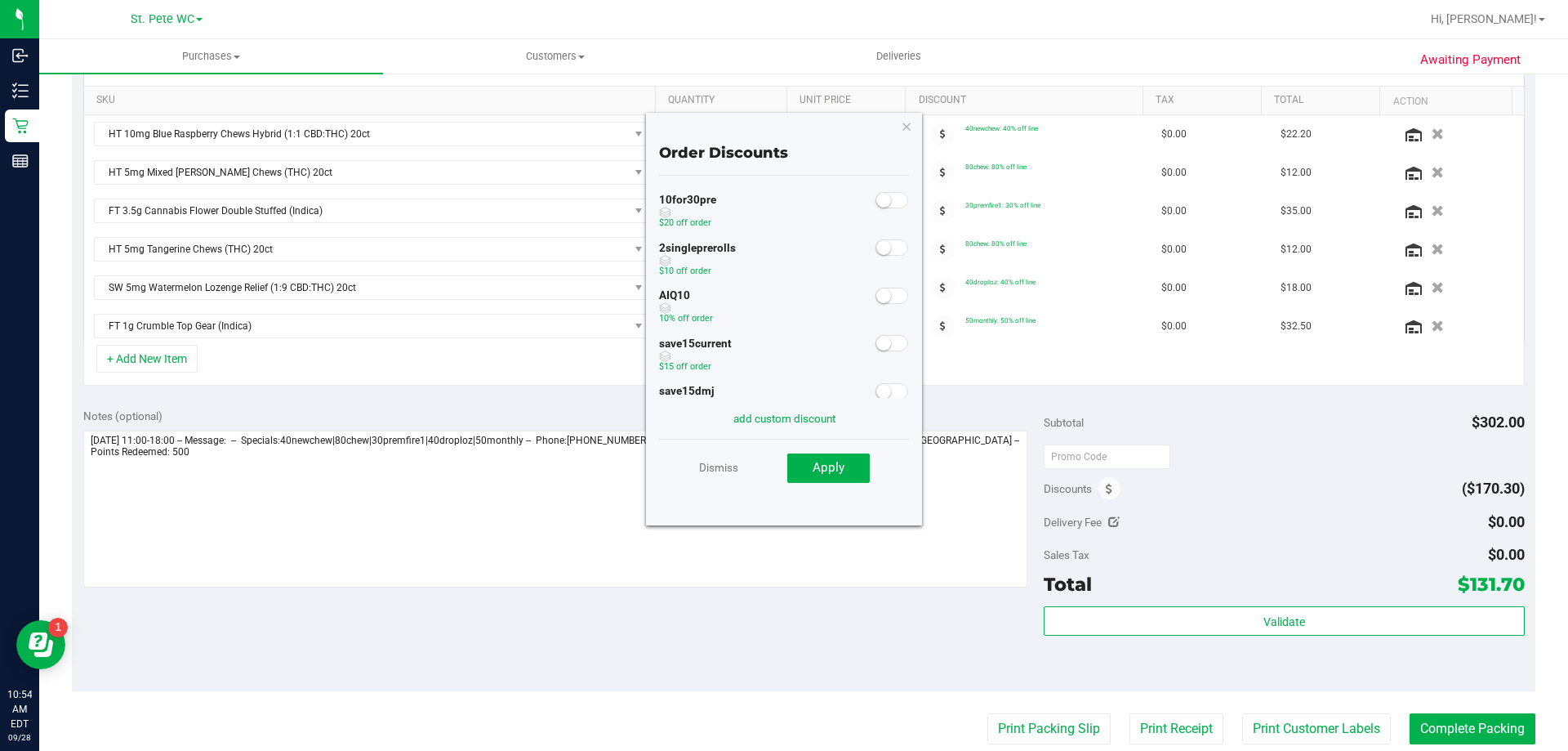
click at [877, 298] on small at bounding box center [883, 295] width 14 height 14
click at [815, 460] on span "Apply" at bounding box center [828, 467] width 31 height 14
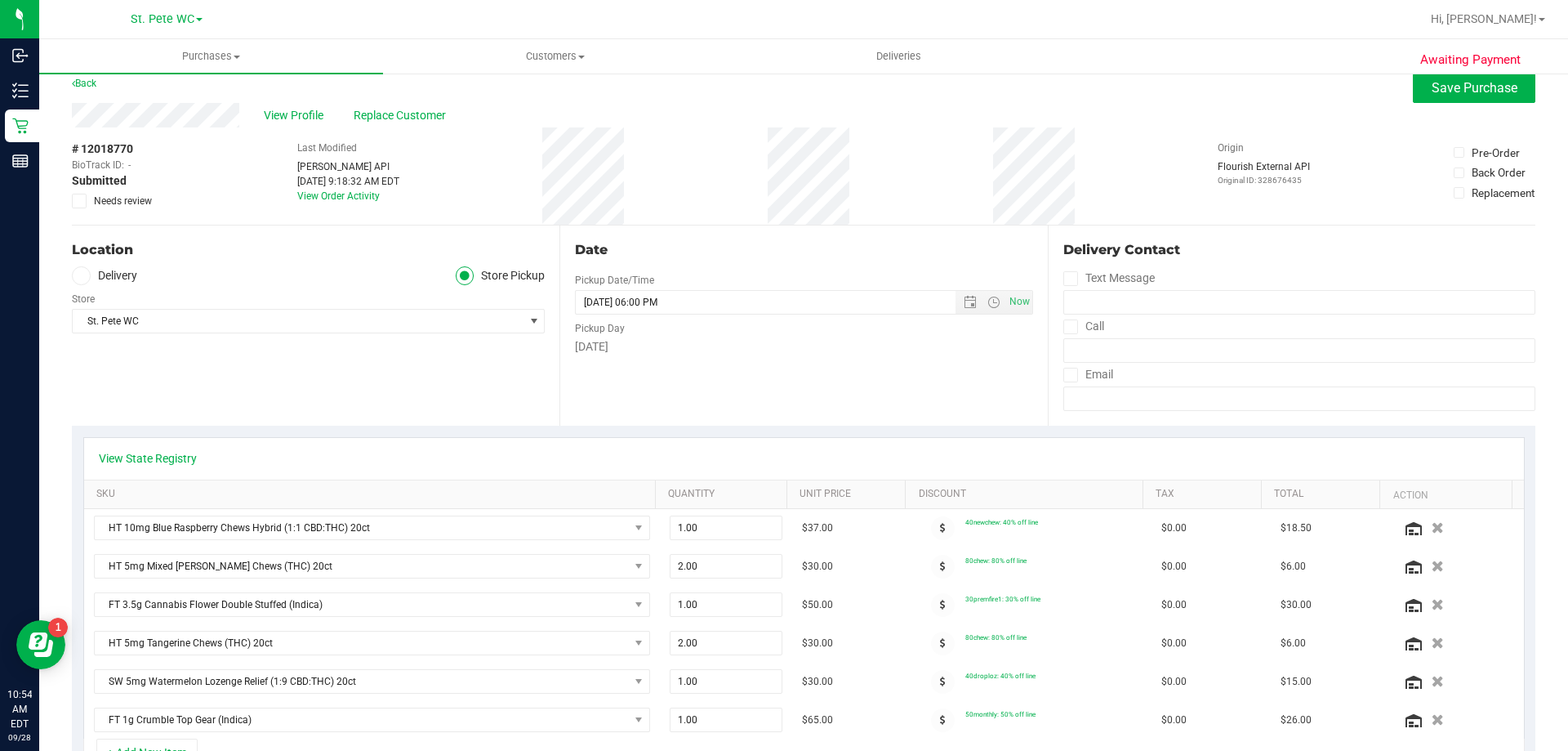
scroll to position [0, 0]
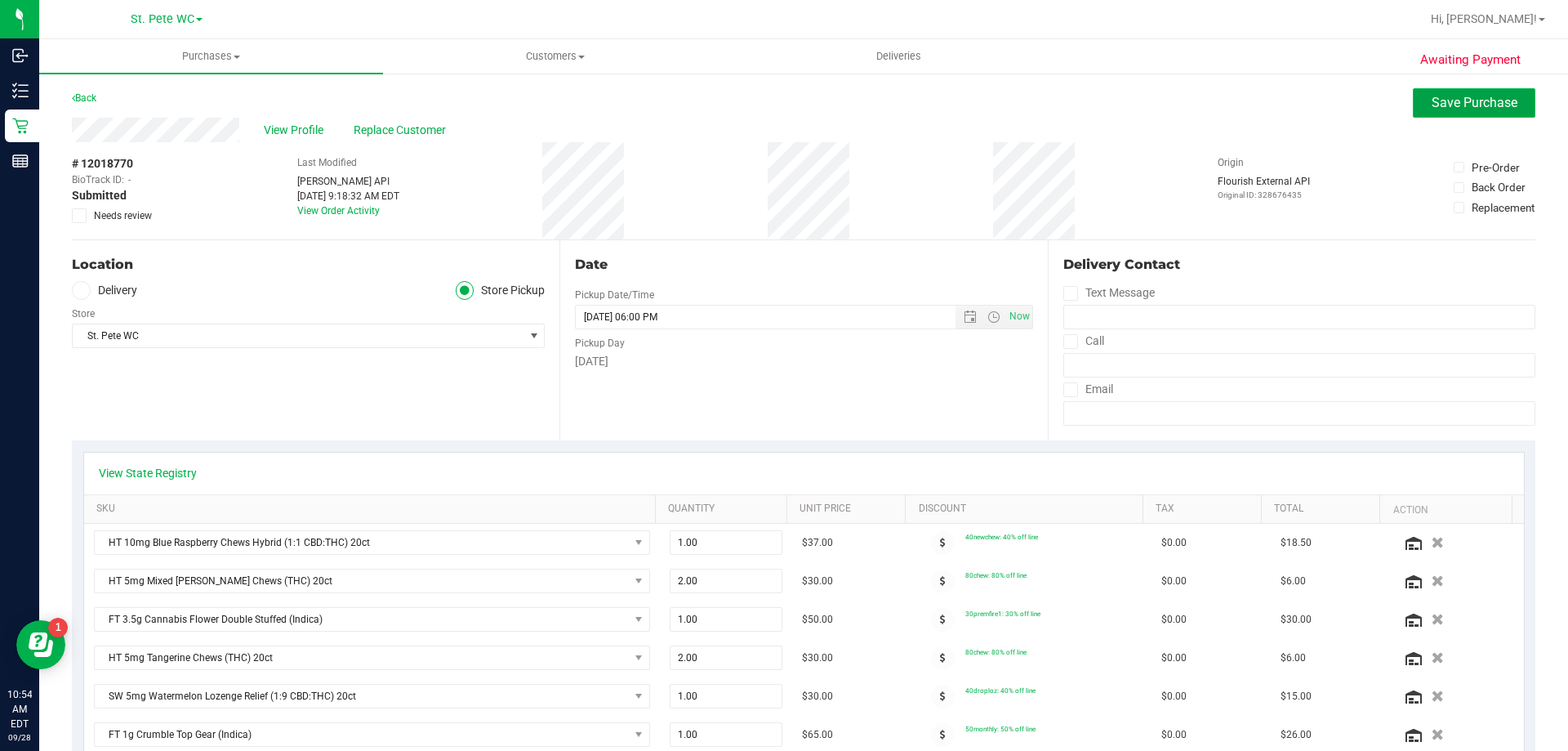
click at [1432, 99] on span "Save Purchase" at bounding box center [1475, 102] width 86 height 15
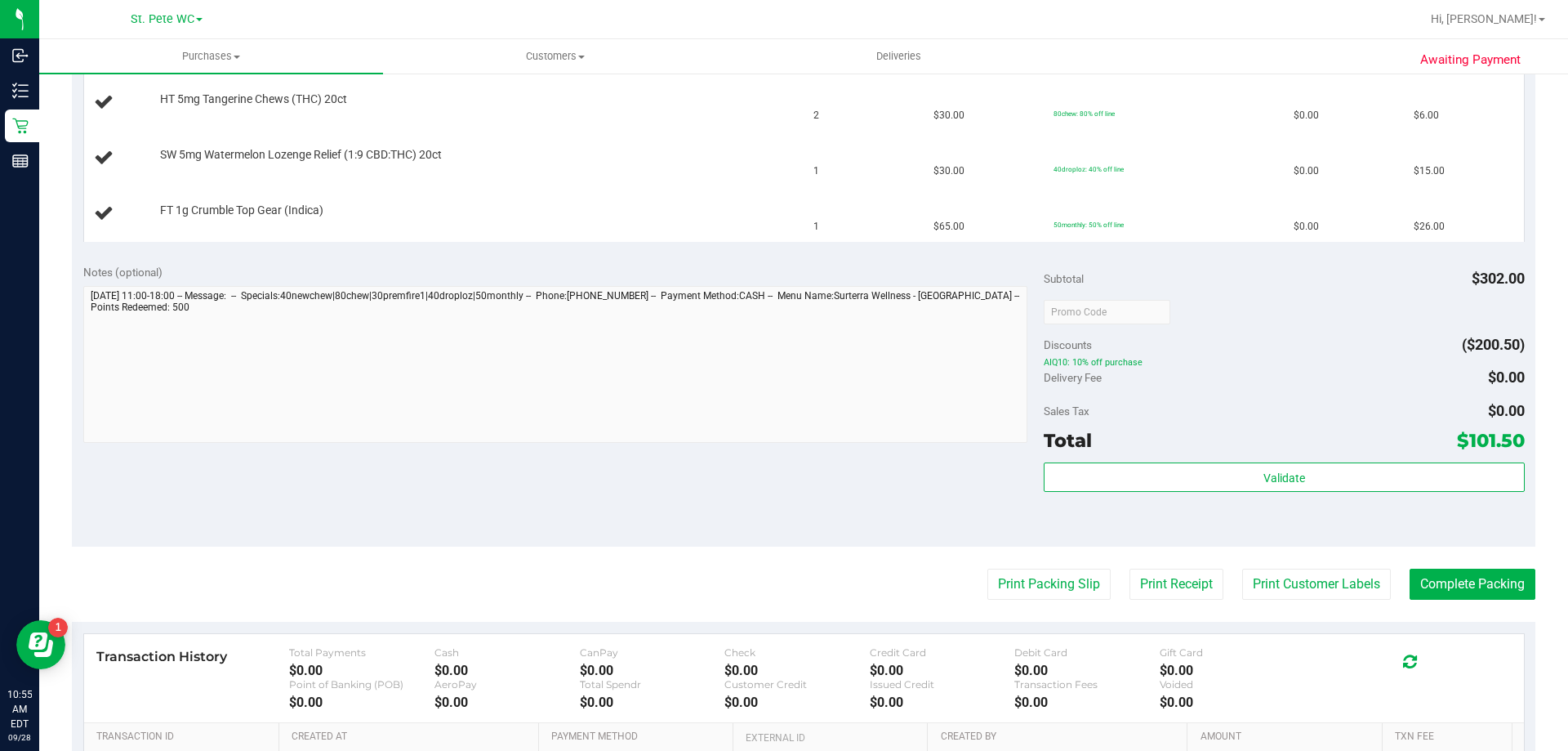
scroll to position [817, 0]
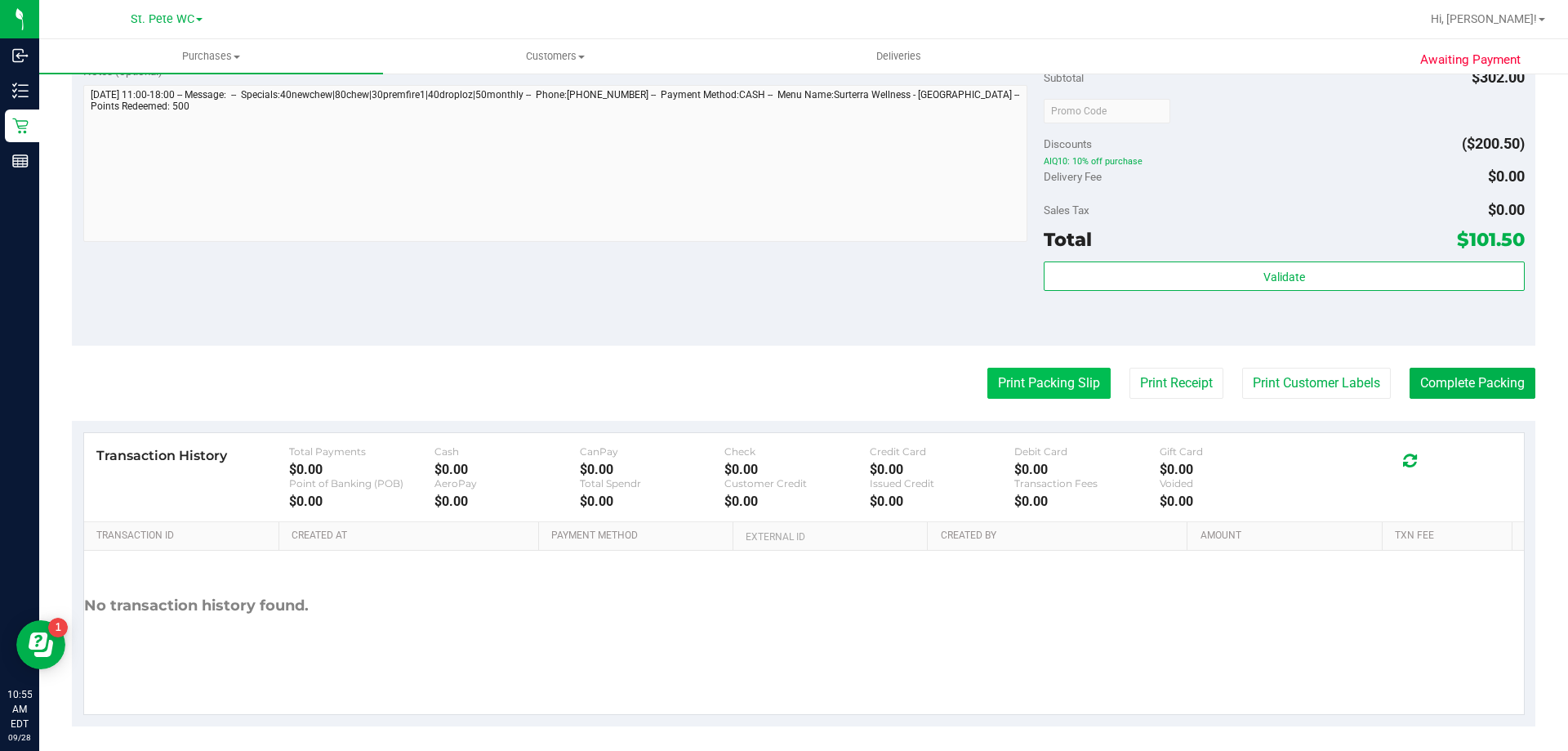
click at [1017, 385] on button "Print Packing Slip" at bounding box center [1048, 383] width 123 height 31
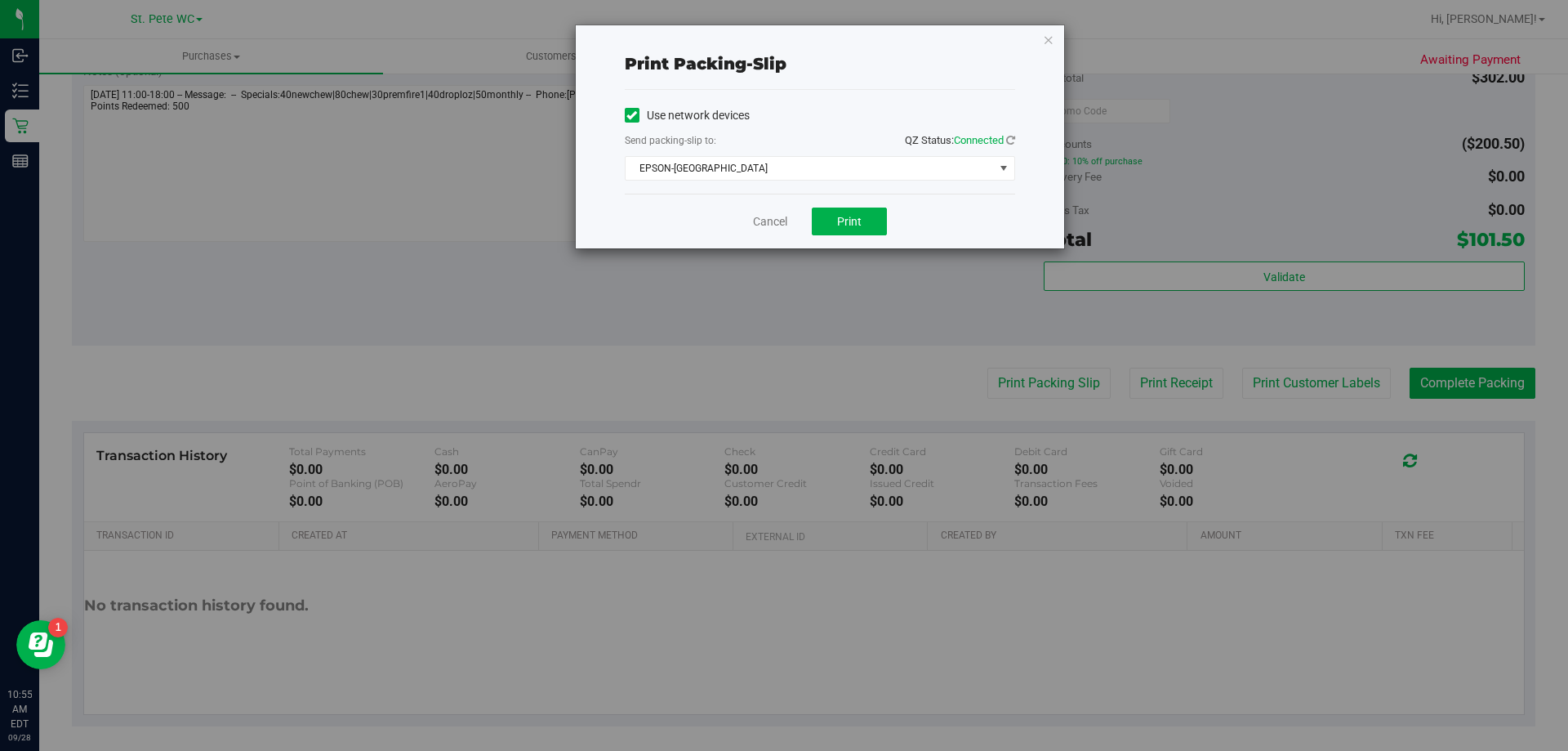
click at [849, 236] on div "Cancel Print" at bounding box center [819, 220] width 390 height 54
click at [833, 220] on button "Print" at bounding box center [849, 220] width 75 height 28
click at [1042, 45] on div "Print packing-slip Use network devices Send packing-slip to: QZ Status: Connect…" at bounding box center [820, 137] width 488 height 223
click at [1047, 43] on icon "button" at bounding box center [1048, 39] width 11 height 20
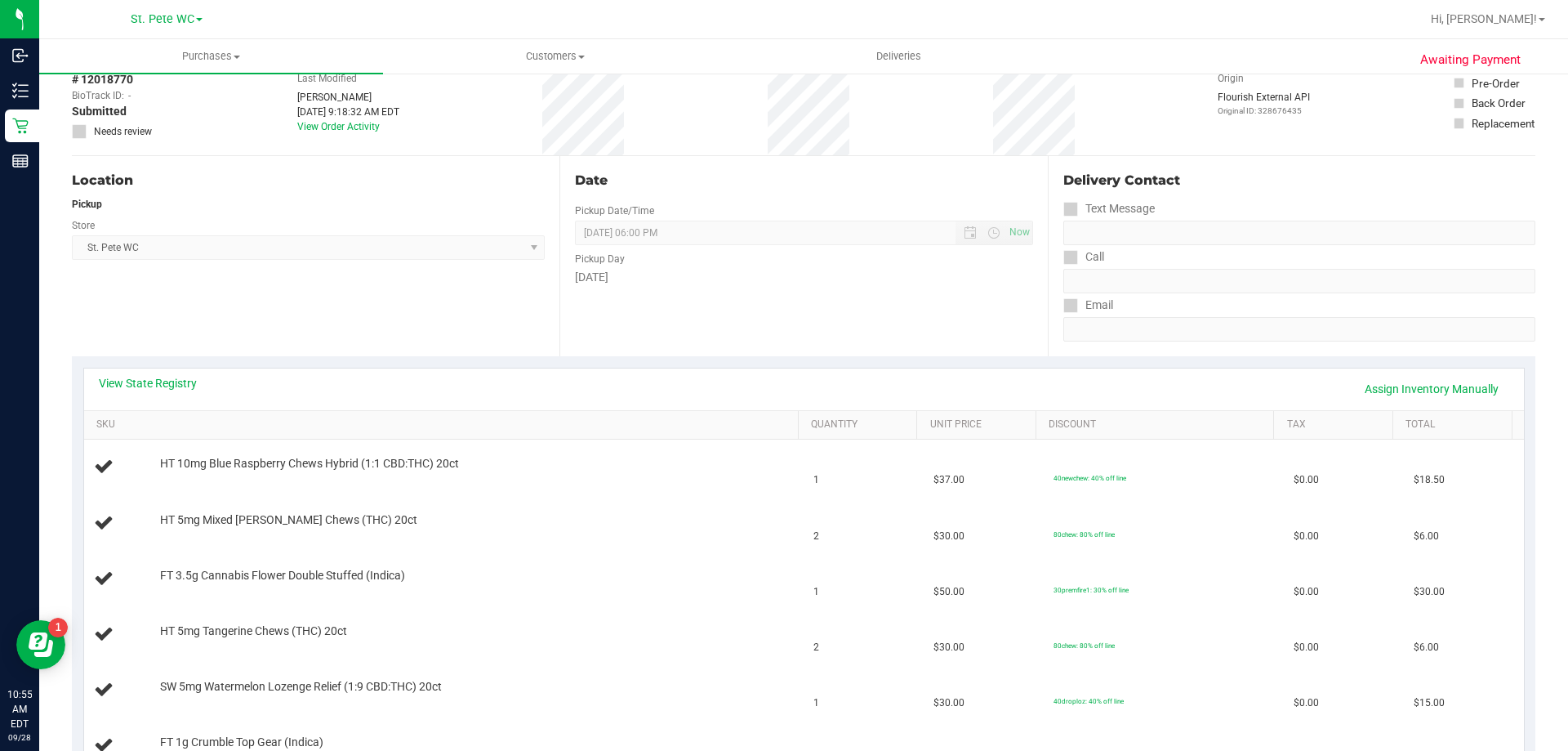
scroll to position [0, 0]
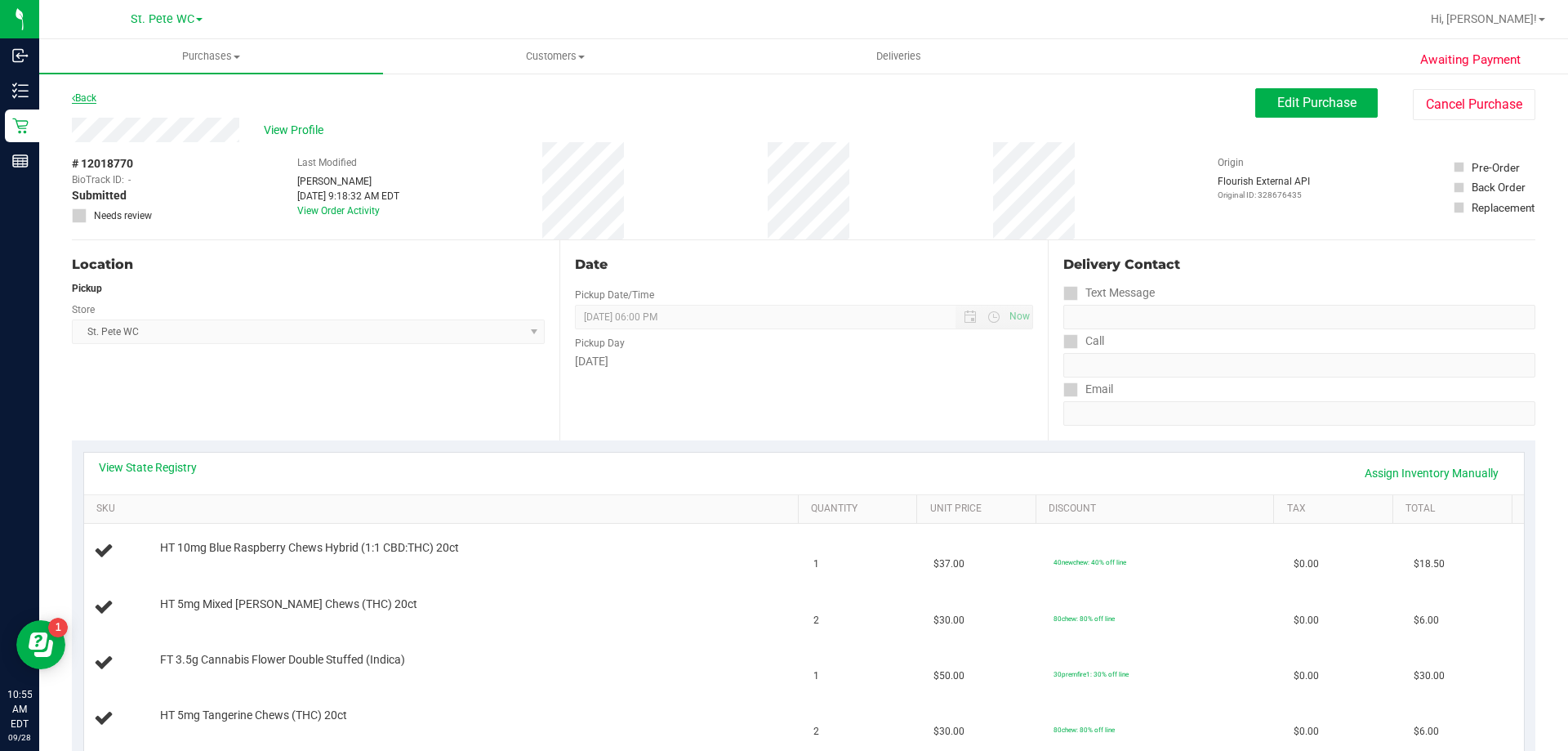
click at [92, 97] on link "Back" at bounding box center [84, 98] width 25 height 11
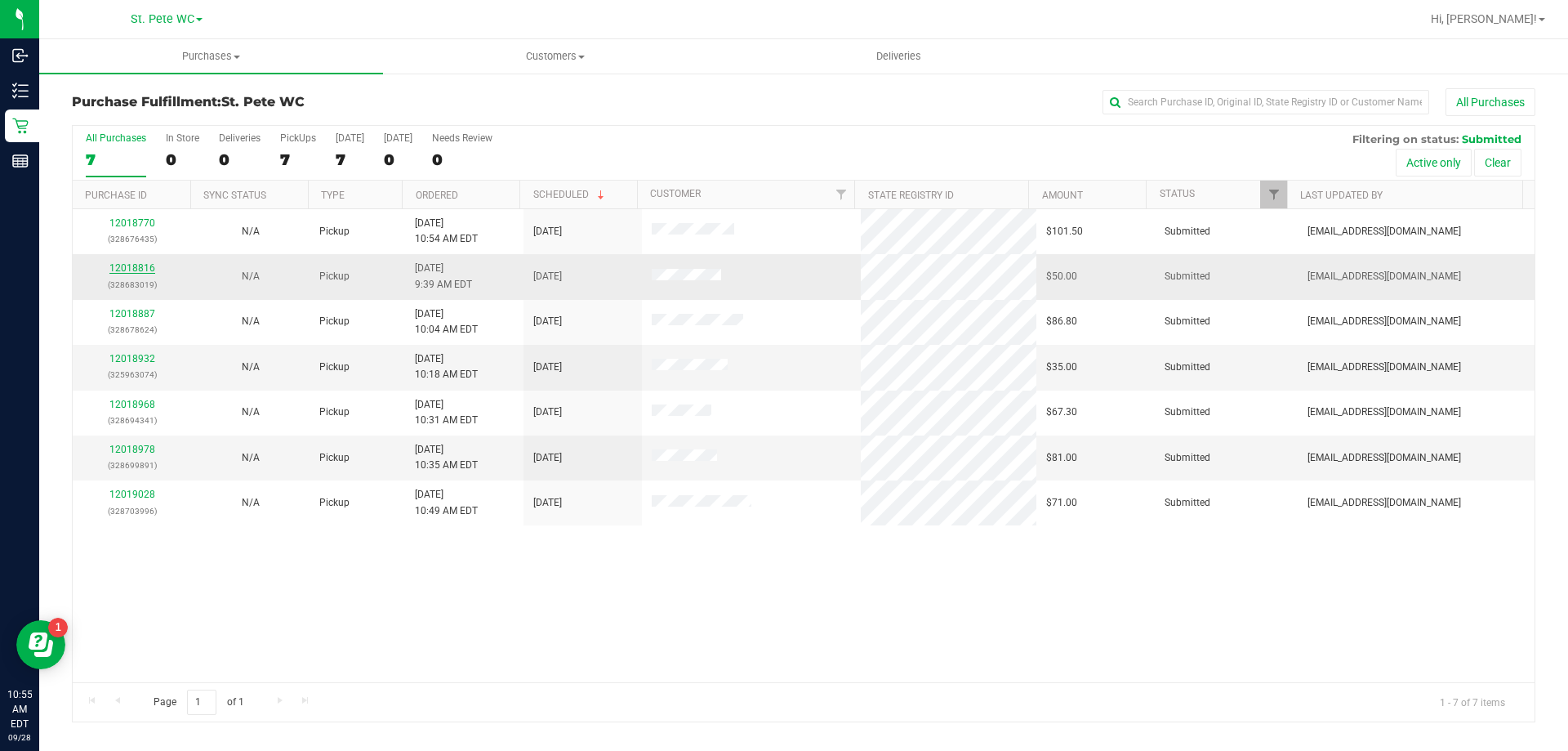
click at [130, 265] on link "12018816" at bounding box center [133, 268] width 46 height 11
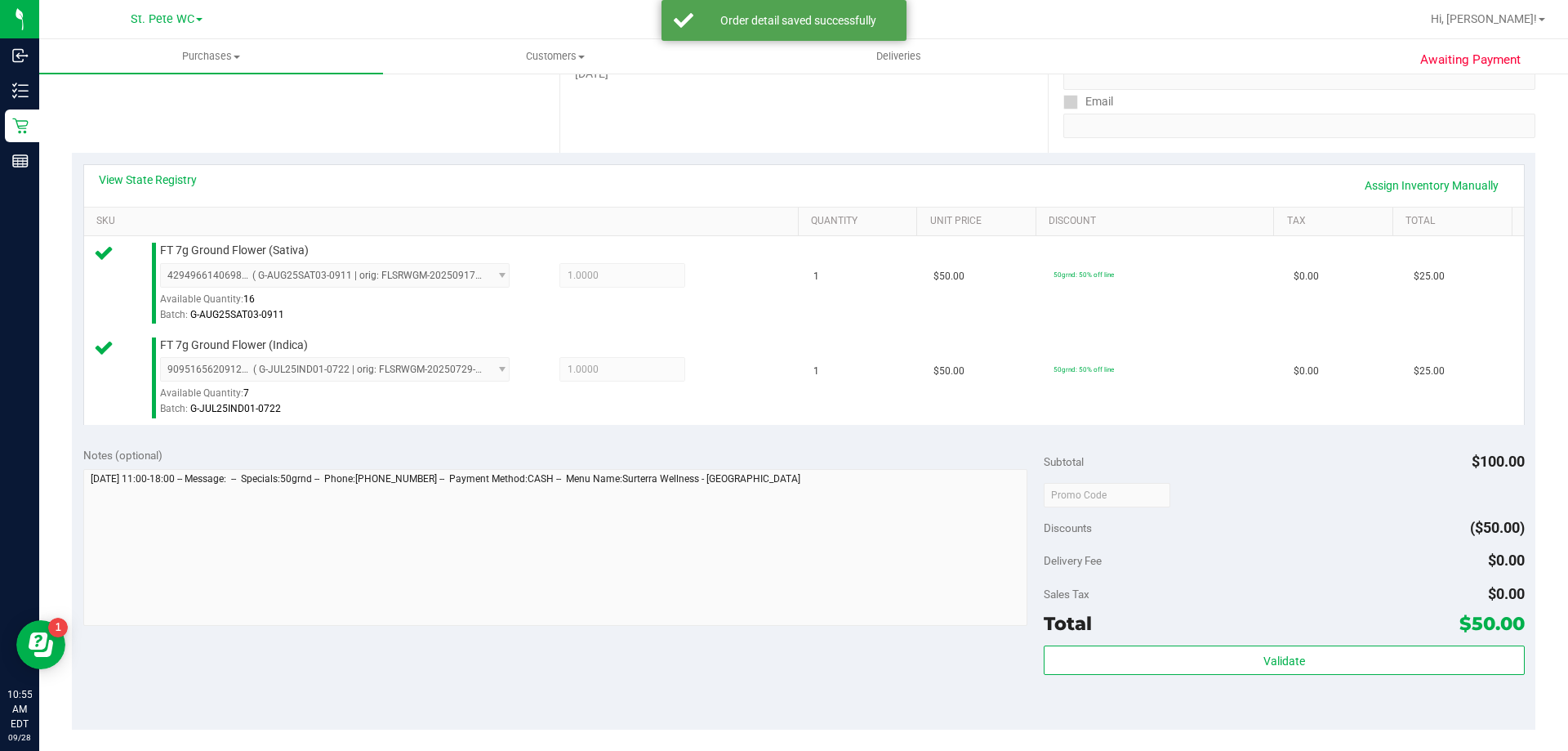
scroll to position [572, 0]
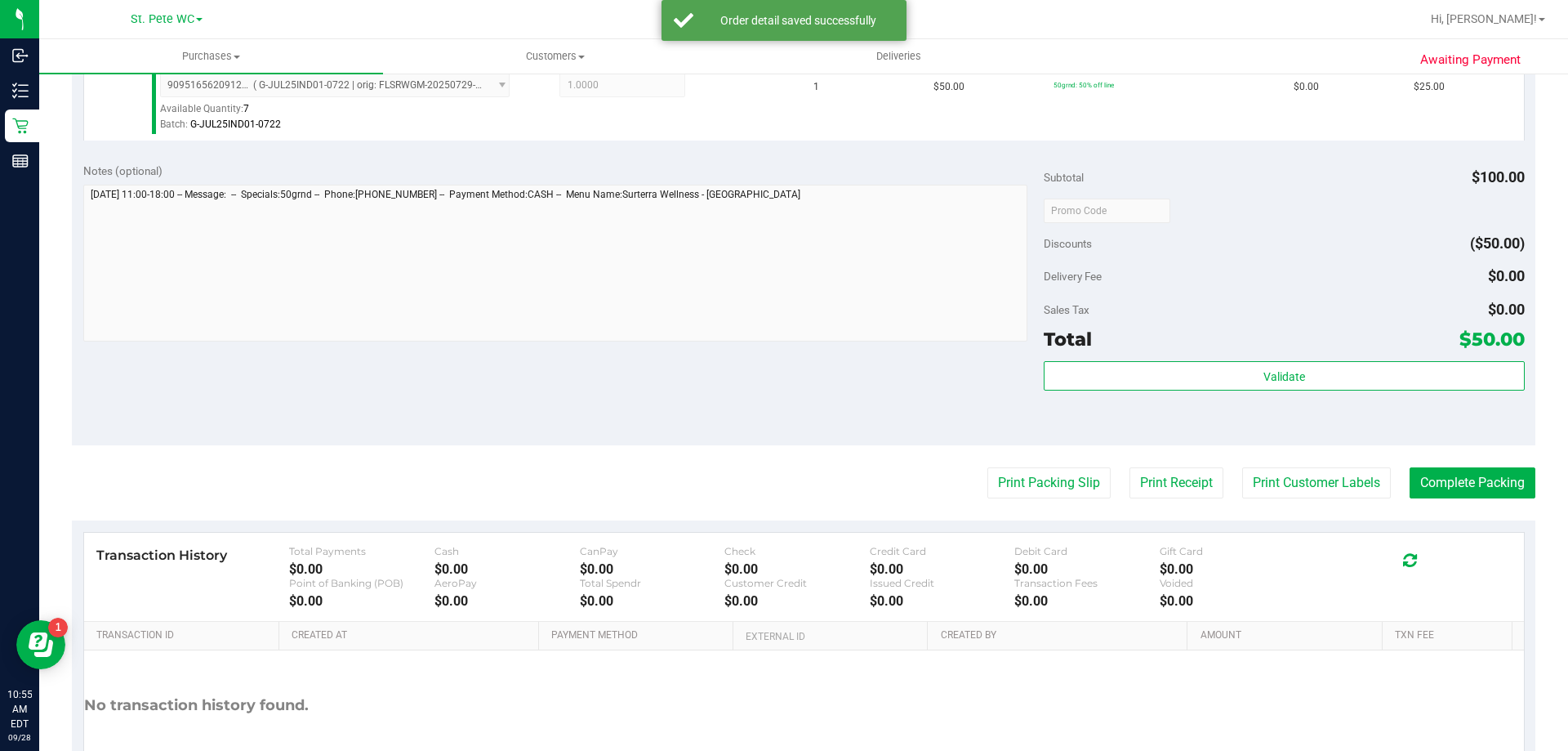
click at [1228, 401] on div "Validate" at bounding box center [1283, 397] width 480 height 73
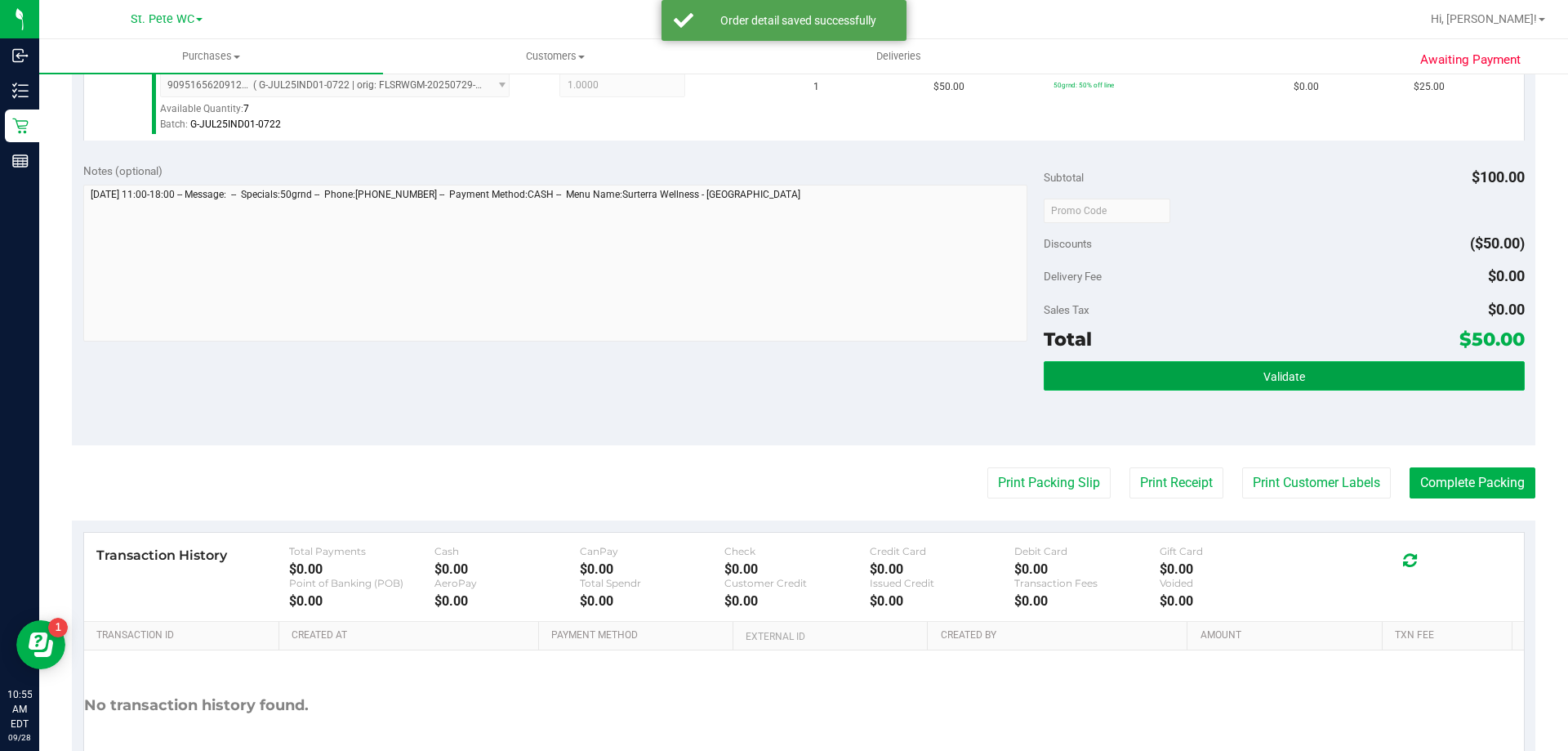
click at [1218, 386] on button "Validate" at bounding box center [1283, 375] width 480 height 30
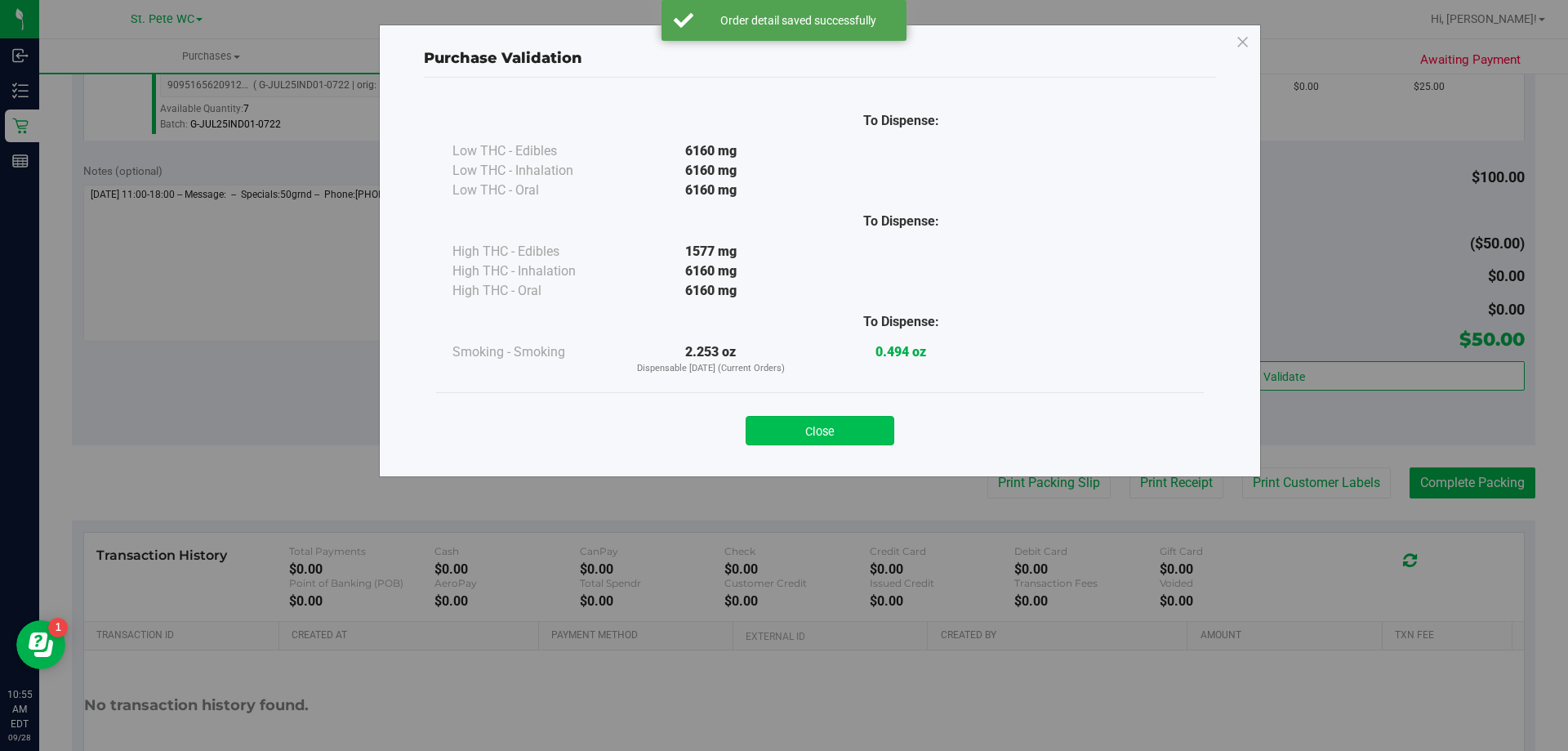
click at [783, 422] on button "Close" at bounding box center [820, 430] width 149 height 30
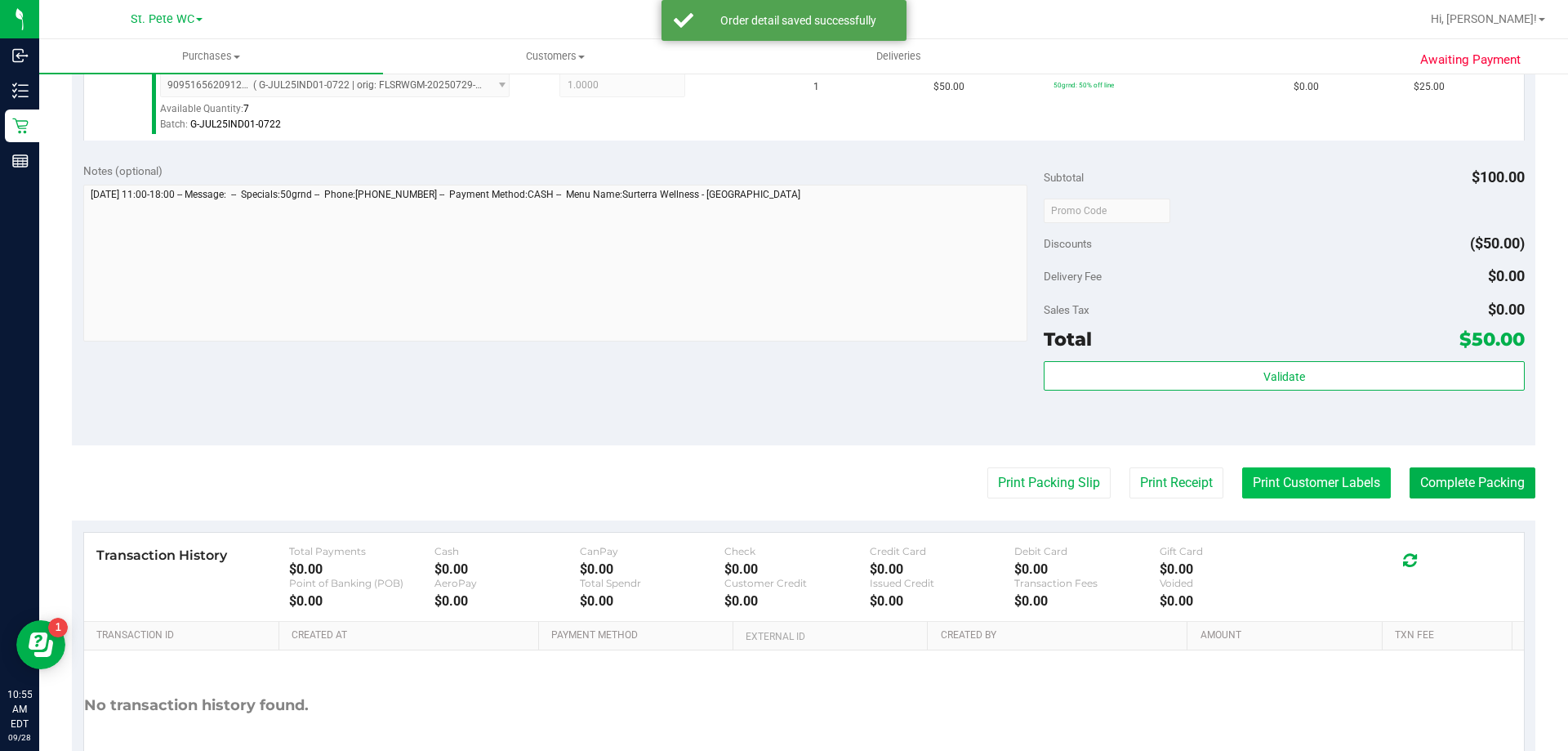
click at [1259, 469] on button "Print Customer Labels" at bounding box center [1316, 483] width 149 height 31
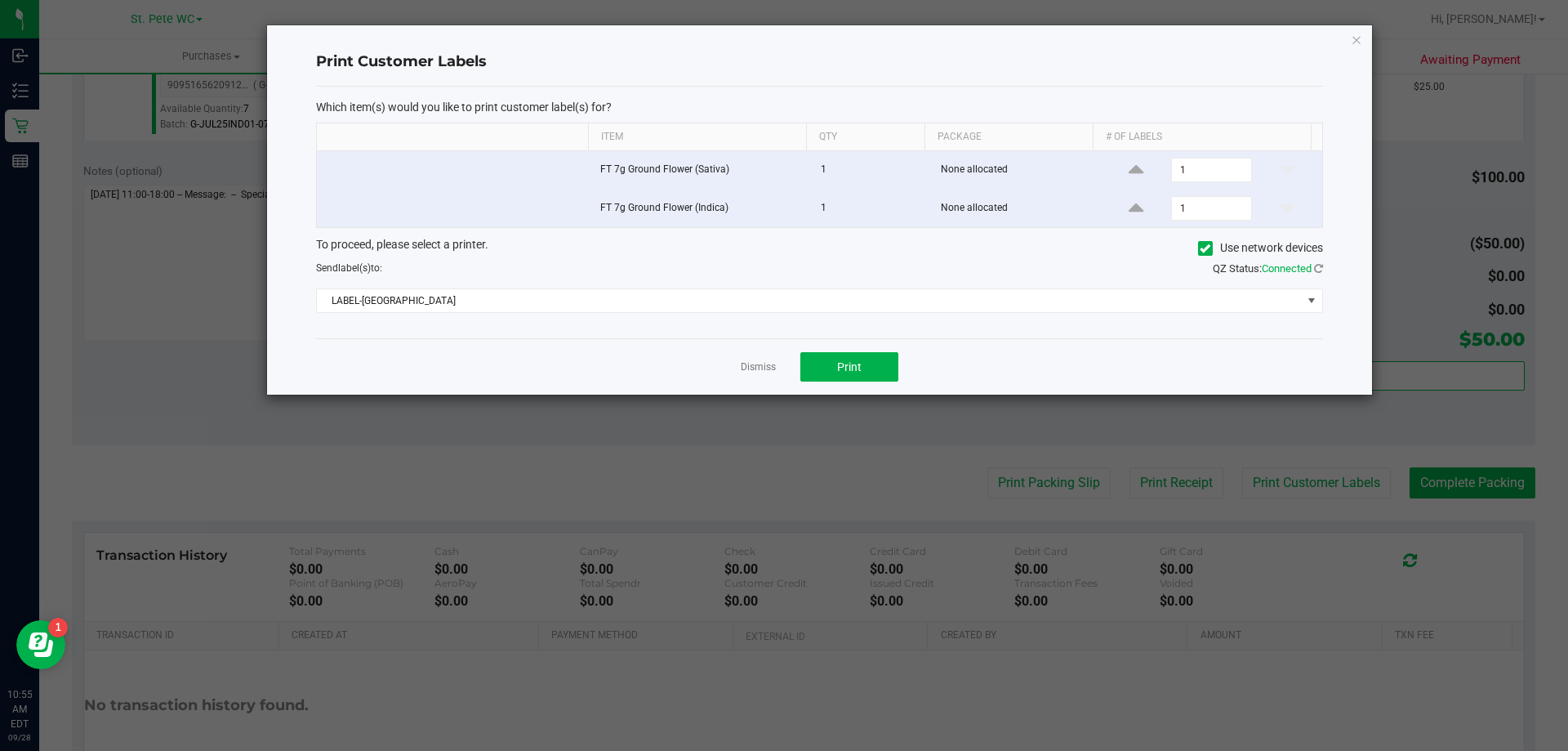
click at [912, 378] on div "Dismiss Print" at bounding box center [819, 365] width 1007 height 56
click at [880, 370] on button "Print" at bounding box center [849, 366] width 98 height 30
click at [1358, 40] on icon "button" at bounding box center [1356, 39] width 11 height 20
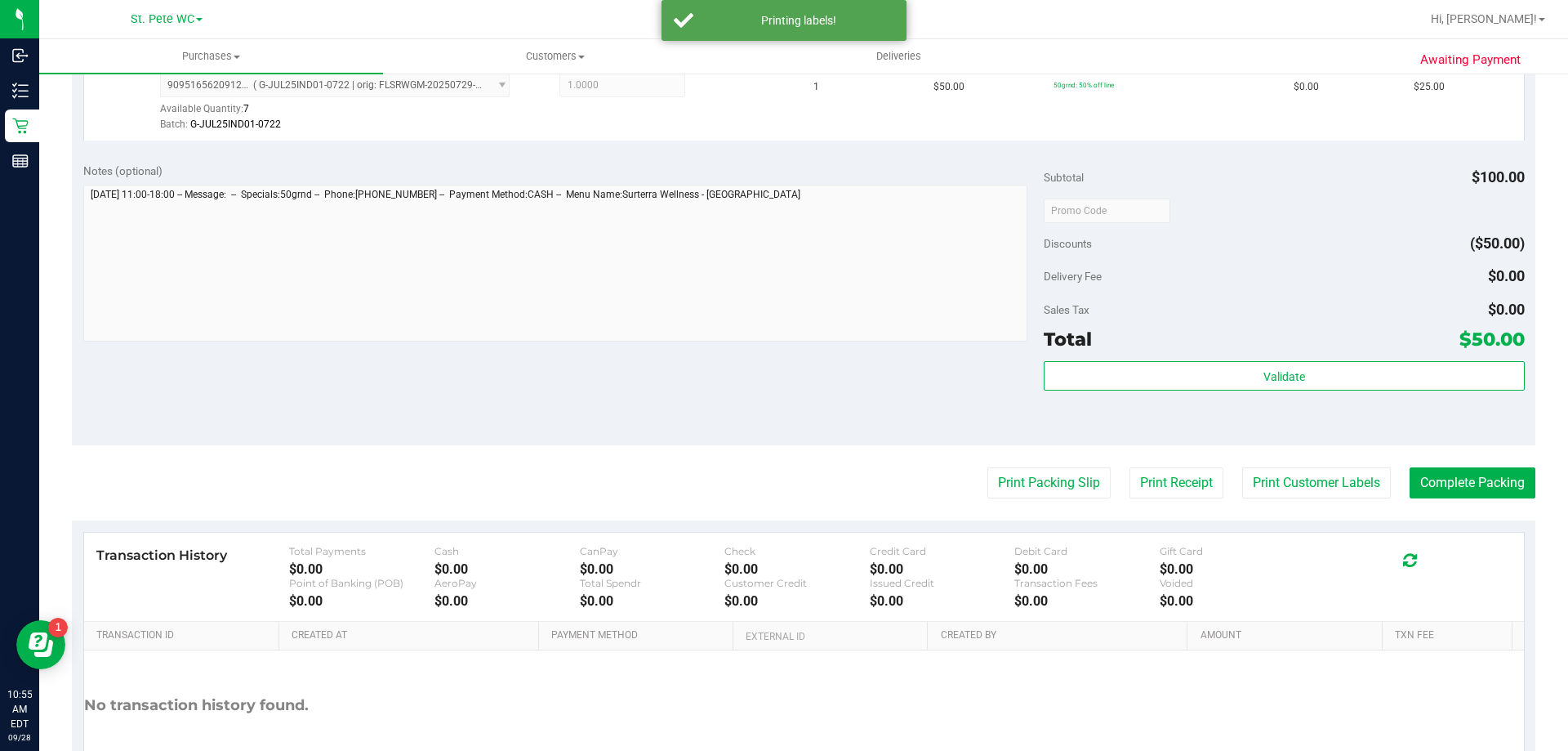
click at [1141, 357] on div "Subtotal $100.00 Discounts ($50.00) Delivery Fee $0.00 Sales Tax $0.00 Total $5…" at bounding box center [1283, 298] width 480 height 272
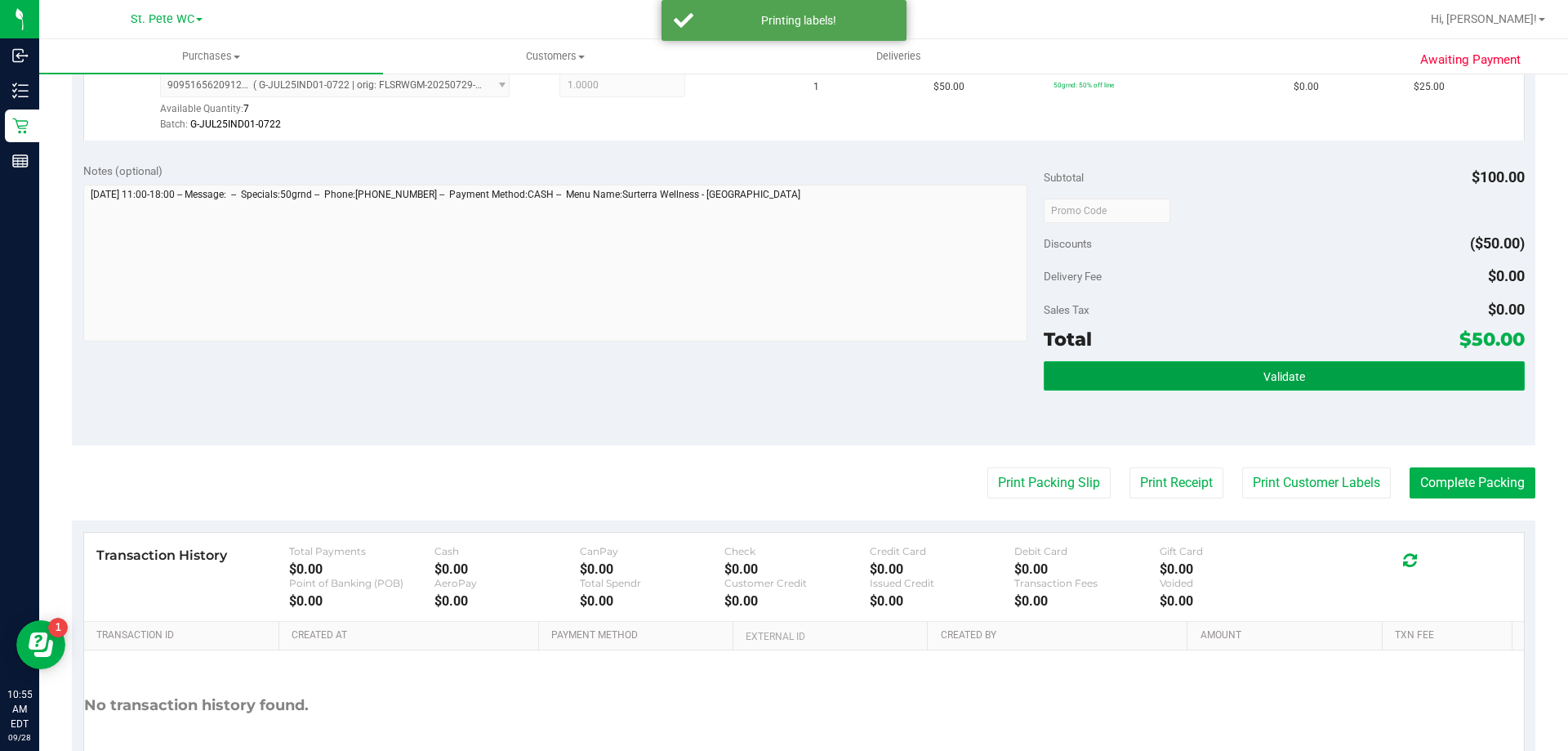
click at [1145, 386] on button "Validate" at bounding box center [1283, 375] width 480 height 30
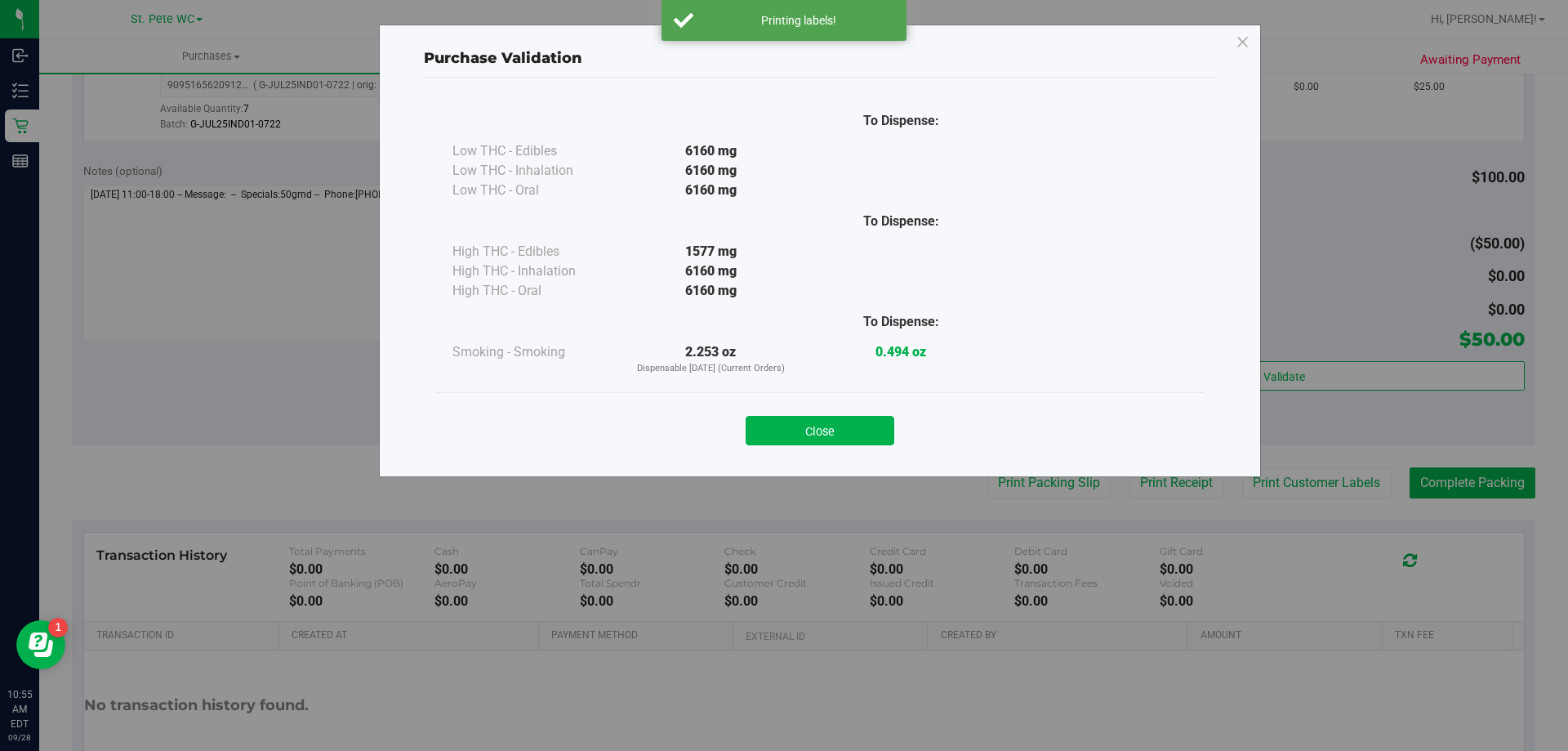
drag, startPoint x: 798, startPoint y: 400, endPoint x: 808, endPoint y: 428, distance: 29.7
click at [799, 403] on div "Close" at bounding box center [819, 425] width 768 height 66
drag, startPoint x: 808, startPoint y: 428, endPoint x: 873, endPoint y: 435, distance: 65.4
click at [809, 428] on button "Close" at bounding box center [820, 430] width 149 height 30
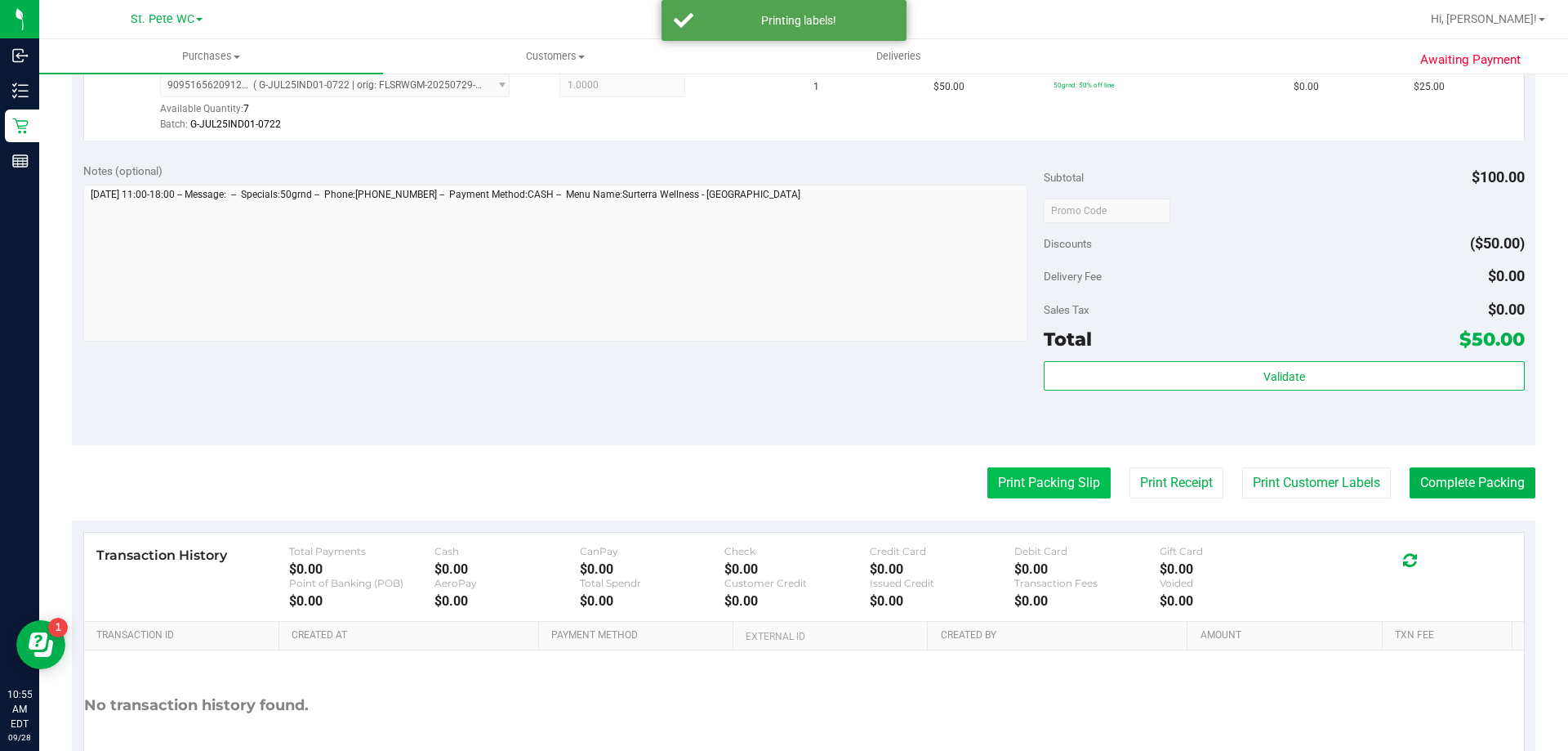
click at [987, 478] on button "Print Packing Slip" at bounding box center [1048, 483] width 123 height 31
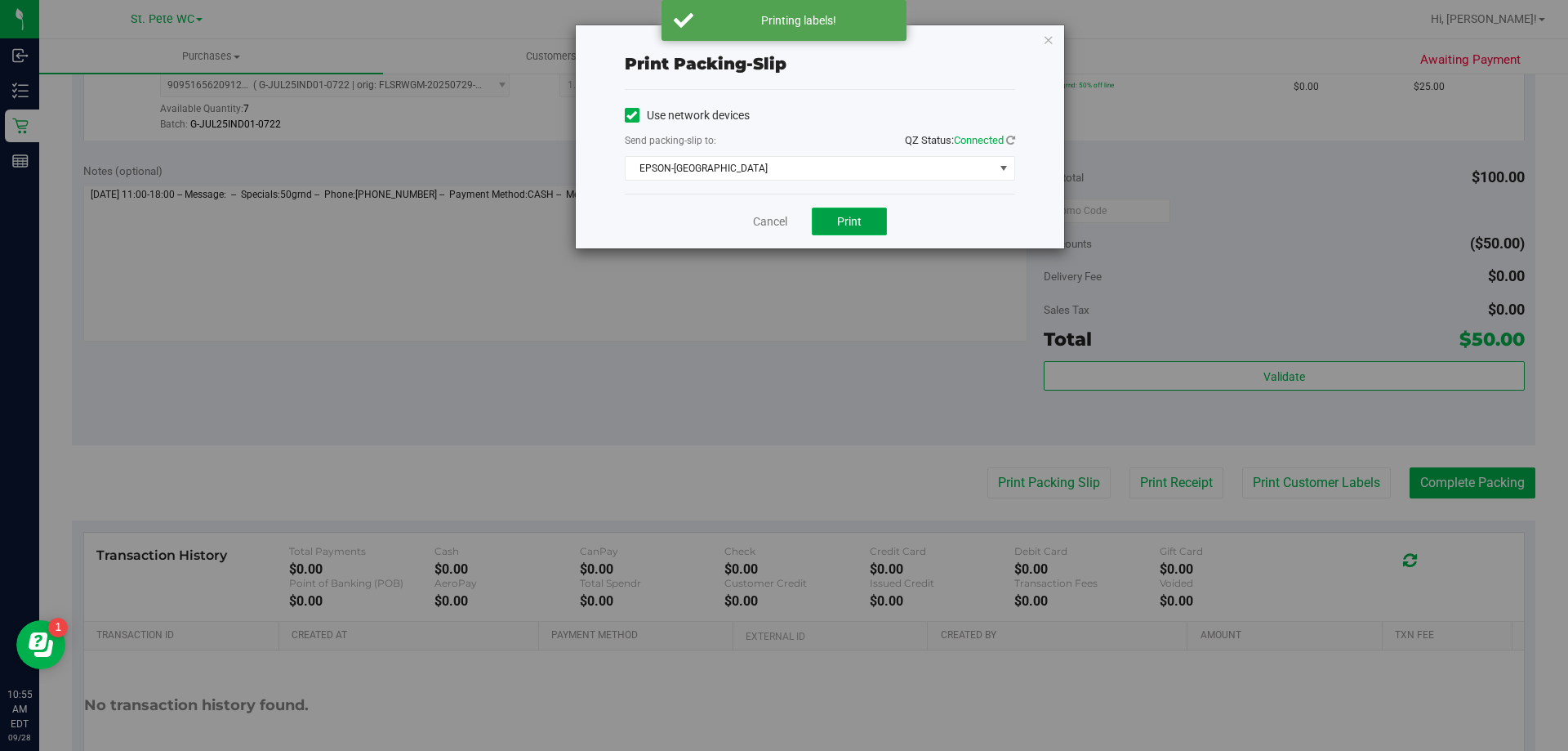
click at [843, 225] on span "Print" at bounding box center [850, 221] width 25 height 13
click at [1048, 43] on icon "button" at bounding box center [1048, 39] width 11 height 20
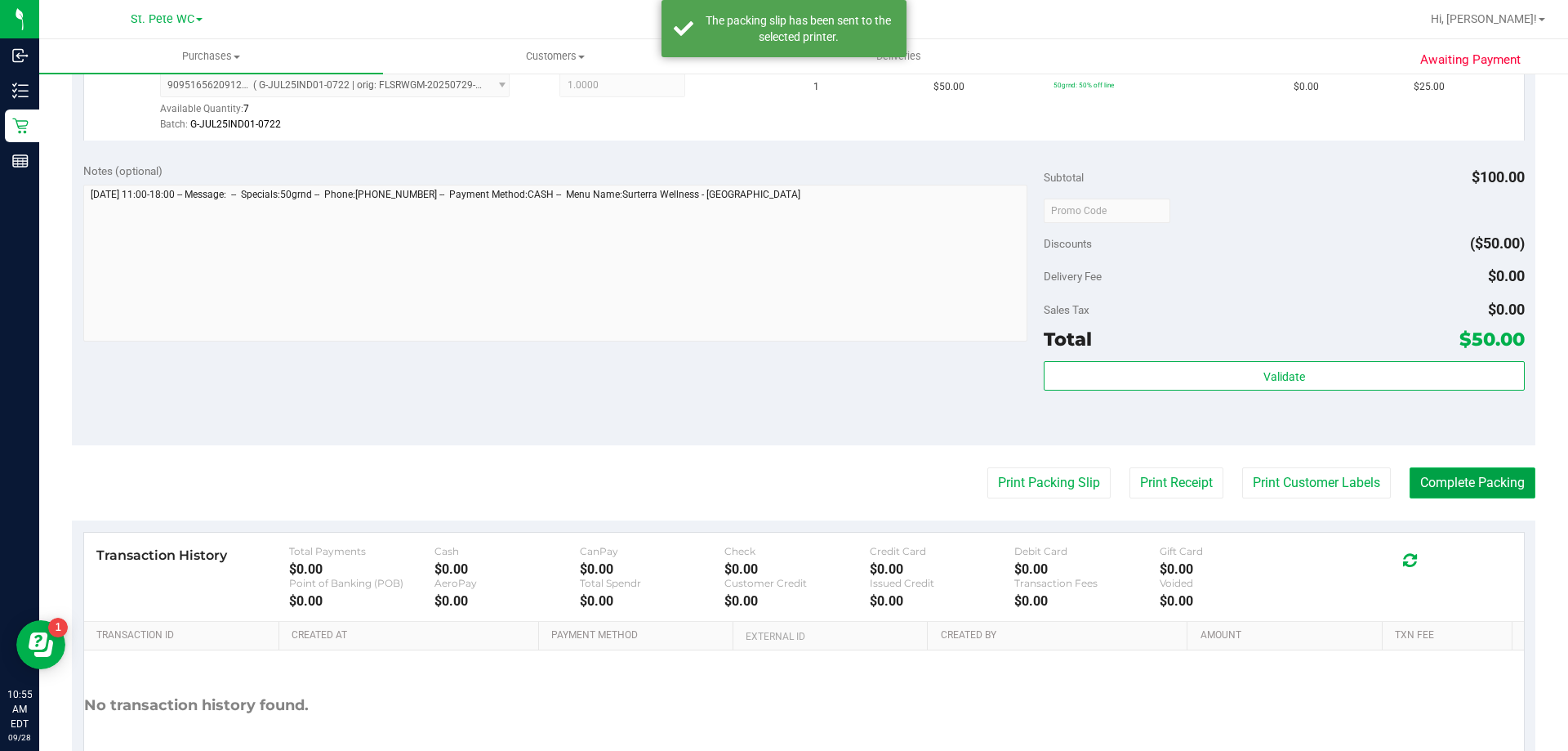
click at [1410, 488] on button "Complete Packing" at bounding box center [1473, 483] width 126 height 31
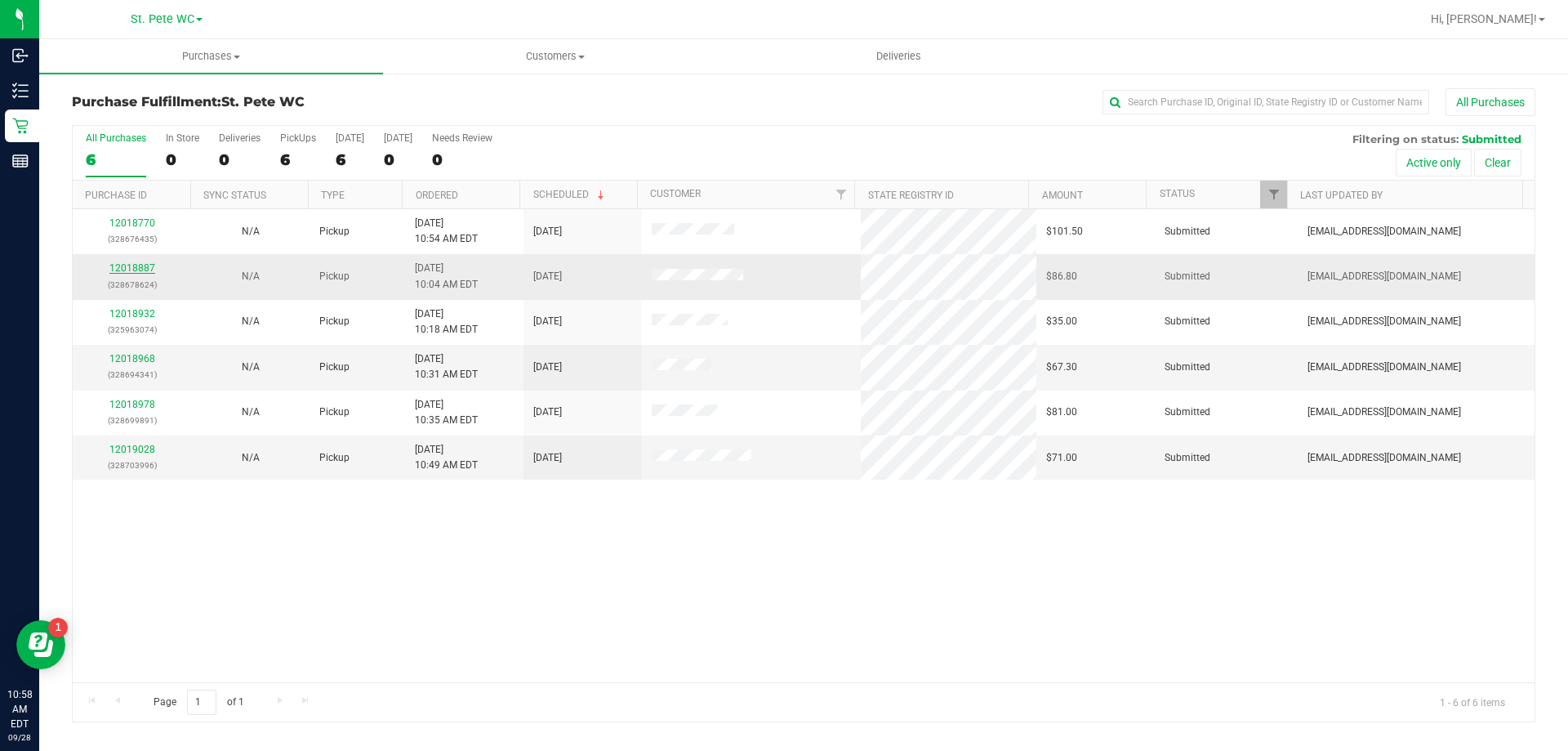
click at [139, 264] on link "12018887" at bounding box center [133, 268] width 46 height 11
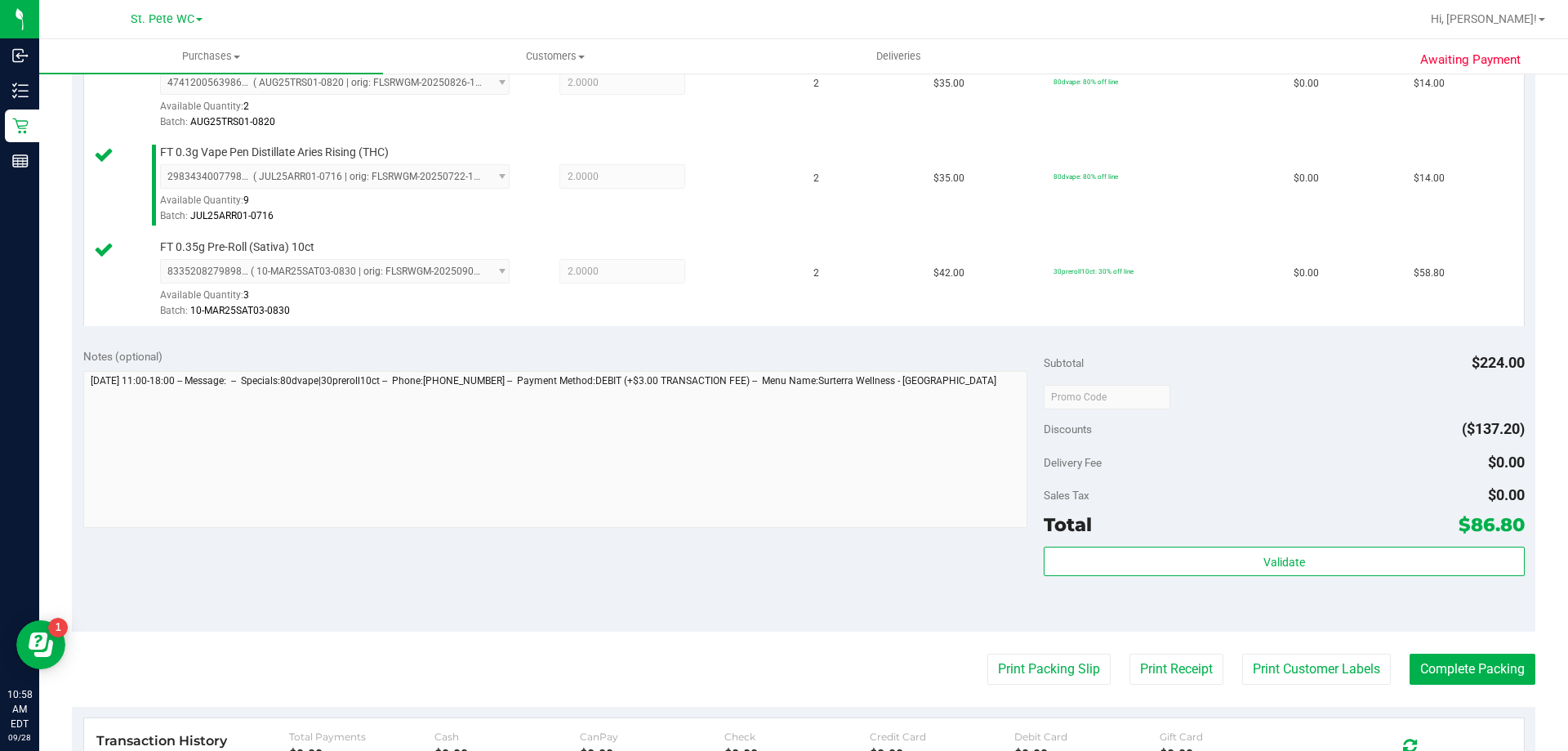
scroll to position [490, 0]
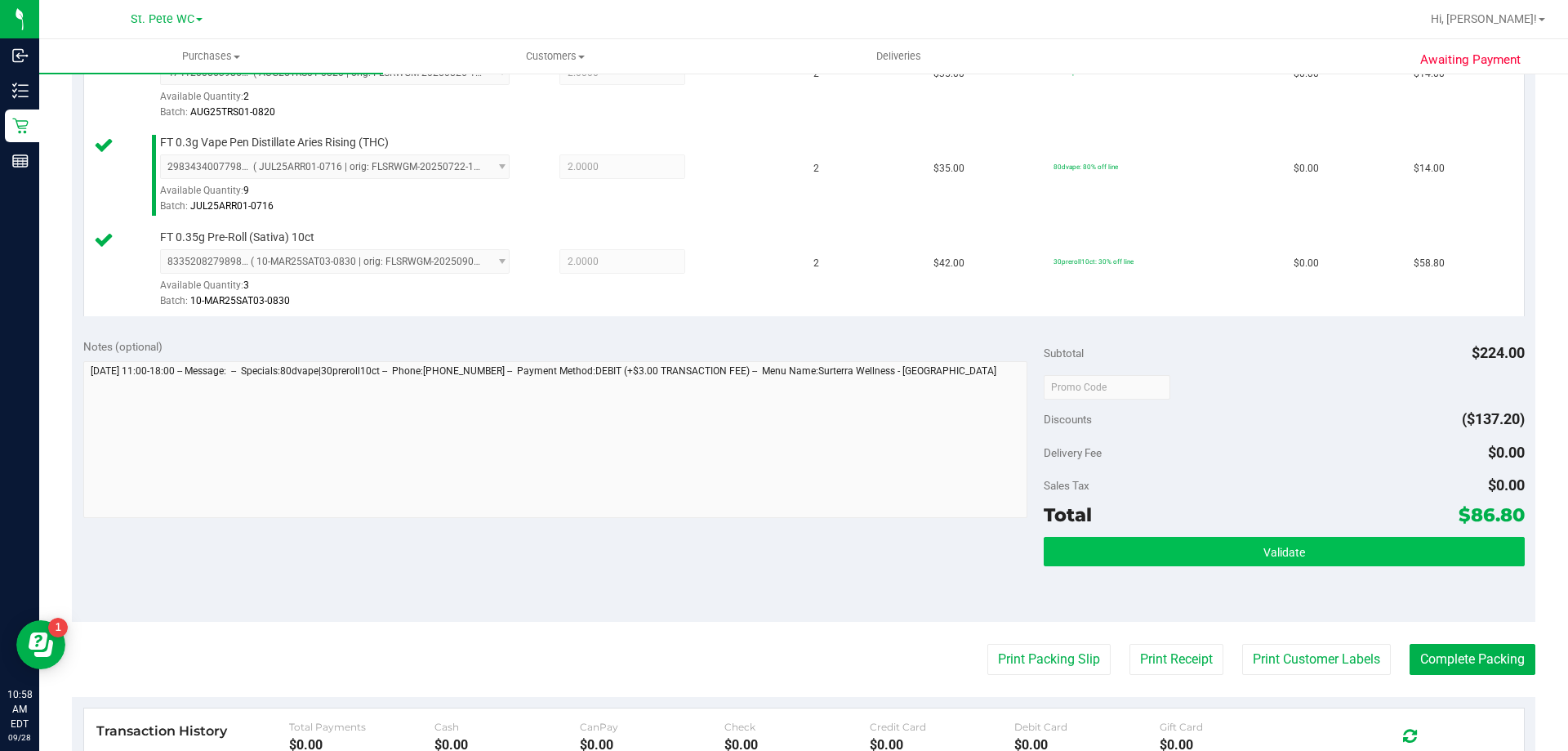
drag, startPoint x: 1215, startPoint y: 582, endPoint x: 1215, endPoint y: 549, distance: 33.0
click at [1215, 553] on div "Validate" at bounding box center [1283, 574] width 480 height 73
click at [1215, 549] on button "Validate" at bounding box center [1283, 552] width 480 height 30
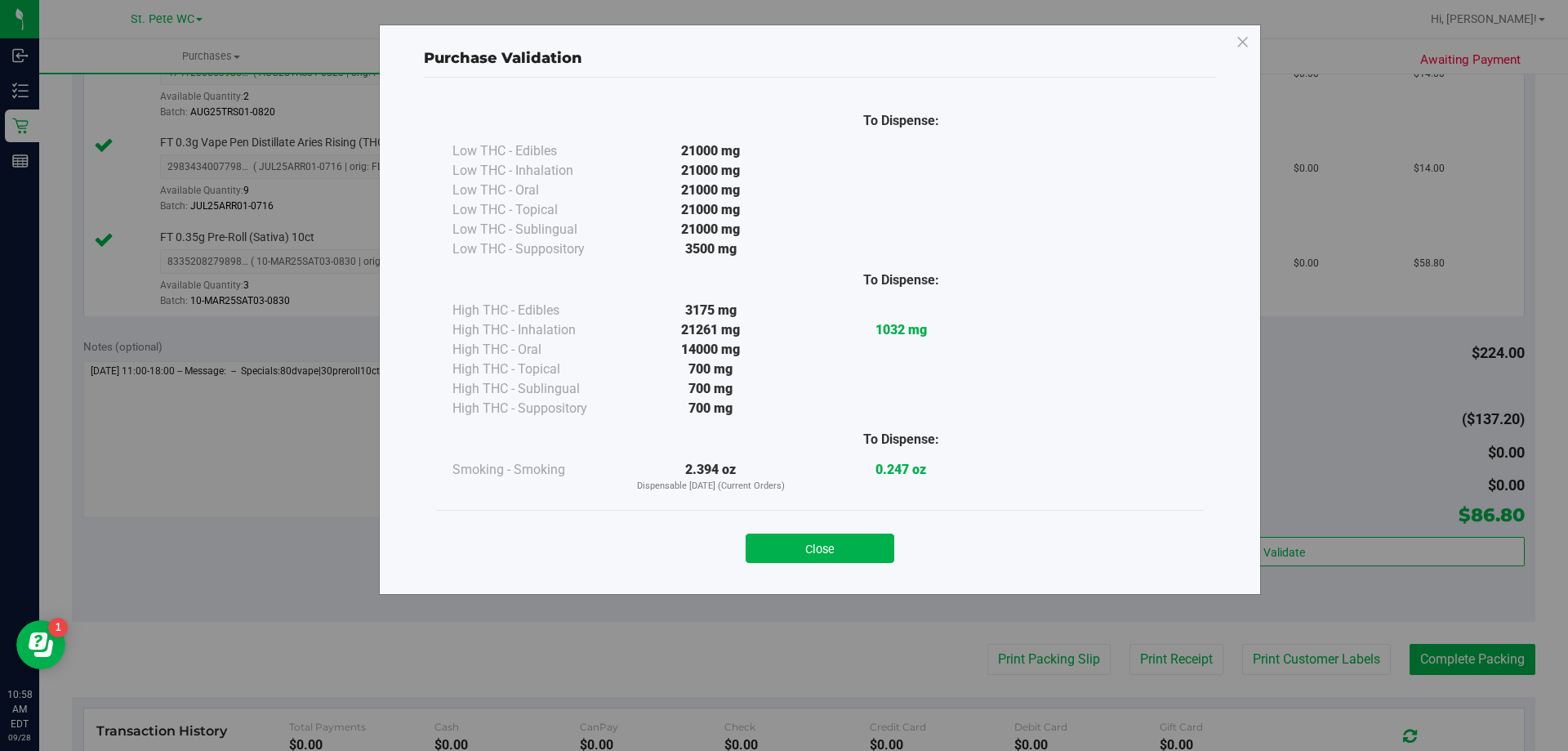
click at [823, 564] on div "Close" at bounding box center [819, 542] width 768 height 66
click at [839, 561] on button "Close" at bounding box center [820, 548] width 149 height 30
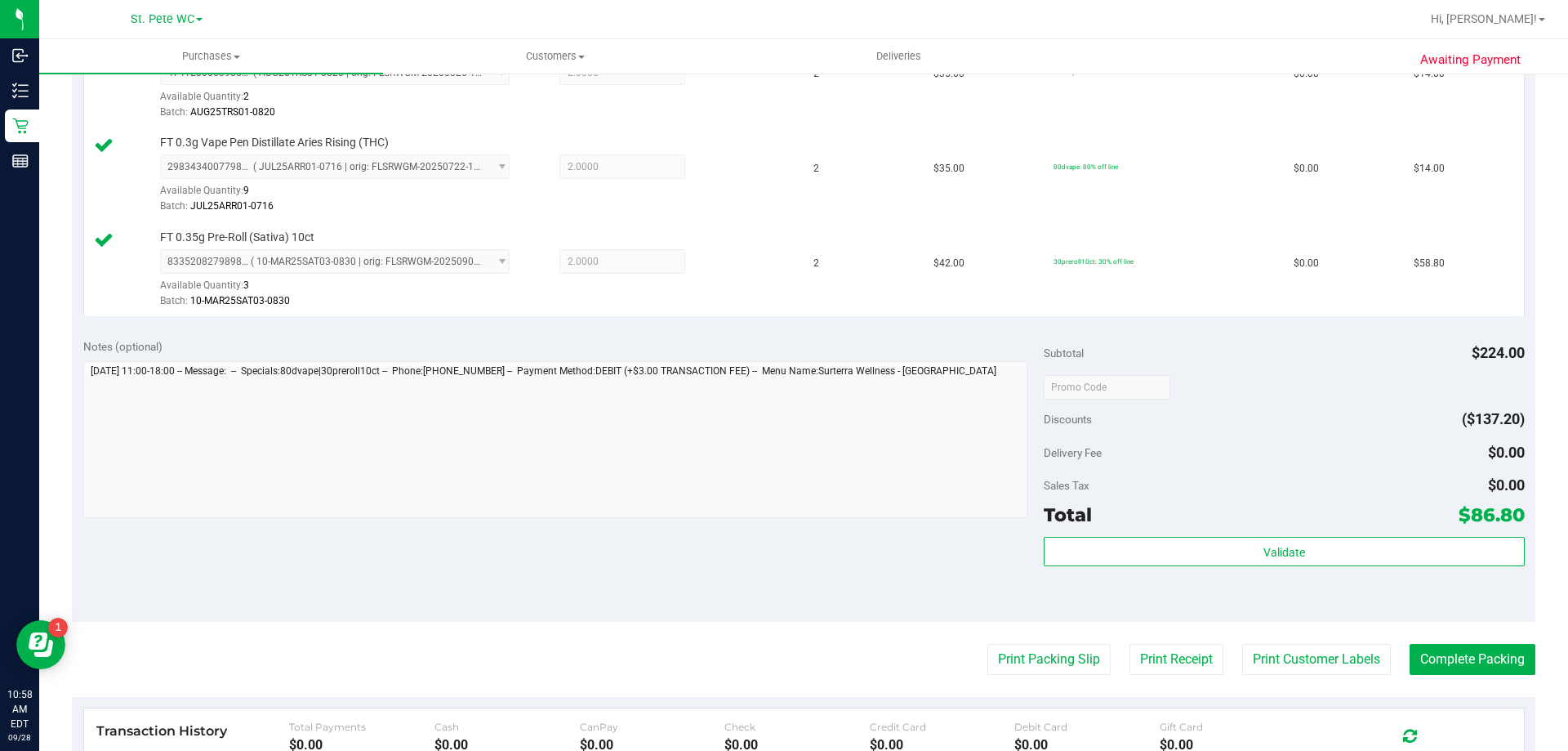
click at [1298, 640] on purchase-details "Back Edit Purchase Cancel Purchase View Profile # 12018887 BioTrack ID: - Submi…" at bounding box center [803, 301] width 1463 height 1405
click at [1293, 651] on button "Print Customer Labels" at bounding box center [1316, 659] width 149 height 31
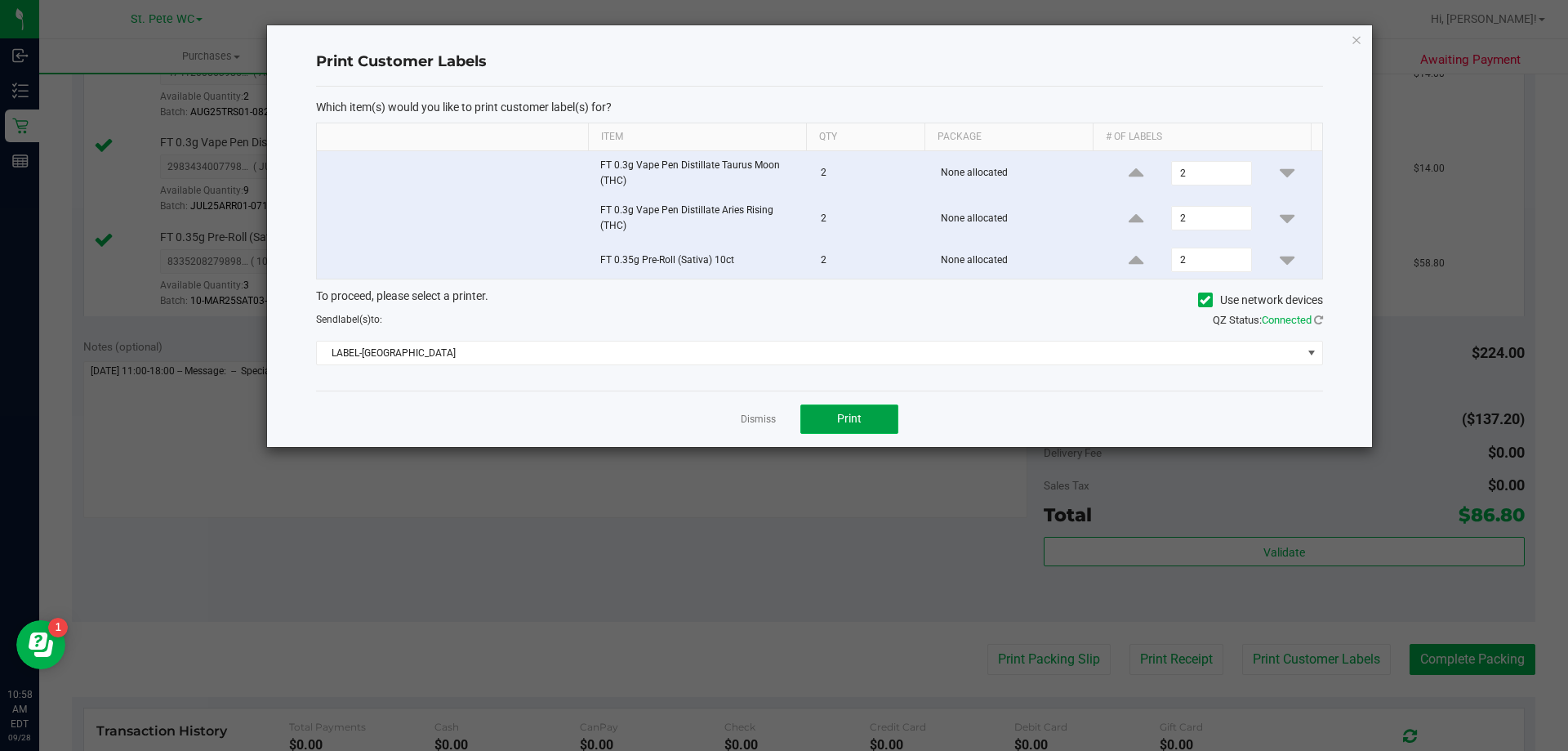
click at [840, 413] on span "Print" at bounding box center [850, 419] width 25 height 13
click at [1359, 37] on icon "button" at bounding box center [1356, 39] width 11 height 20
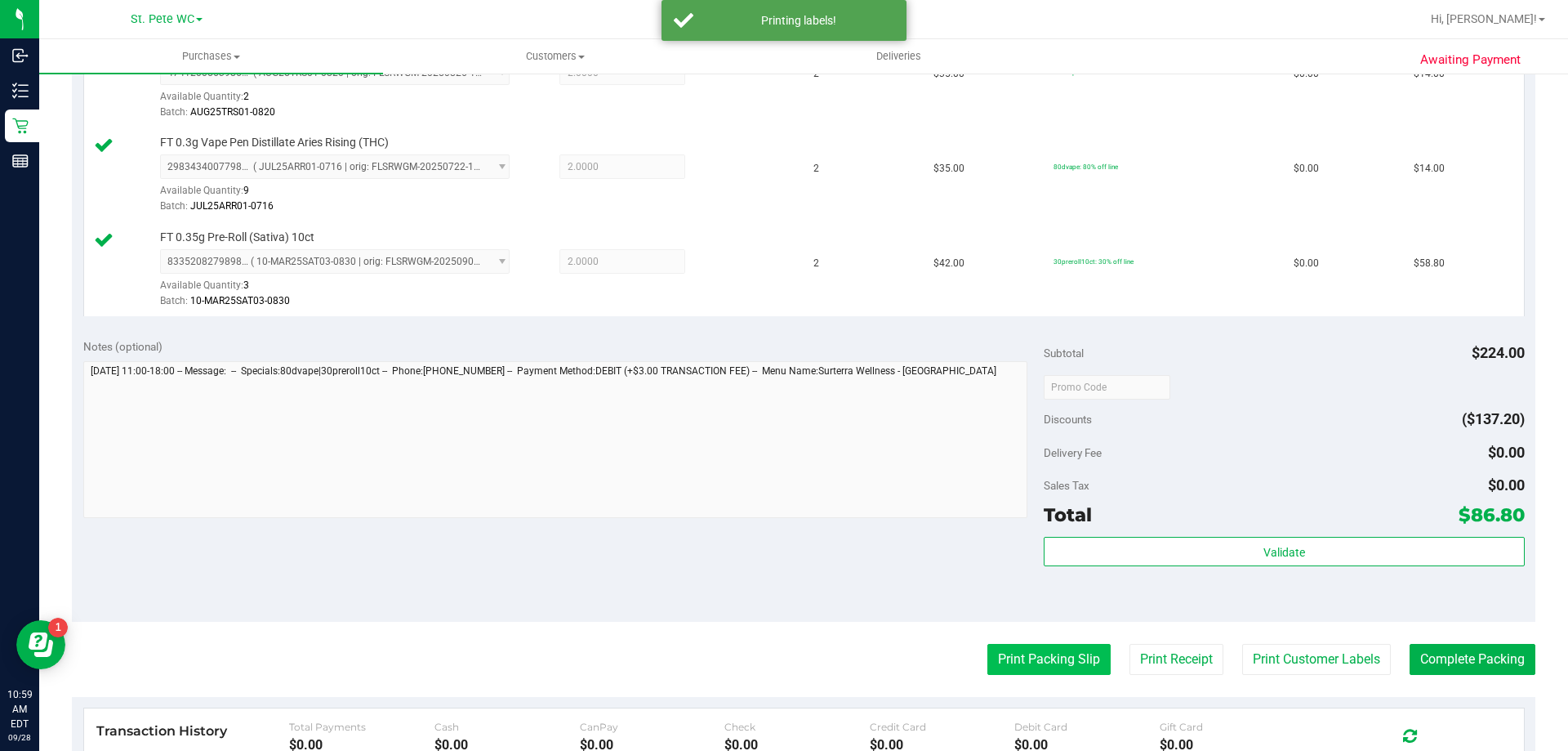
click at [990, 644] on button "Print Packing Slip" at bounding box center [1048, 659] width 123 height 31
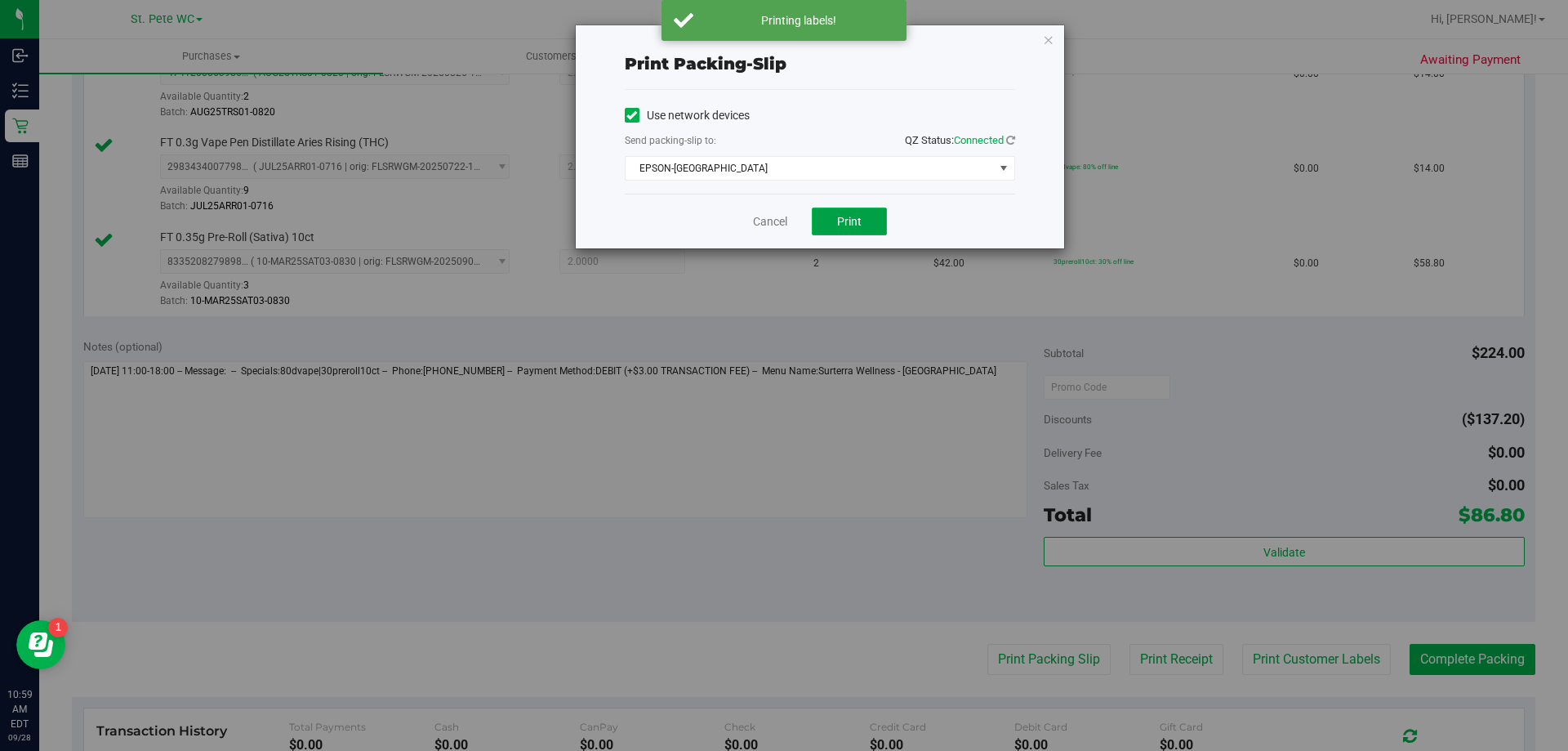
click at [821, 223] on button "Print" at bounding box center [849, 220] width 75 height 28
click at [1048, 34] on icon "button" at bounding box center [1048, 39] width 11 height 20
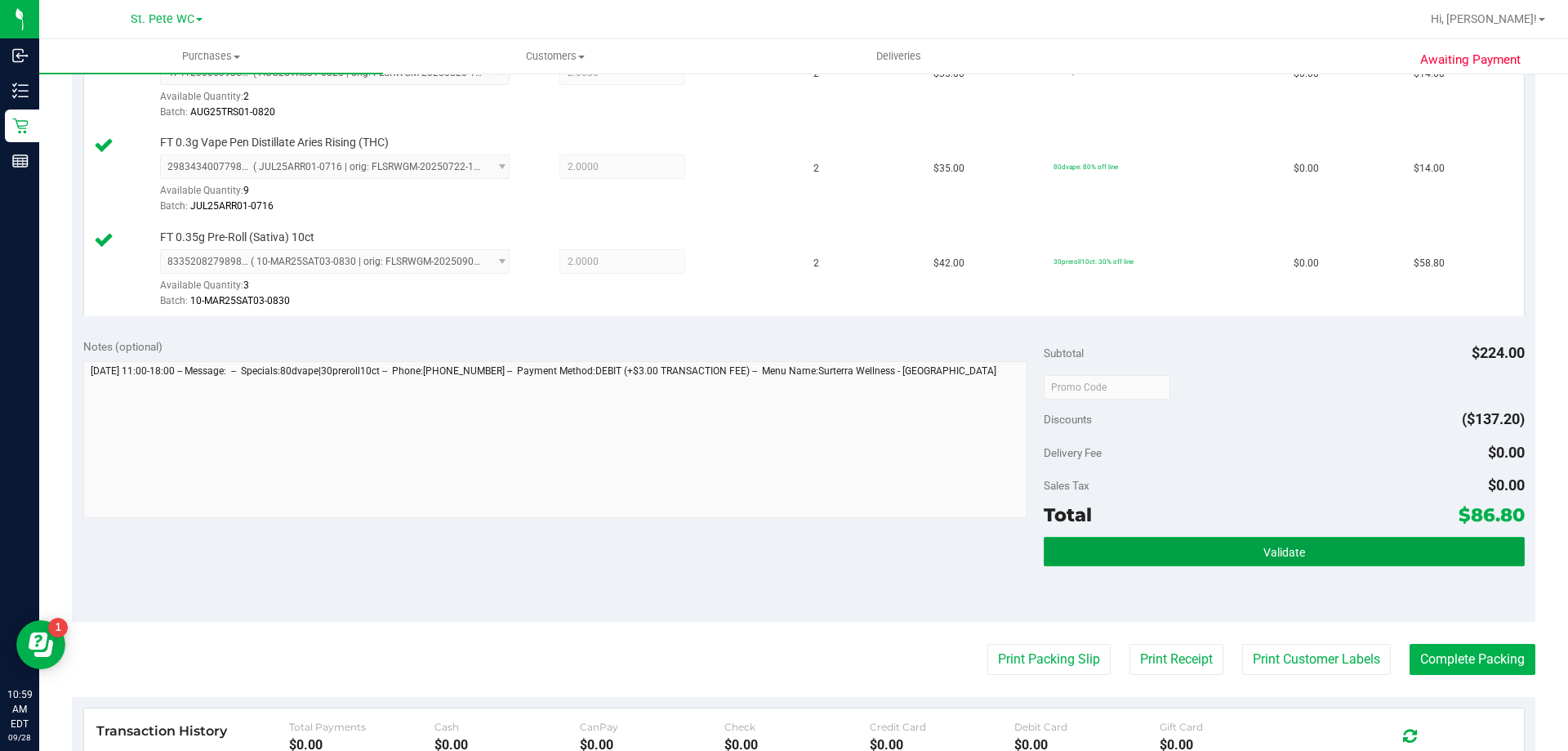
click at [1172, 539] on button "Validate" at bounding box center [1283, 552] width 480 height 30
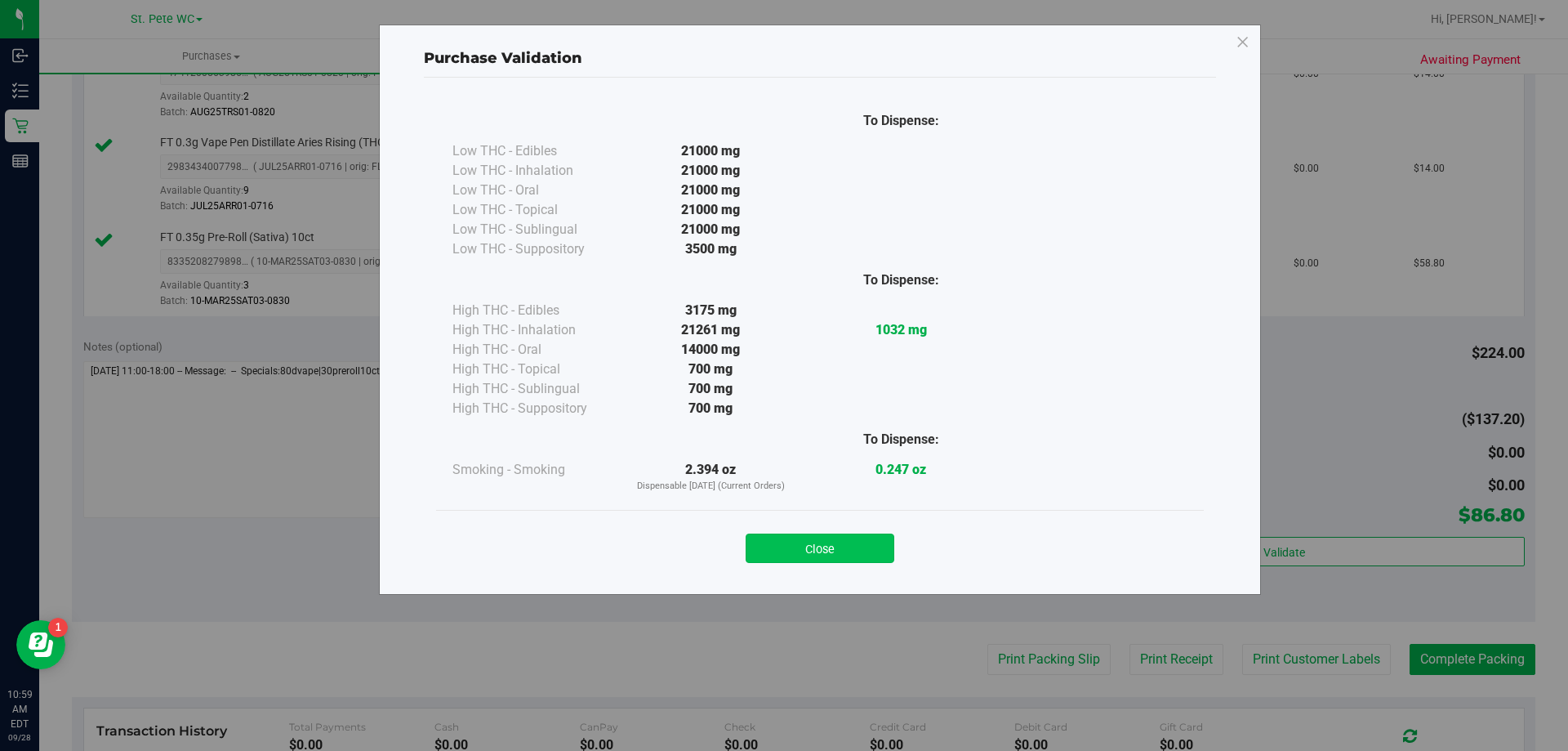
click at [867, 552] on button "Close" at bounding box center [820, 548] width 149 height 30
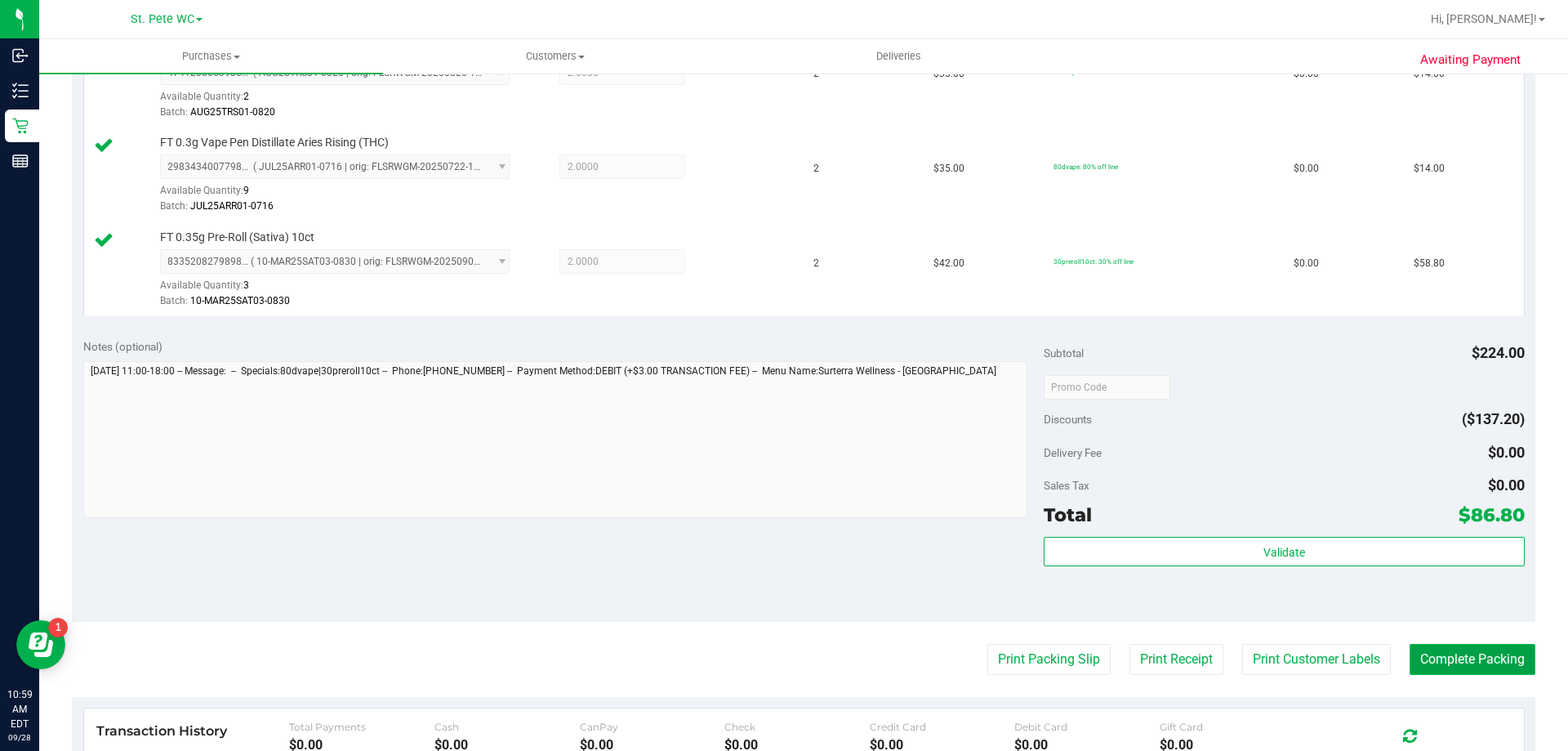
click at [1478, 671] on button "Complete Packing" at bounding box center [1473, 659] width 126 height 31
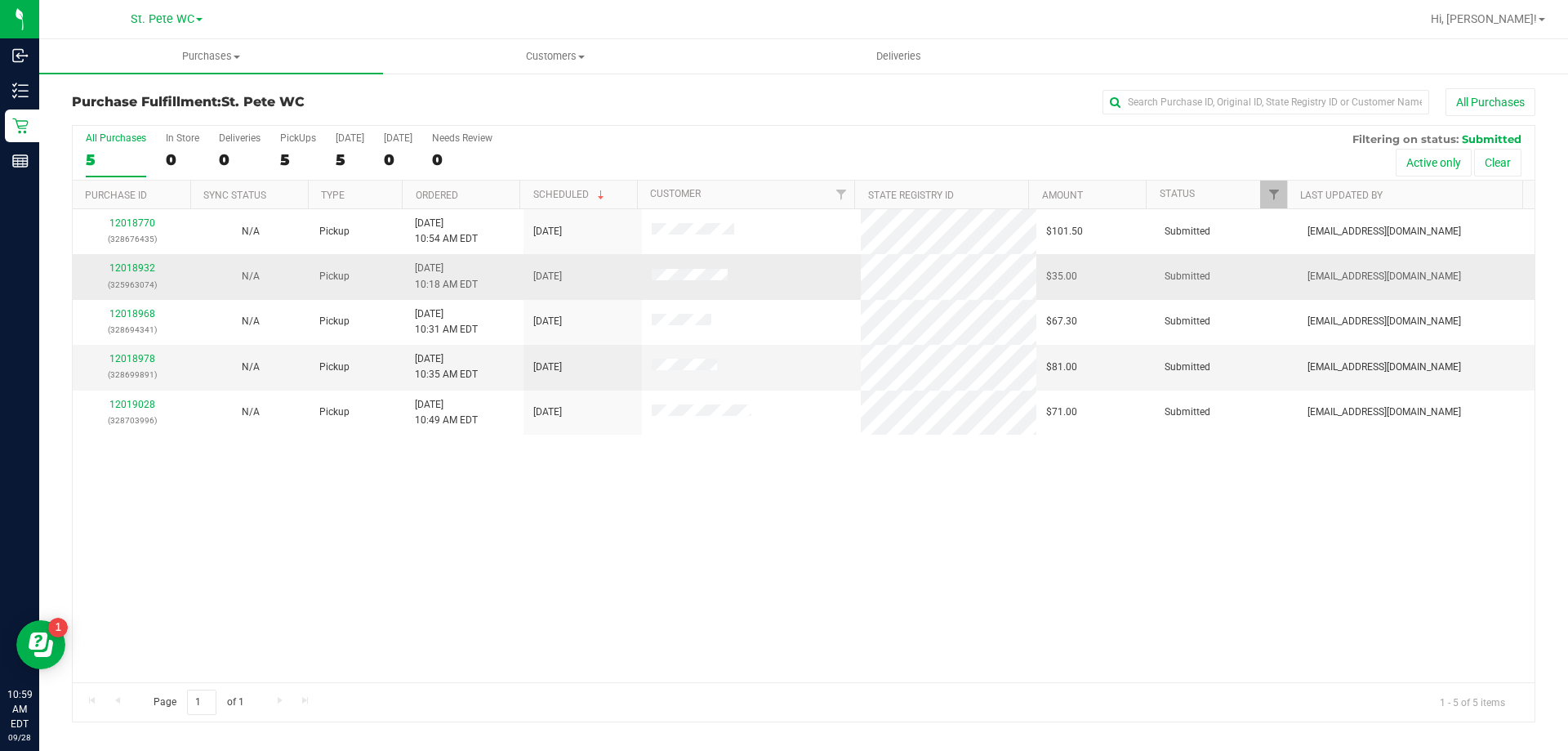
click at [119, 279] on p "(325963074)" at bounding box center [132, 284] width 99 height 15
click at [122, 268] on link "12018932" at bounding box center [133, 268] width 46 height 11
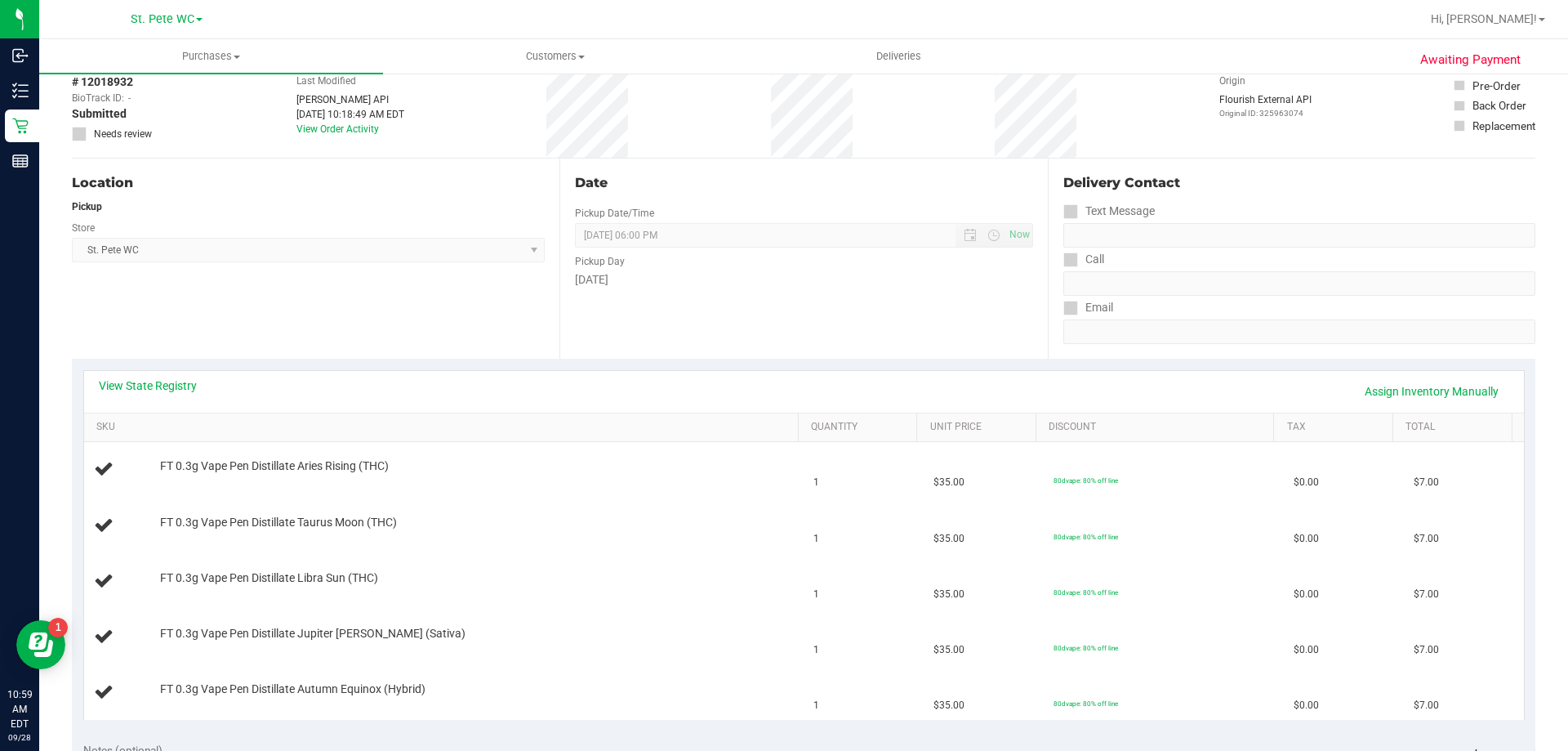
scroll to position [245, 0]
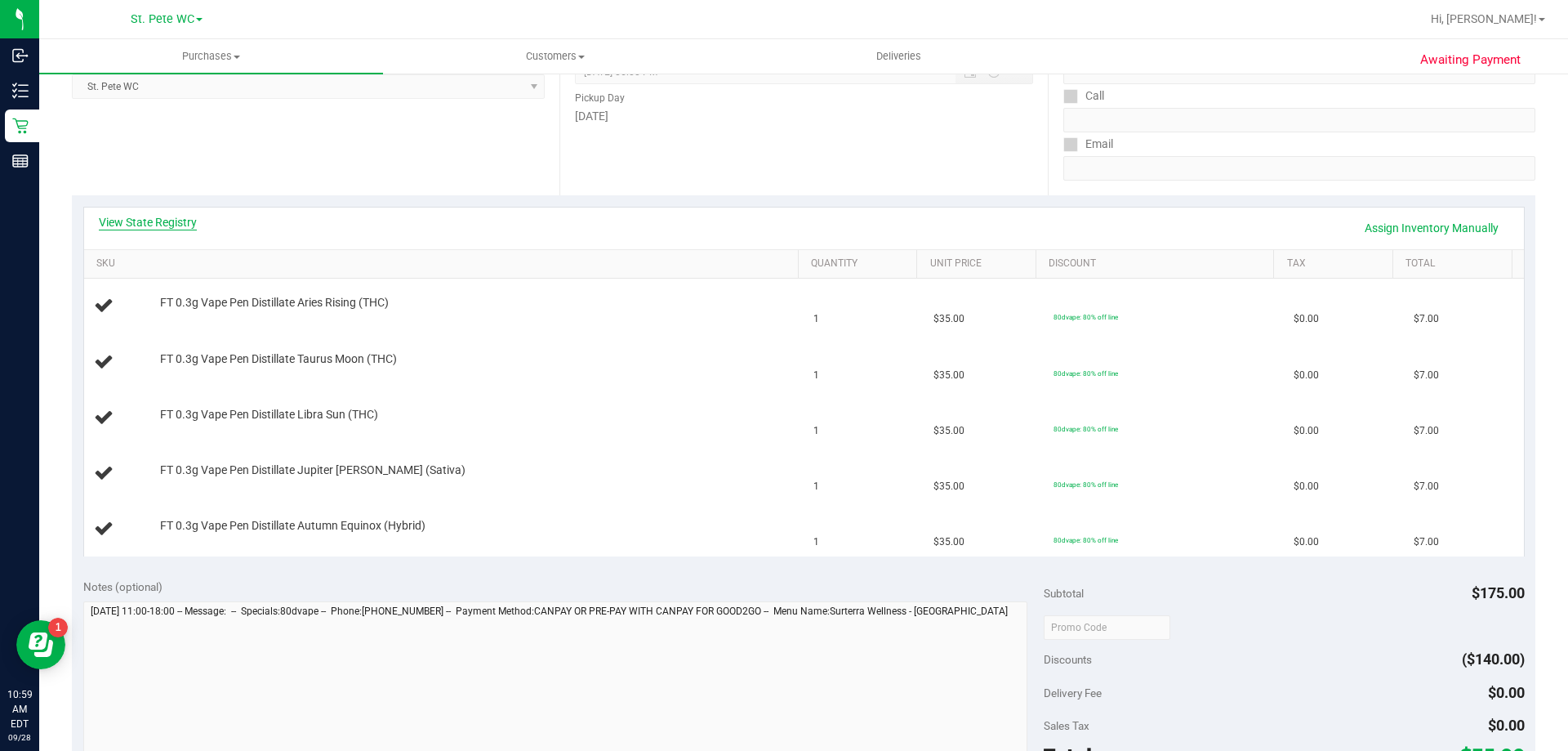
click at [175, 220] on link "View State Registry" at bounding box center [148, 221] width 98 height 16
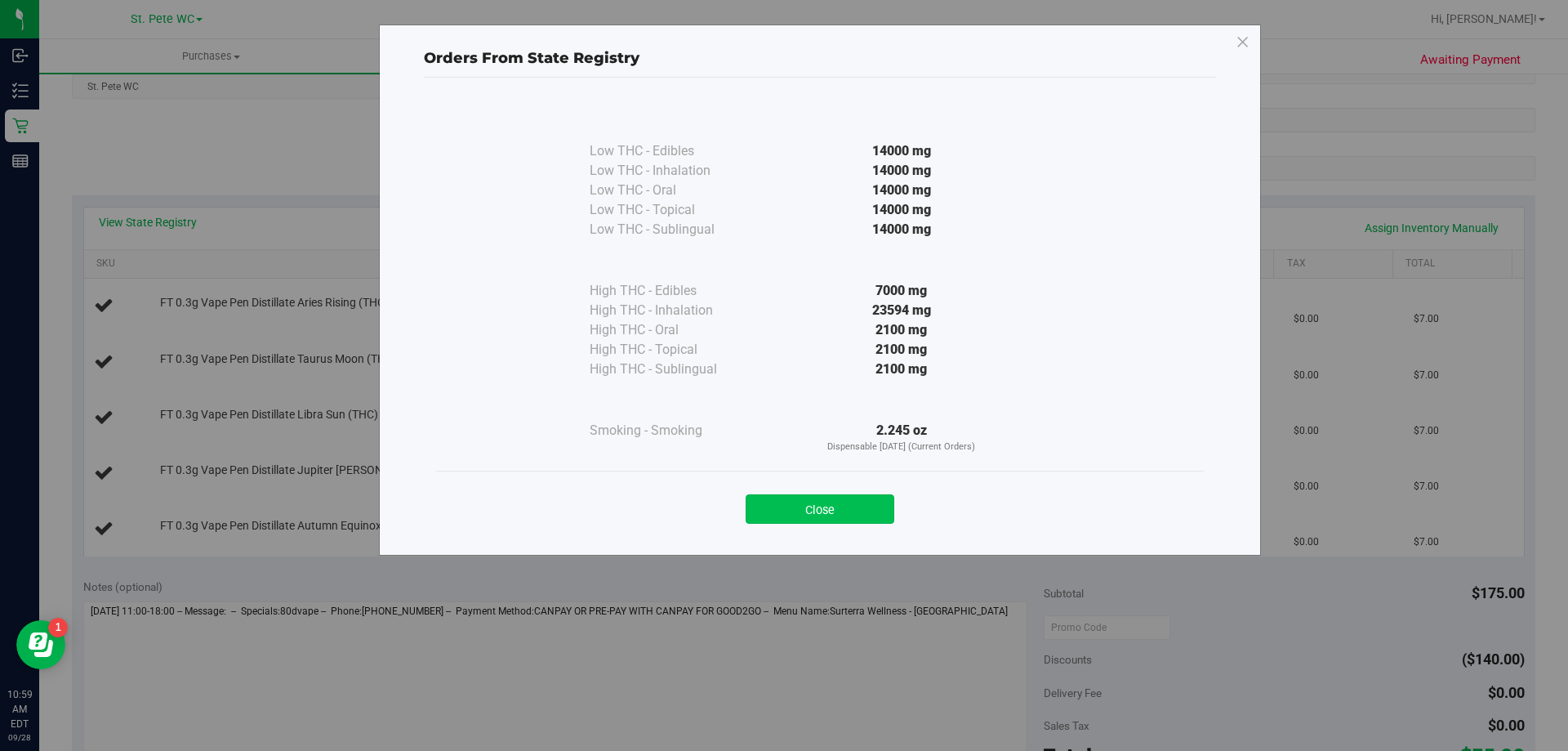
click at [786, 513] on button "Close" at bounding box center [820, 509] width 149 height 30
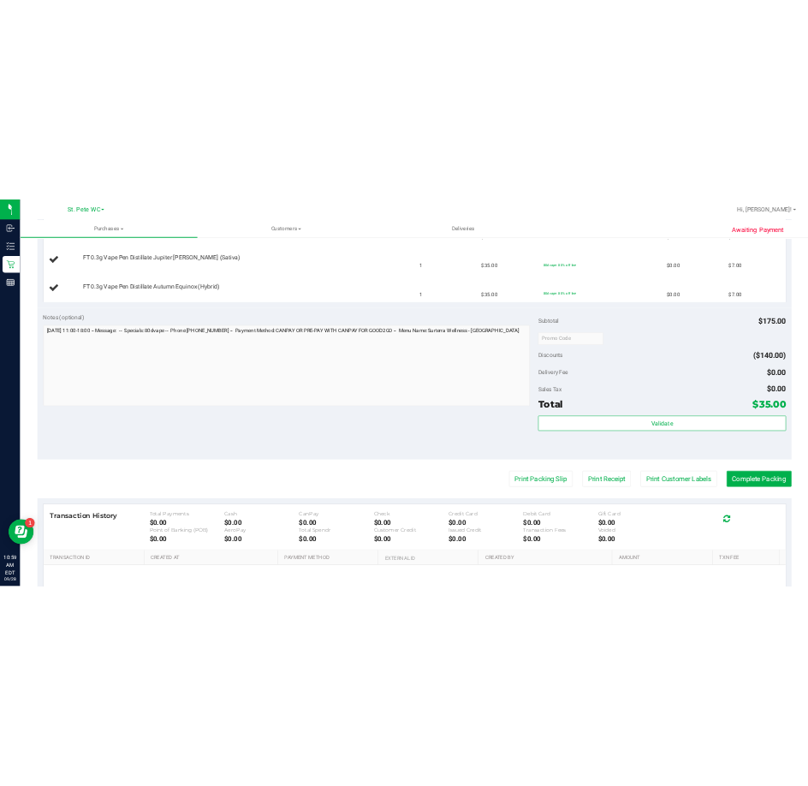
scroll to position [771, 0]
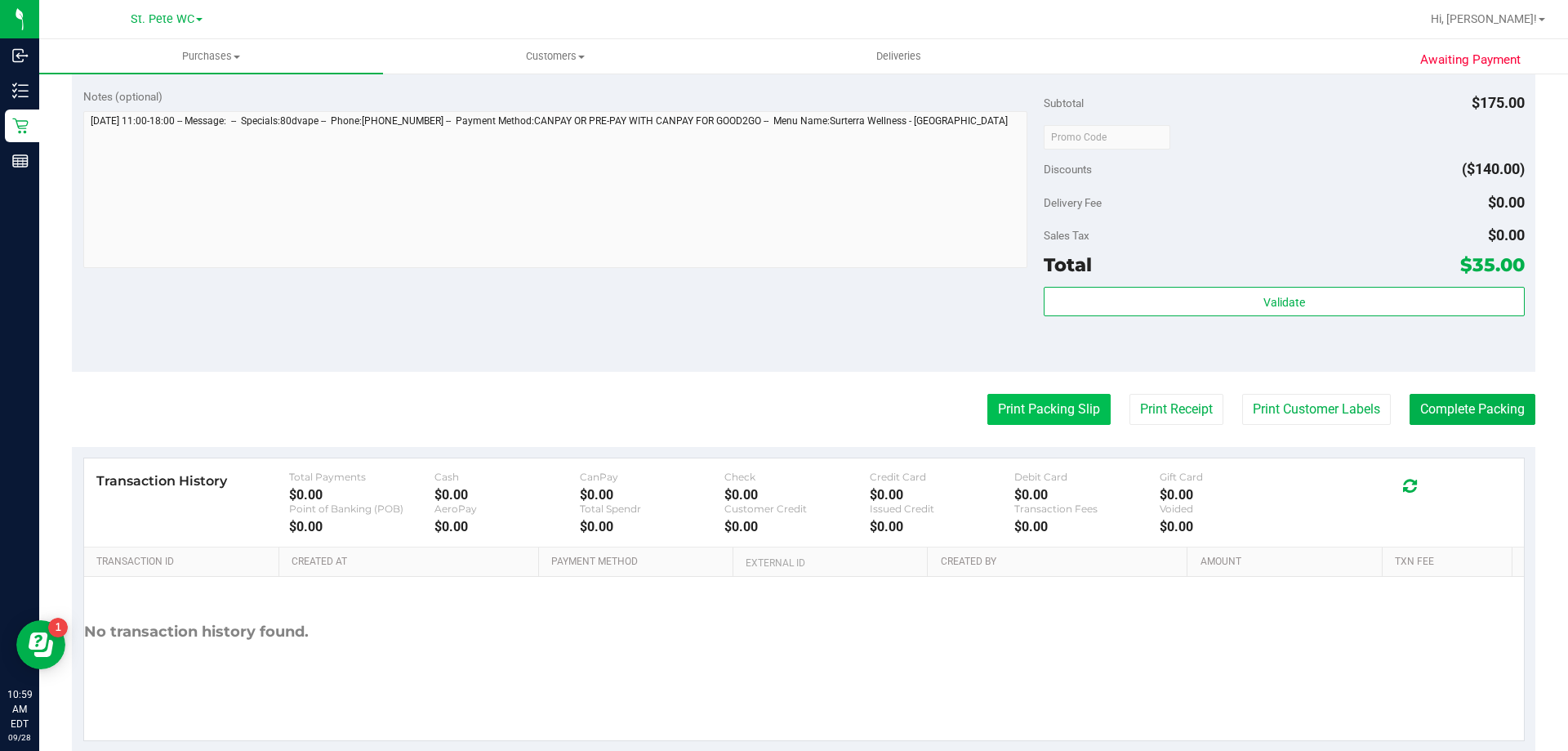
click at [992, 410] on button "Print Packing Slip" at bounding box center [1048, 409] width 123 height 31
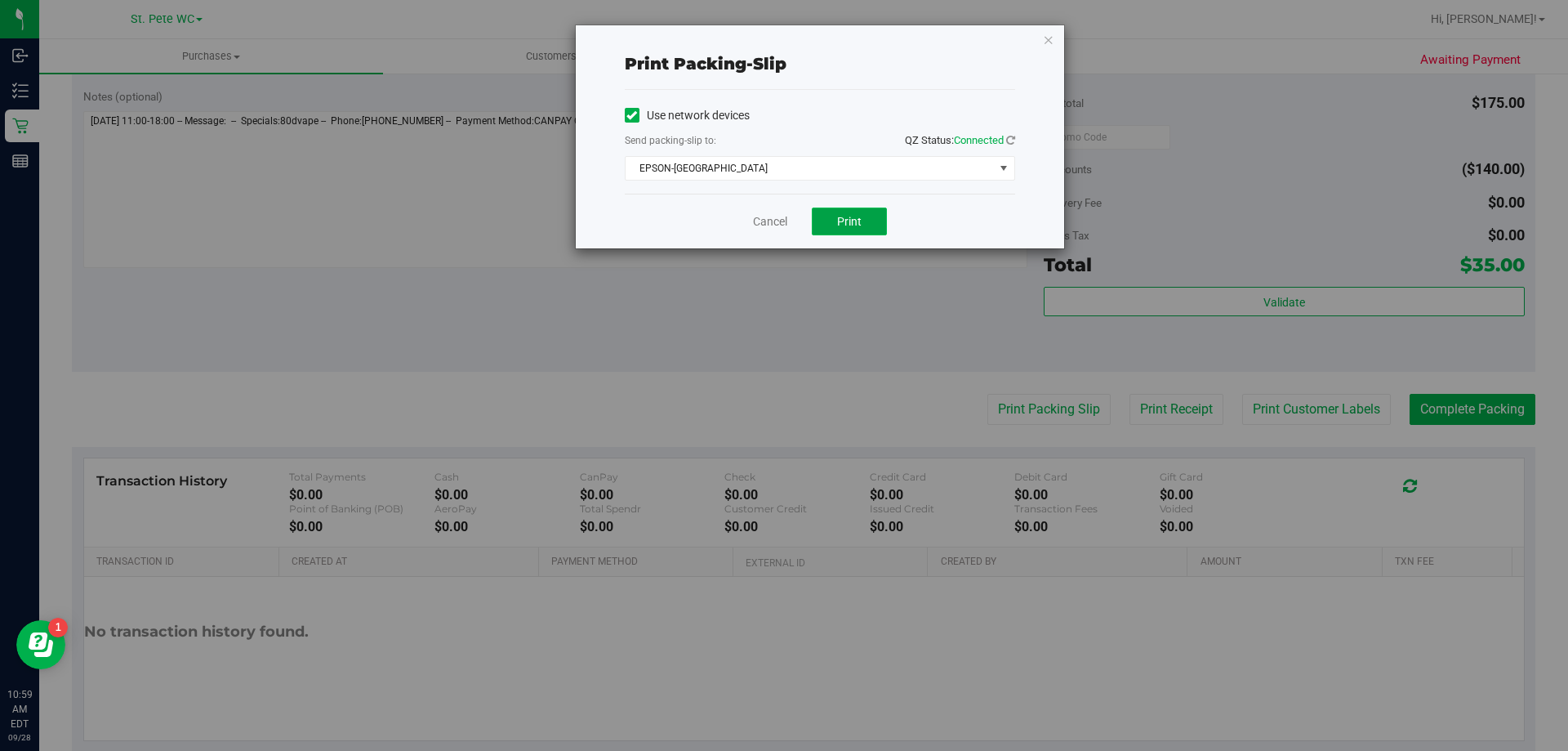
click at [824, 225] on button "Print" at bounding box center [849, 220] width 75 height 28
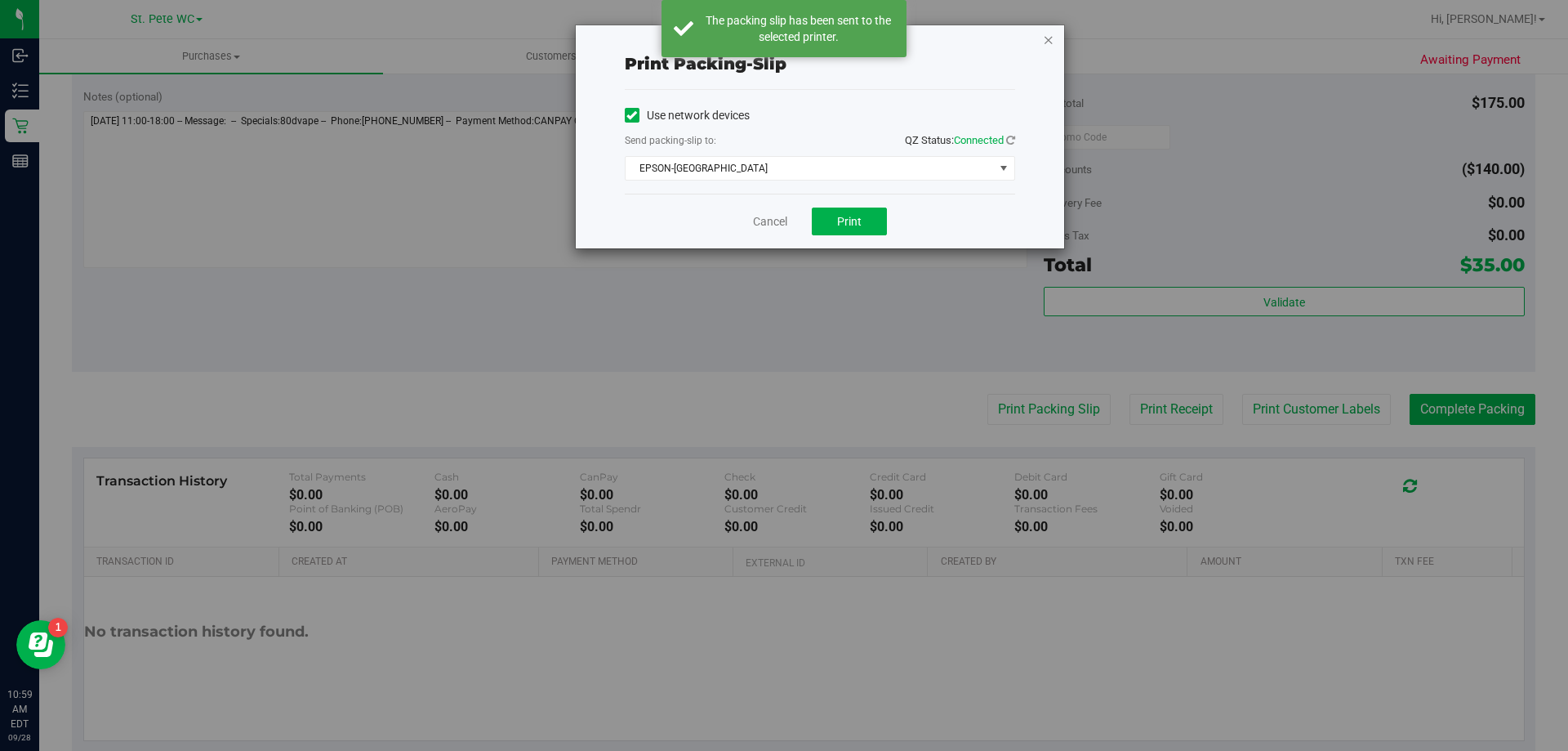
click at [1048, 40] on icon "button" at bounding box center [1048, 39] width 11 height 20
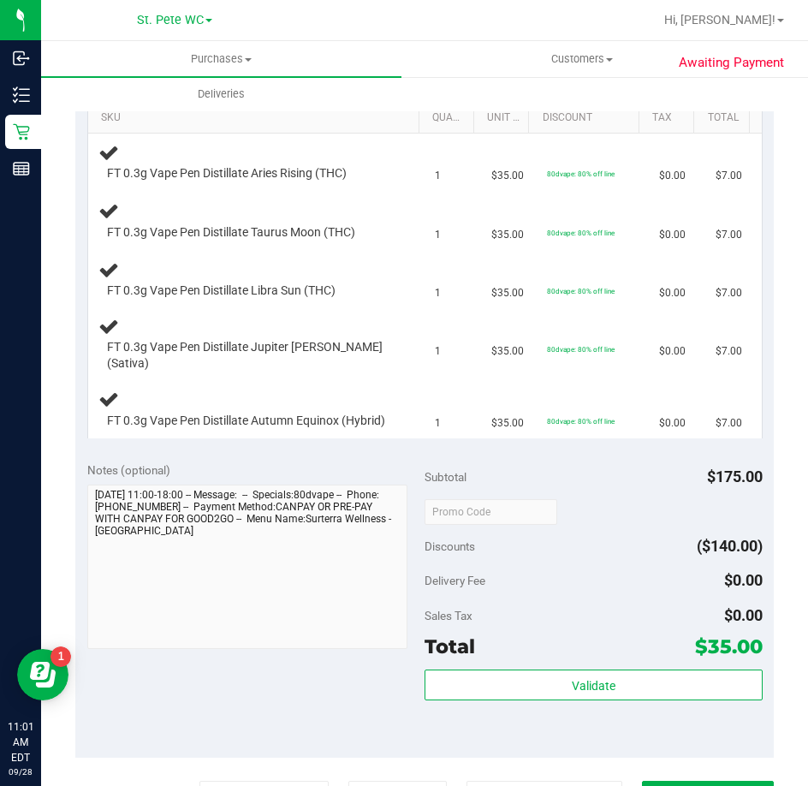
scroll to position [414, 0]
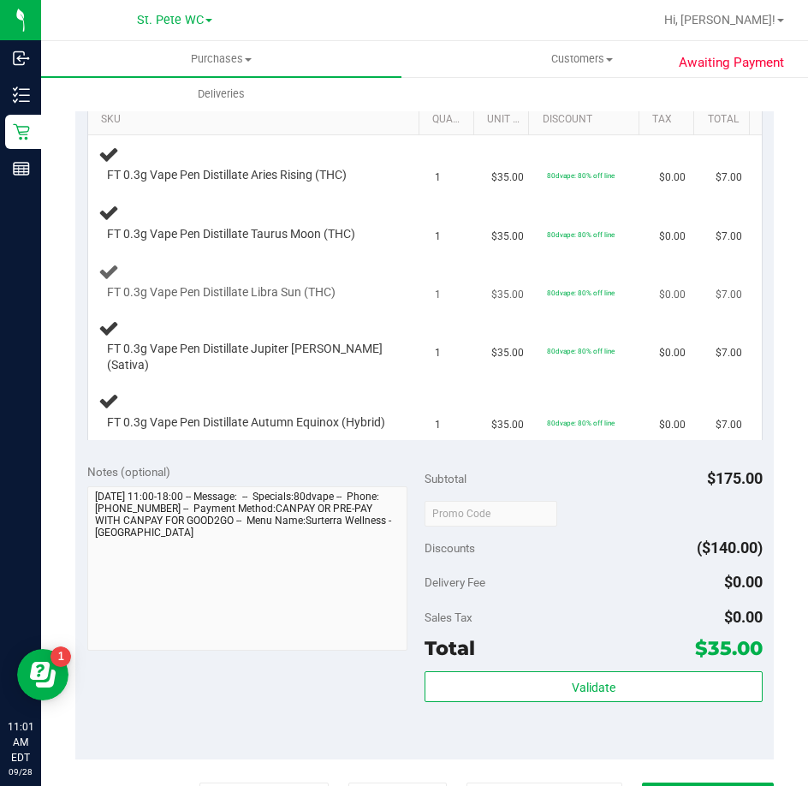
click at [348, 301] on div at bounding box center [249, 301] width 285 height 1
click at [318, 284] on div "FT 0.3g Vape Pen Distillate Libra Sun (THC)" at bounding box center [256, 281] width 317 height 40
click at [325, 279] on div "FT 0.3g Vape Pen Distillate Libra Sun (THC)" at bounding box center [256, 281] width 317 height 40
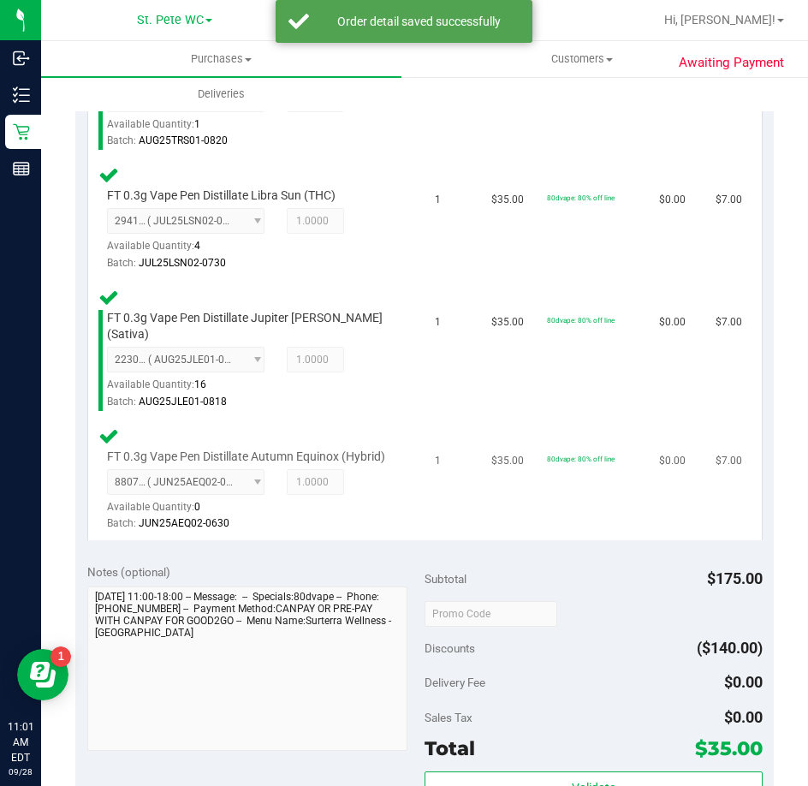
scroll to position [756, 0]
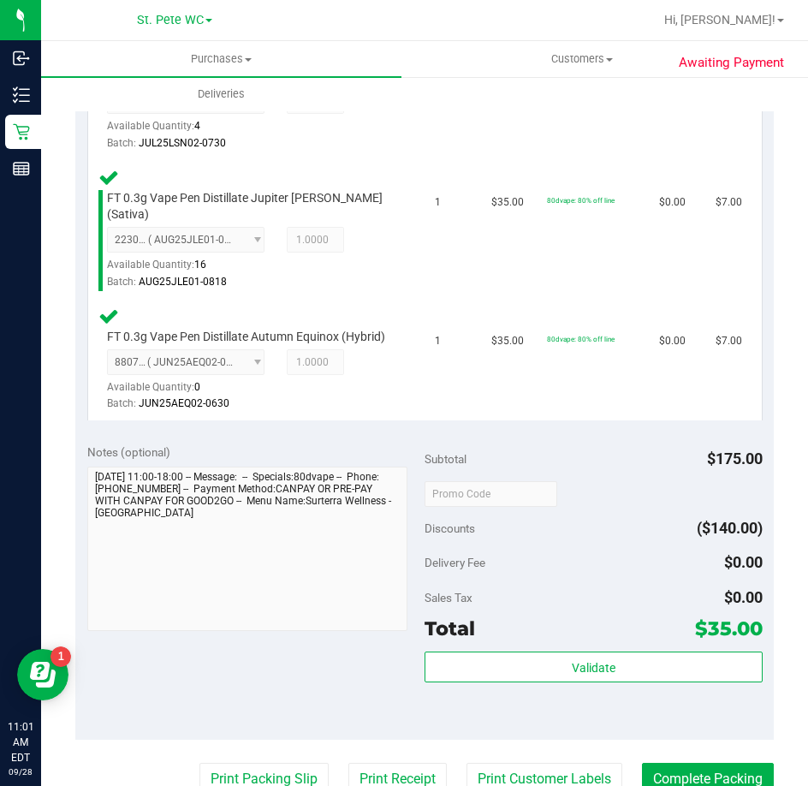
click at [534, 638] on div "Total $35.00" at bounding box center [594, 628] width 338 height 31
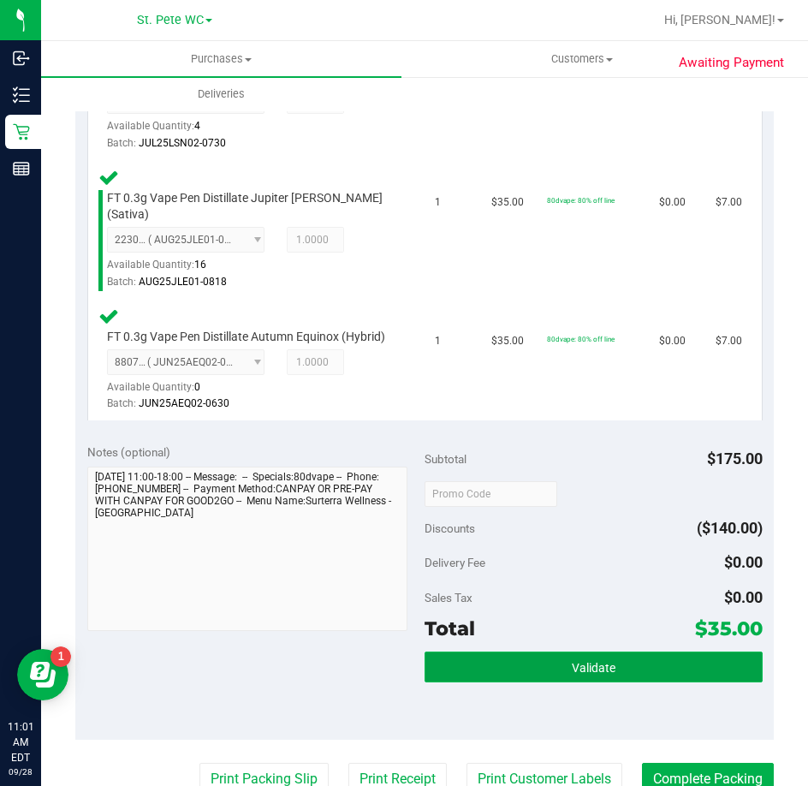
click at [528, 654] on button "Validate" at bounding box center [594, 667] width 338 height 31
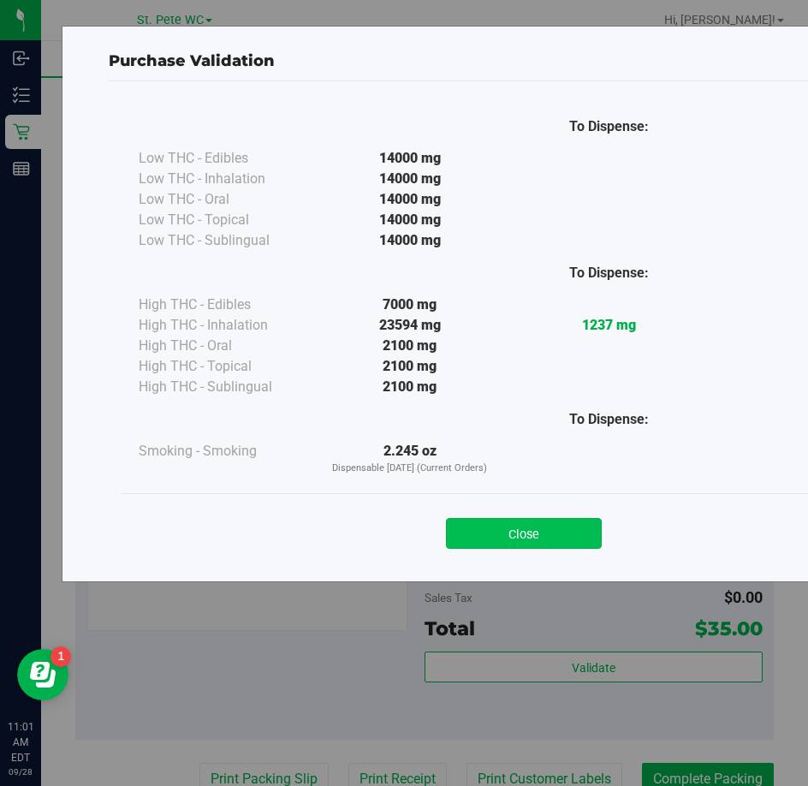
click at [528, 538] on button "Close" at bounding box center [524, 533] width 156 height 31
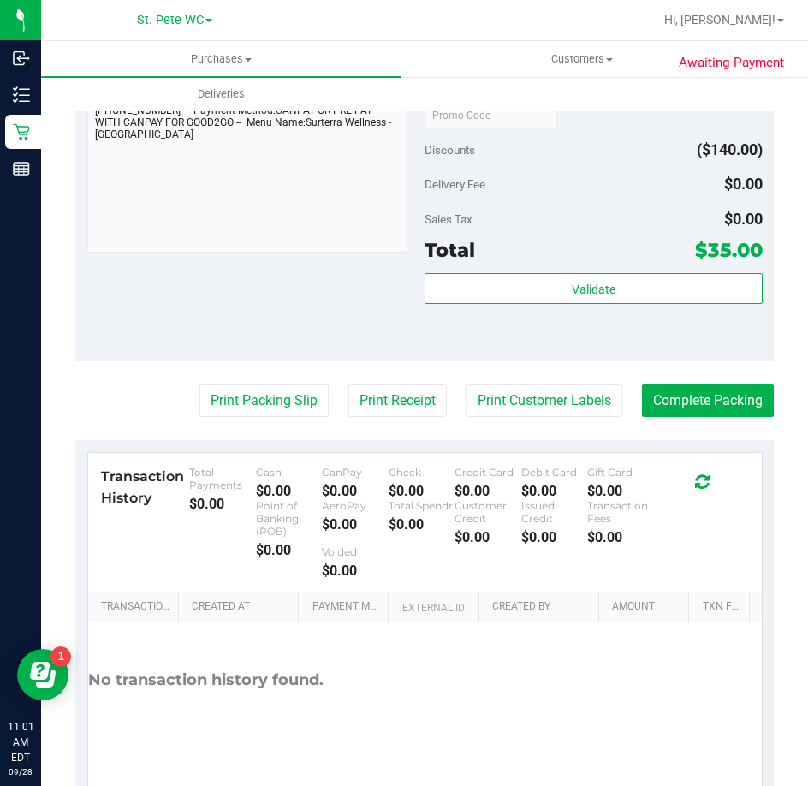
scroll to position [1189, 0]
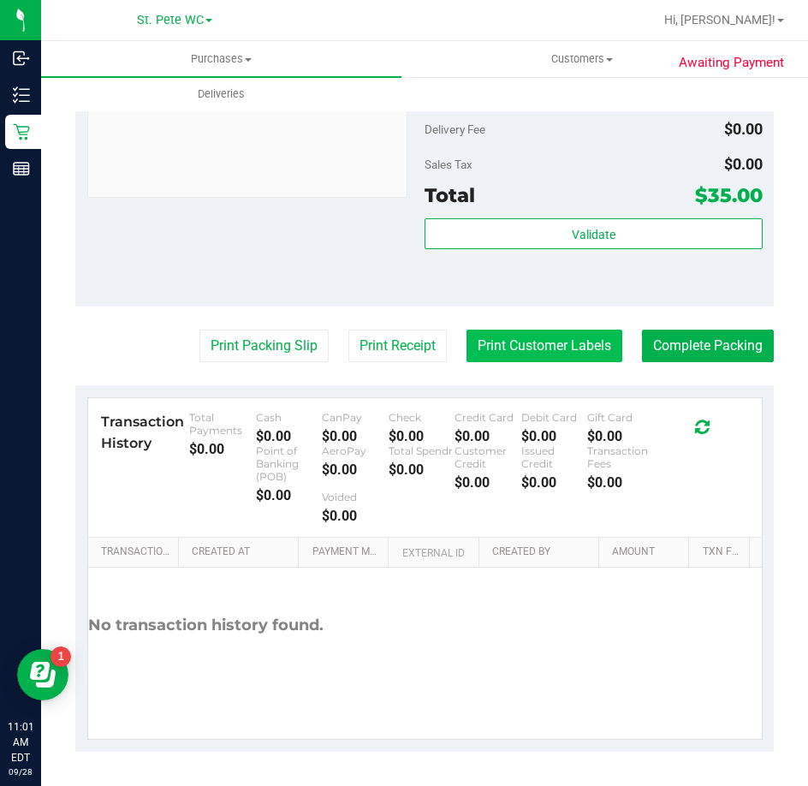
click at [557, 348] on button "Print Customer Labels" at bounding box center [545, 346] width 156 height 33
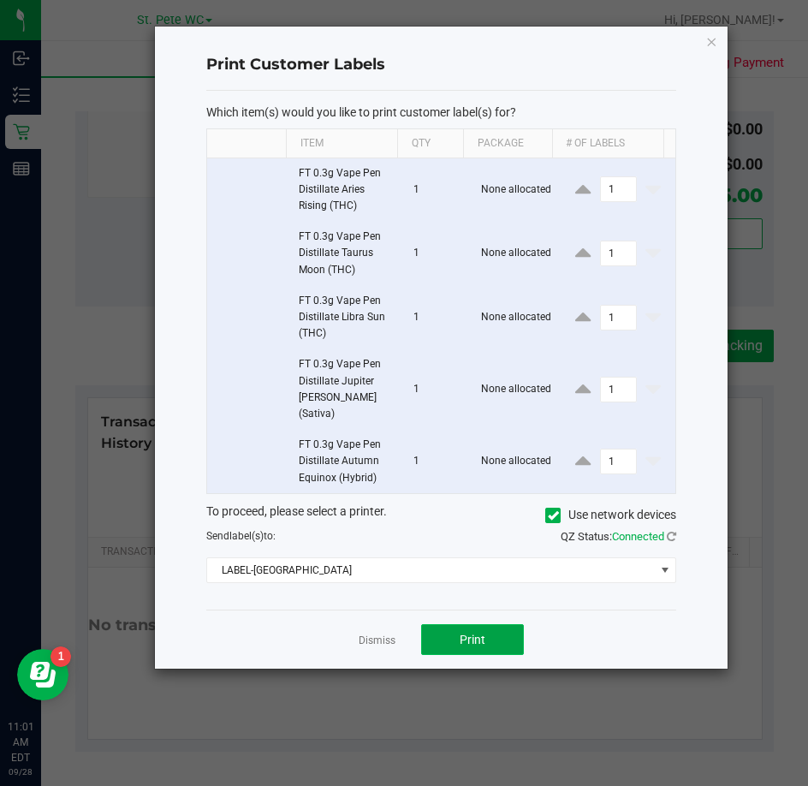
click at [464, 624] on button "Print" at bounding box center [472, 639] width 103 height 31
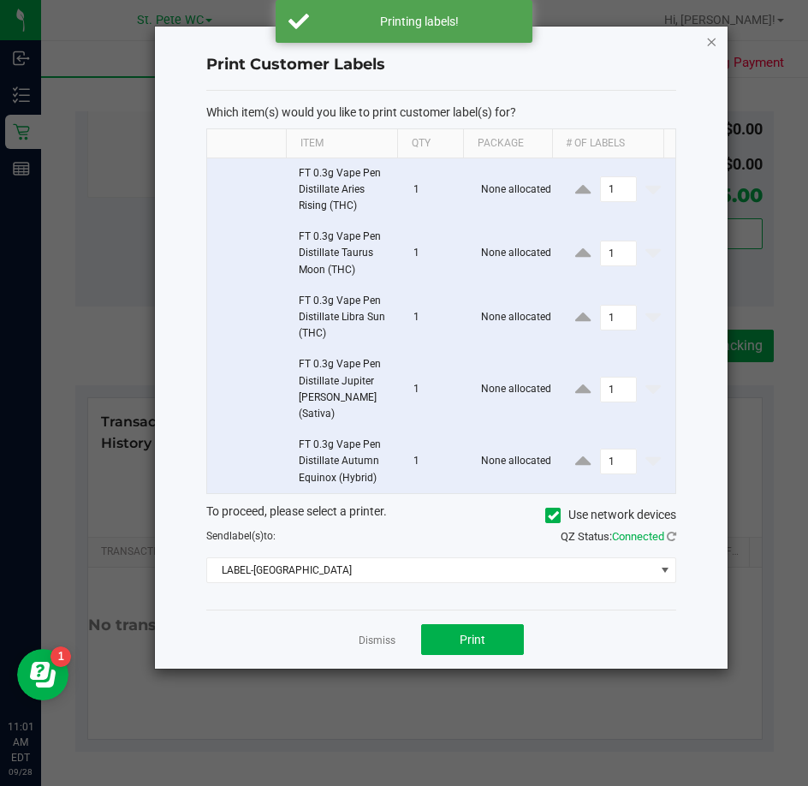
click at [711, 35] on icon "button" at bounding box center [712, 41] width 12 height 21
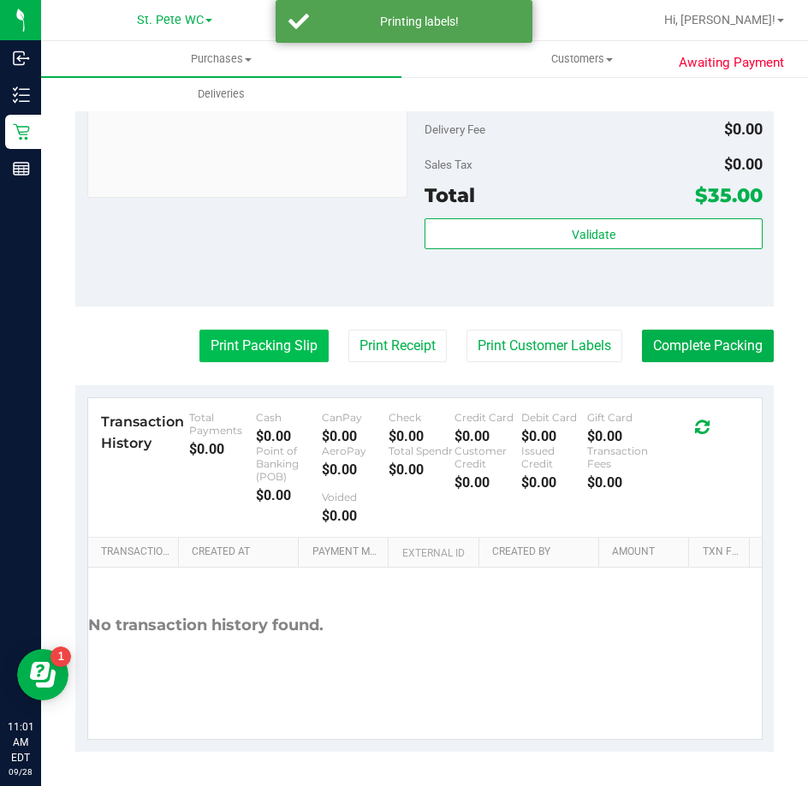
click at [267, 354] on button "Print Packing Slip" at bounding box center [263, 346] width 129 height 33
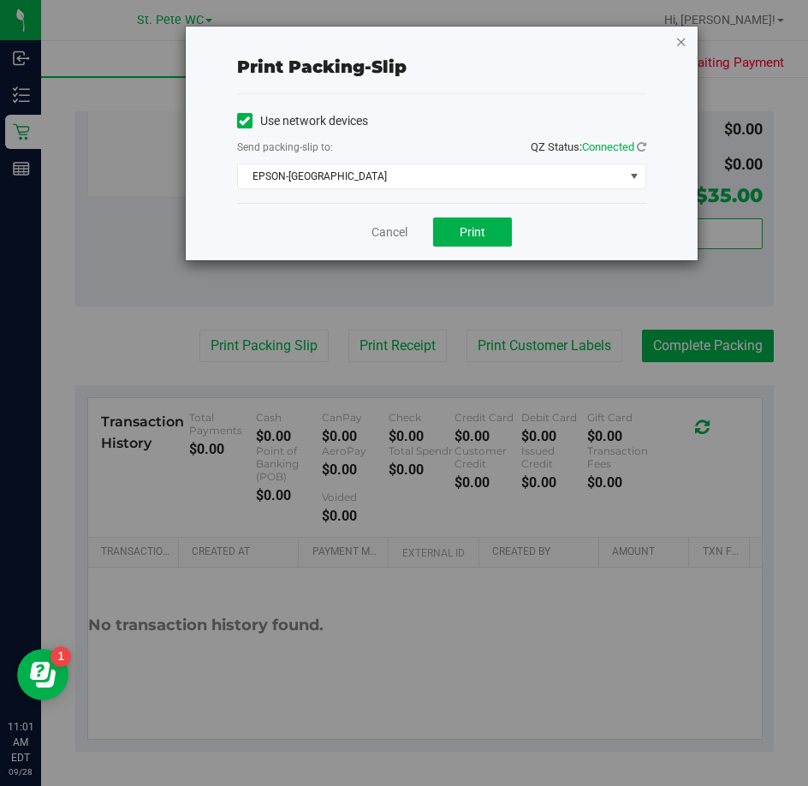
click at [676, 41] on icon "button" at bounding box center [682, 41] width 12 height 21
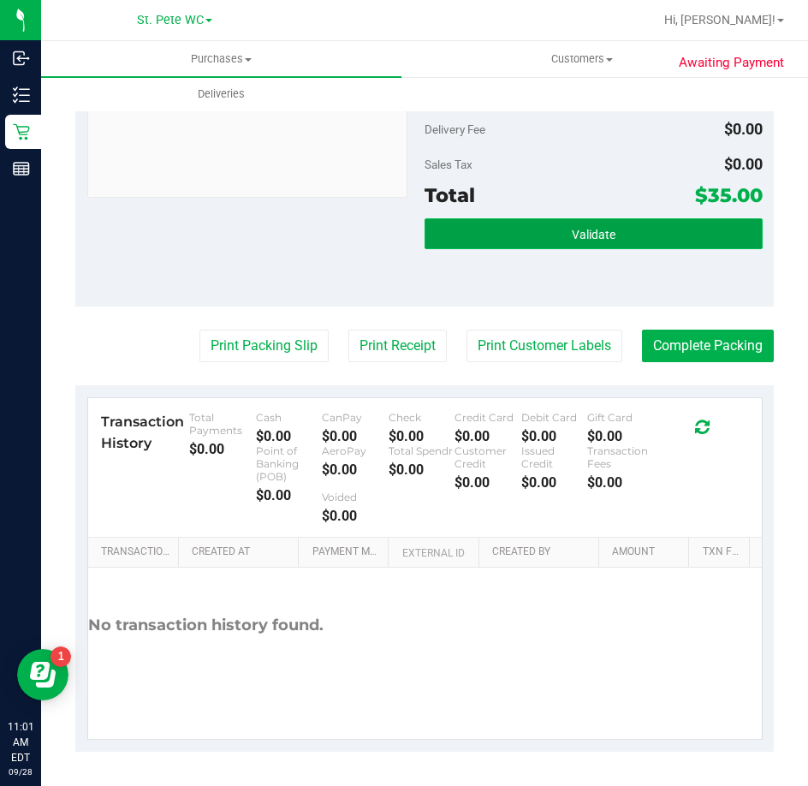
click at [631, 238] on button "Validate" at bounding box center [594, 233] width 338 height 31
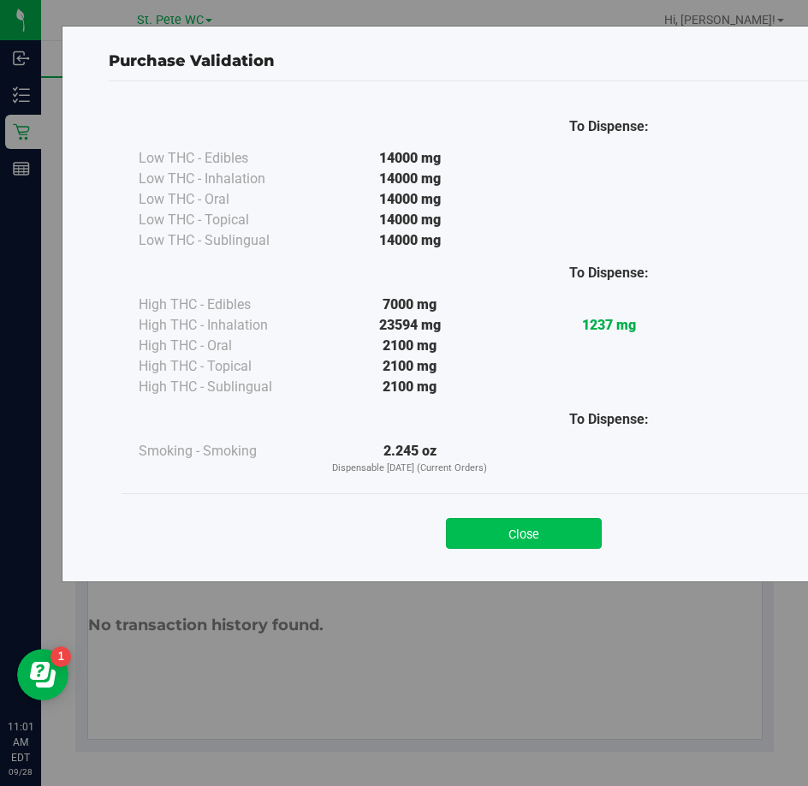
click at [498, 530] on button "Close" at bounding box center [524, 533] width 156 height 31
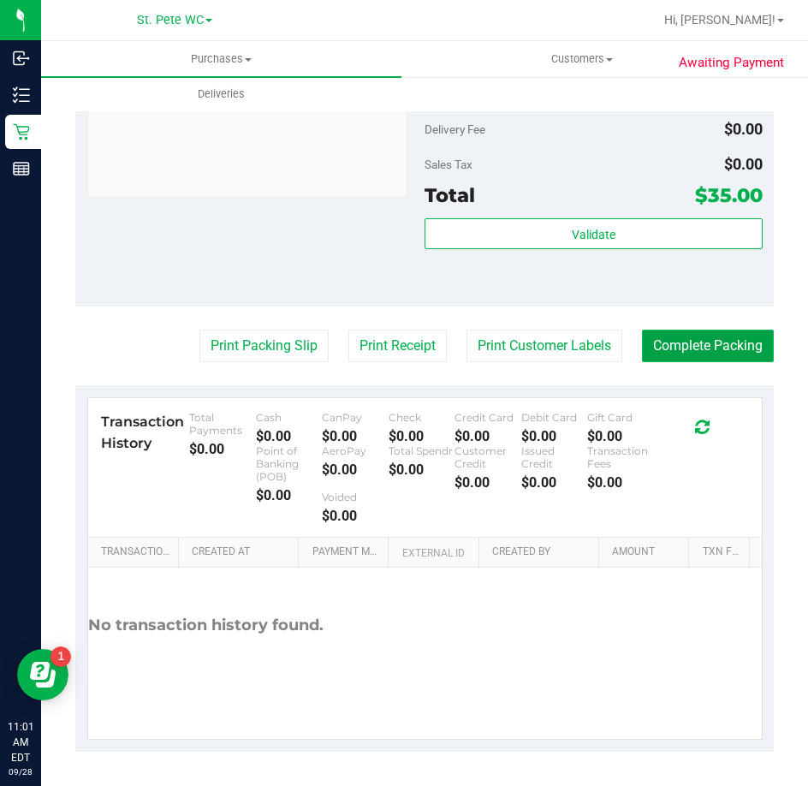
click at [677, 332] on button "Complete Packing" at bounding box center [708, 346] width 132 height 33
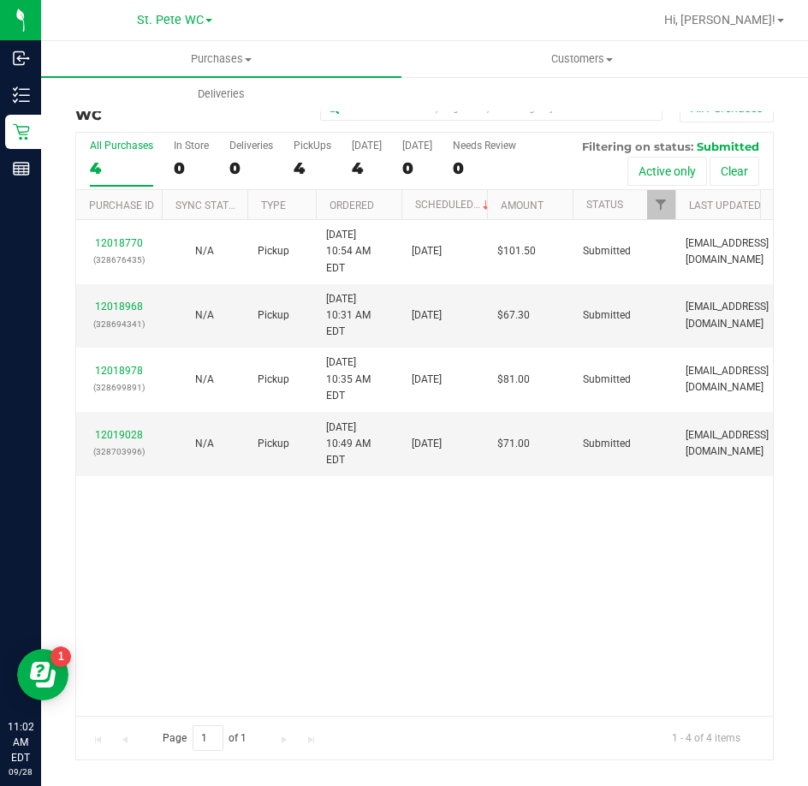
drag, startPoint x: 507, startPoint y: 600, endPoint x: 688, endPoint y: 76, distance: 554.3
click at [519, 570] on div "12018770 (328676435) N/A Pickup 9/28/2025 10:54 AM EDT 9/28/2025 $101.50 Submit…" at bounding box center [424, 467] width 697 height 495
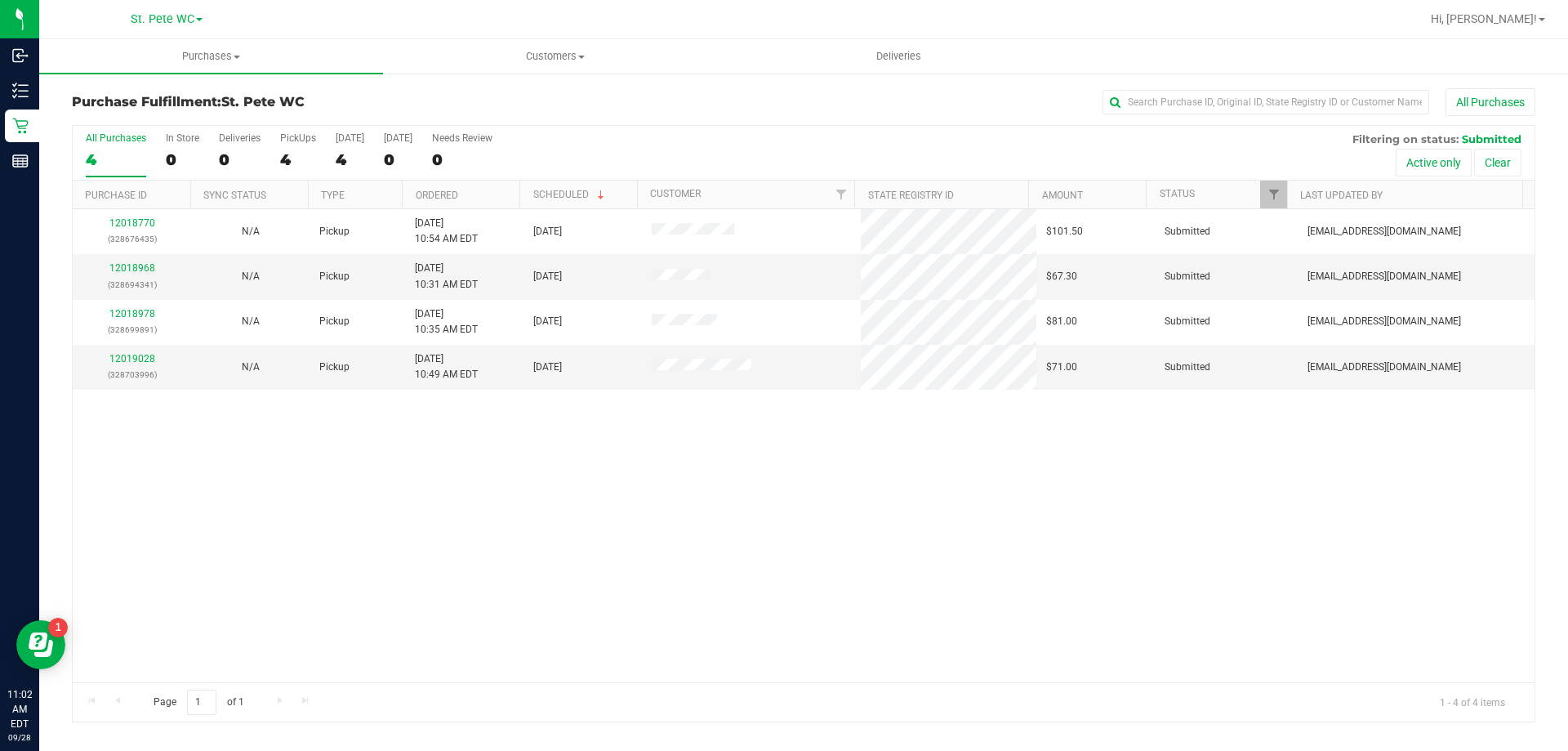
click at [418, 588] on div "12018770 (328676435) N/A Pickup 9/28/2025 10:54 AM EDT 9/28/2025 $101.50 Submit…" at bounding box center [803, 446] width 1462 height 473
click at [145, 267] on link "12018968" at bounding box center [133, 268] width 46 height 11
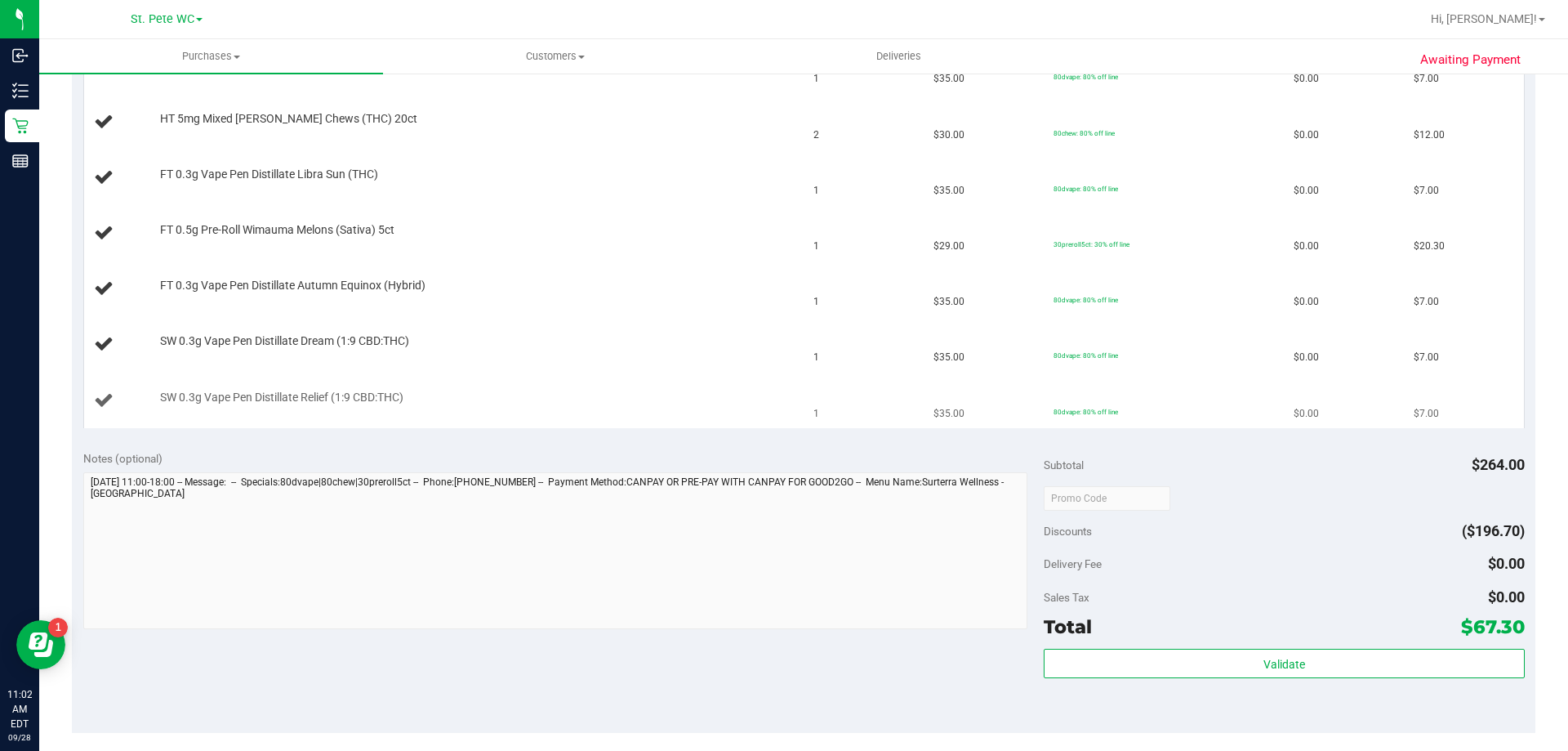
scroll to position [654, 0]
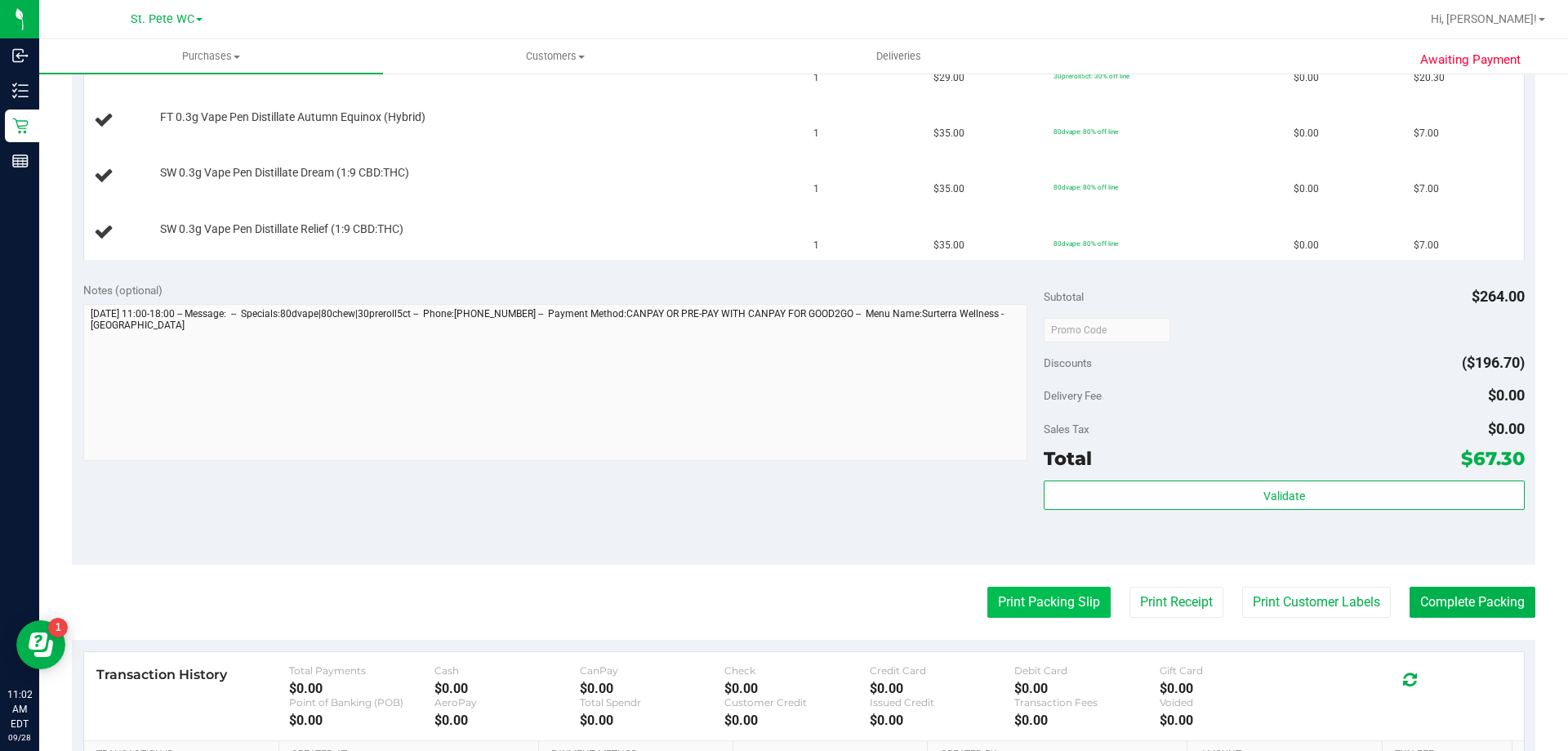
click at [1014, 597] on button "Print Packing Slip" at bounding box center [1048, 602] width 123 height 31
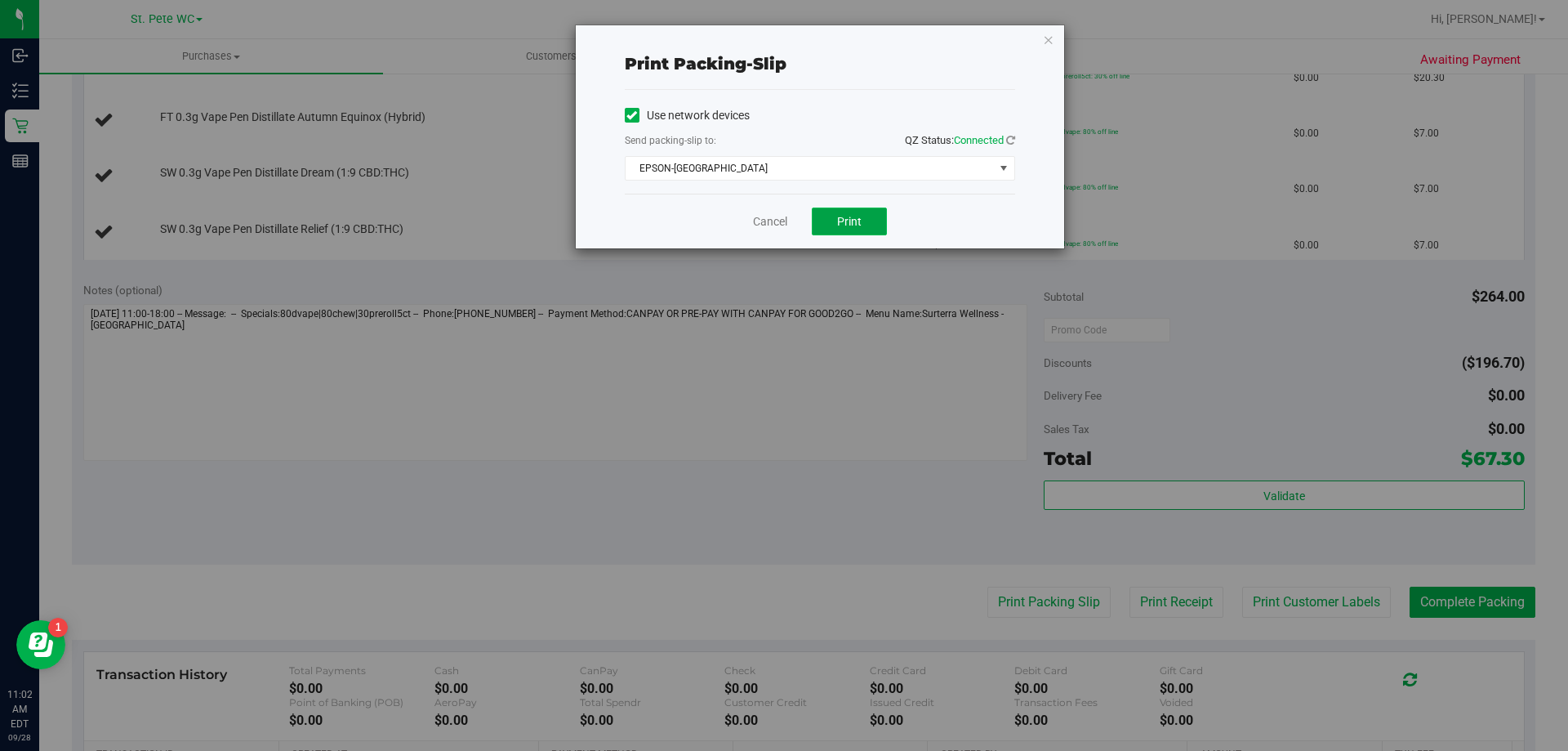
click at [831, 233] on button "Print" at bounding box center [849, 220] width 75 height 28
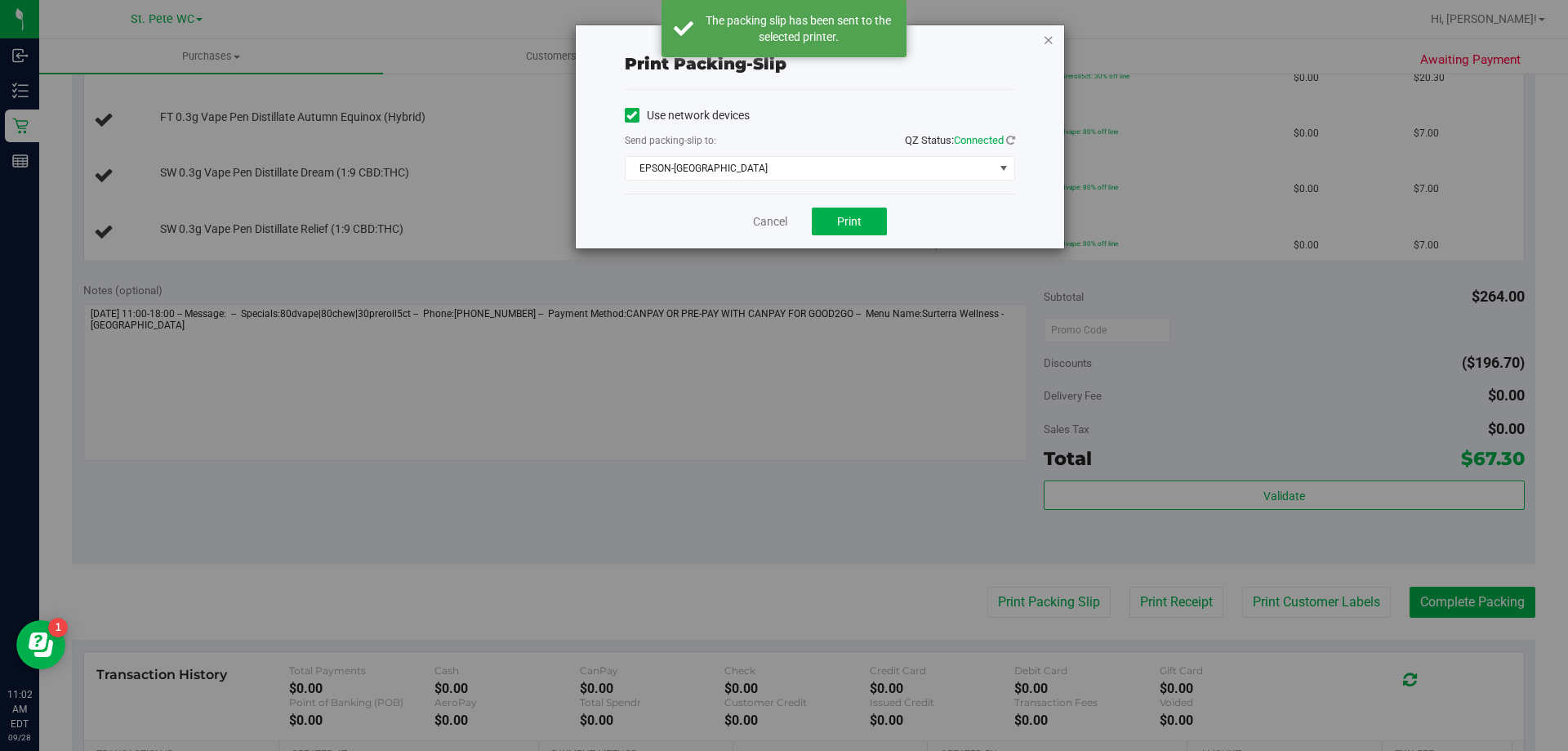
click at [1048, 31] on icon "button" at bounding box center [1048, 39] width 11 height 20
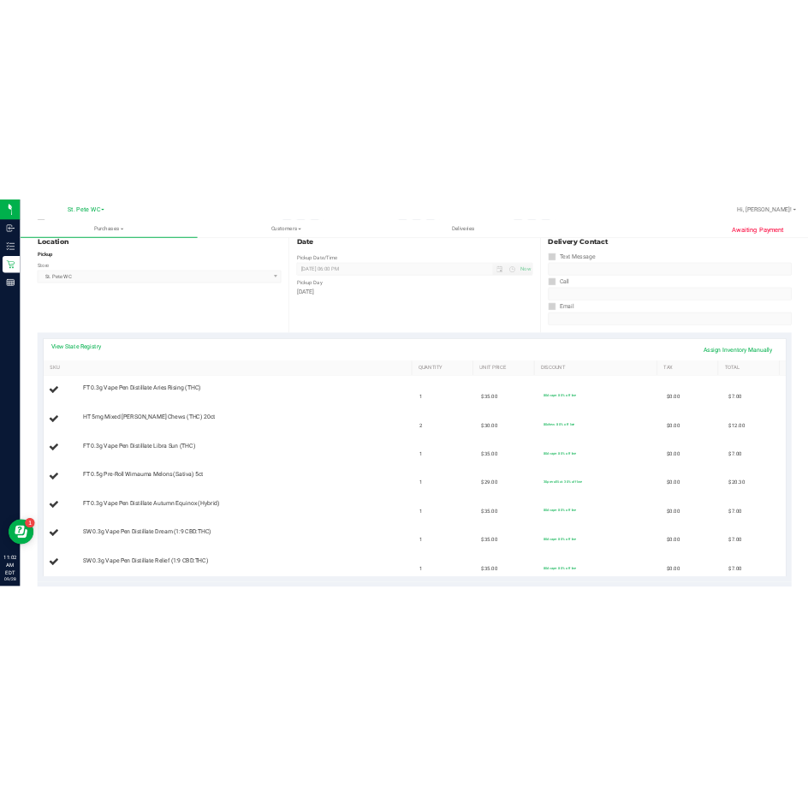
scroll to position [0, 0]
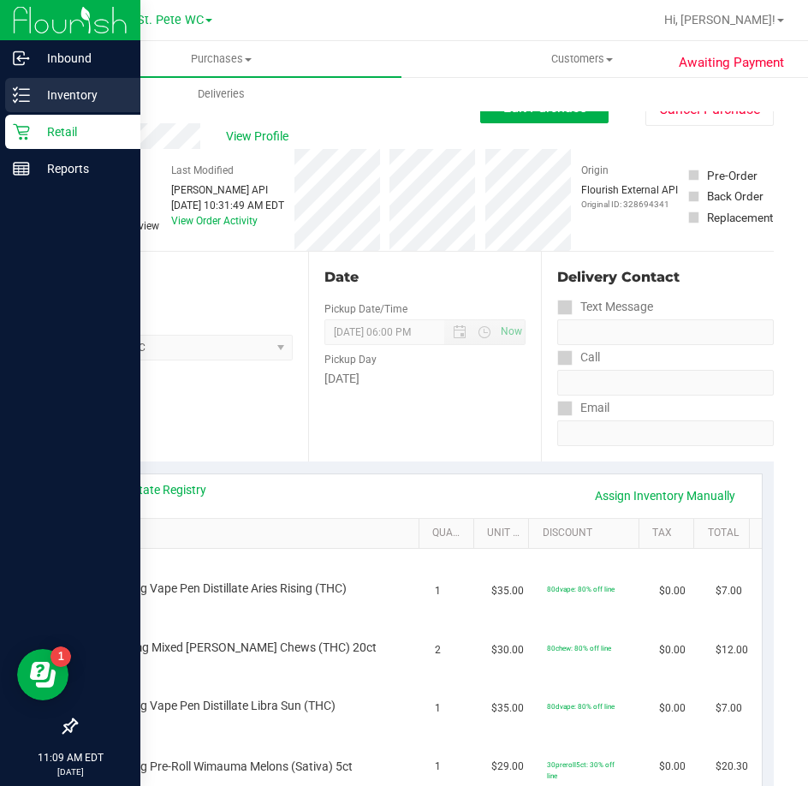
click at [24, 89] on line at bounding box center [24, 89] width 9 height 0
click at [73, 95] on p "Inventory" at bounding box center [81, 95] width 103 height 21
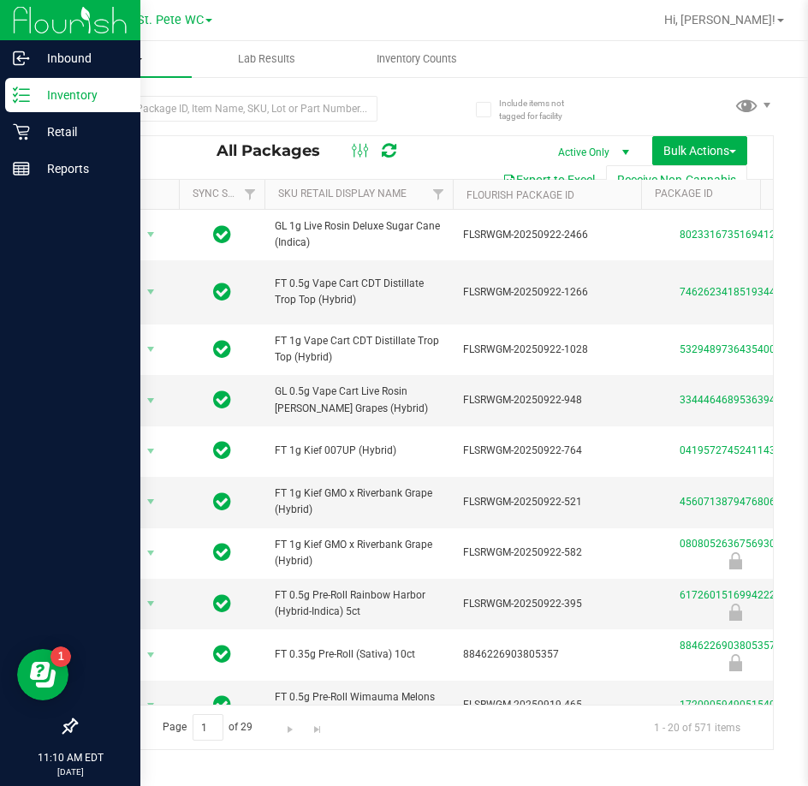
click at [181, 72] on uib-tab-heading "Inventory All packages All inventory Waste log Create inventory" at bounding box center [116, 59] width 151 height 36
click at [149, 100] on span "All packages" at bounding box center [99, 103] width 117 height 15
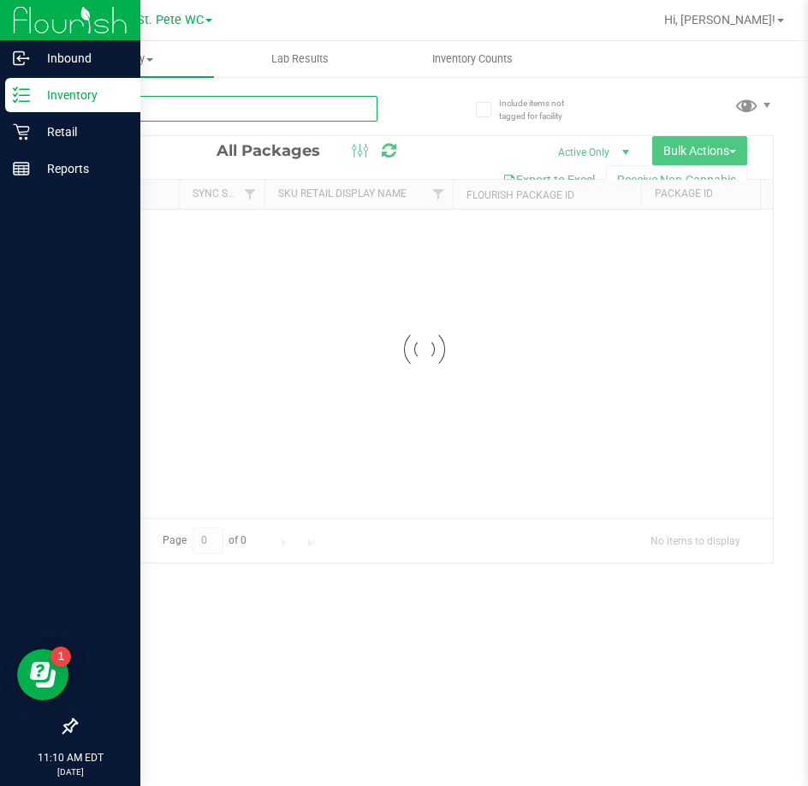
click at [164, 104] on input "text" at bounding box center [226, 109] width 302 height 26
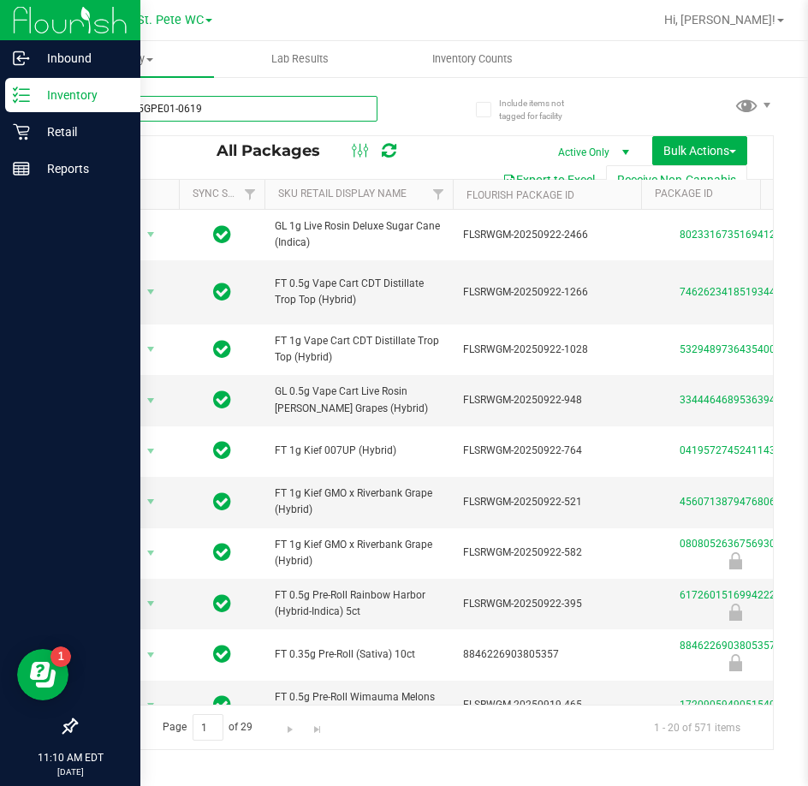
type input "K-JUN25GPE01-0619"
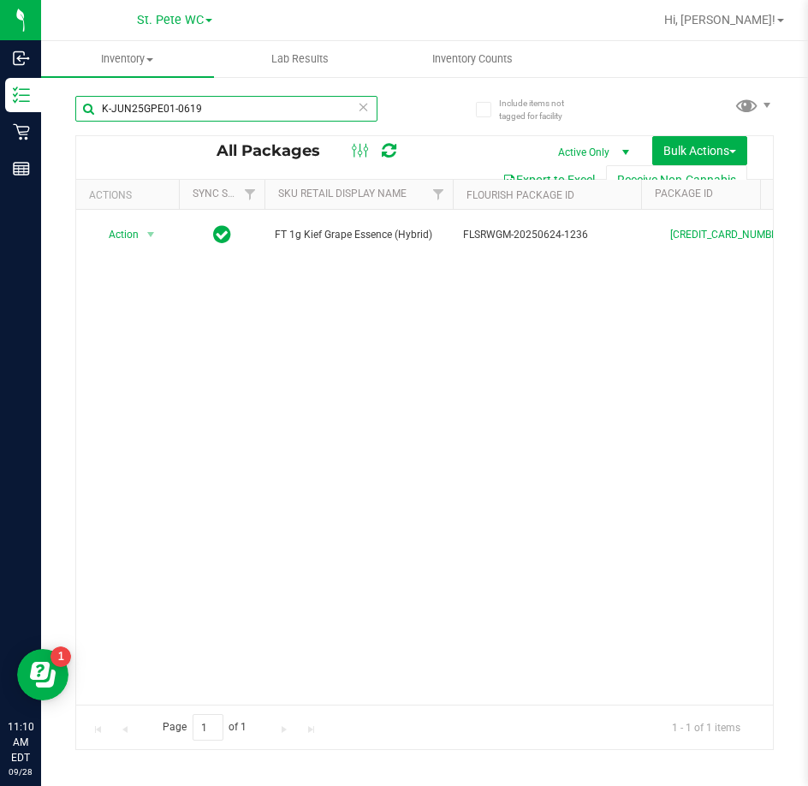
drag, startPoint x: 21, startPoint y: 78, endPoint x: -3, endPoint y: 71, distance: 24.9
click at [0, 71] on html "Inbound Inventory Retail Reports 11:10 AM EDT 09/28/2025 09/28 St. Pete WC Hi, …" at bounding box center [404, 393] width 808 height 786
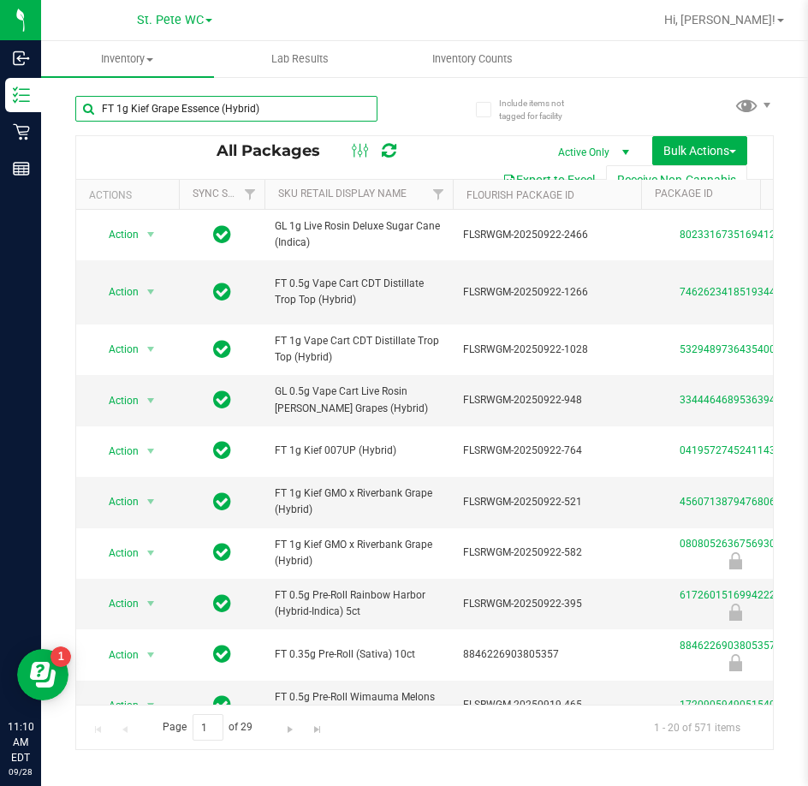
click at [326, 109] on input "FT 1g Kief Grape Essence (Hybrid)" at bounding box center [226, 109] width 302 height 26
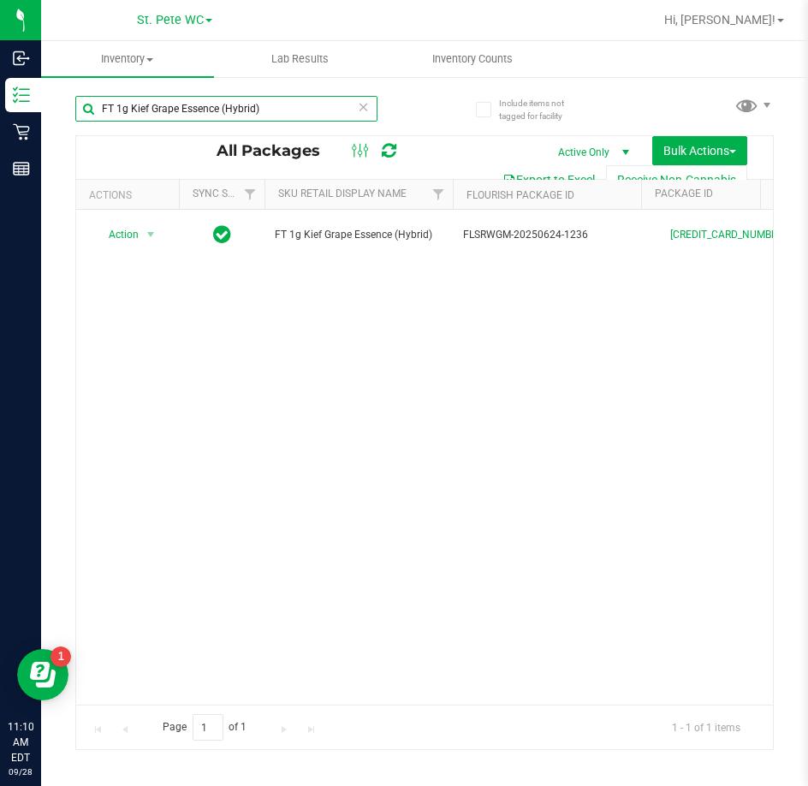
type input "FT 1g Kief Grape Essence (Hybrid)"
click at [449, 462] on div "Action Action Create package Edit attributes Global inventory Locate package Lo…" at bounding box center [424, 457] width 697 height 495
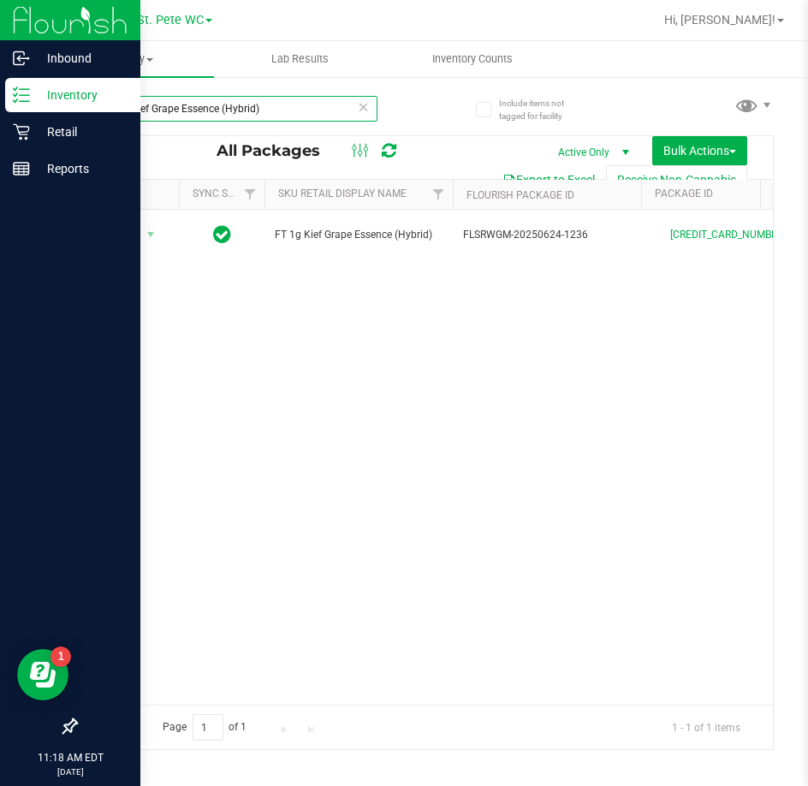
drag, startPoint x: 280, startPoint y: 103, endPoint x: 6, endPoint y: 95, distance: 274.1
click at [6, 95] on div "Inbound Inventory Retail Reports 11:18 AM EDT 09/28/2025 09/28 St. Pete WC Hi, …" at bounding box center [404, 393] width 808 height 786
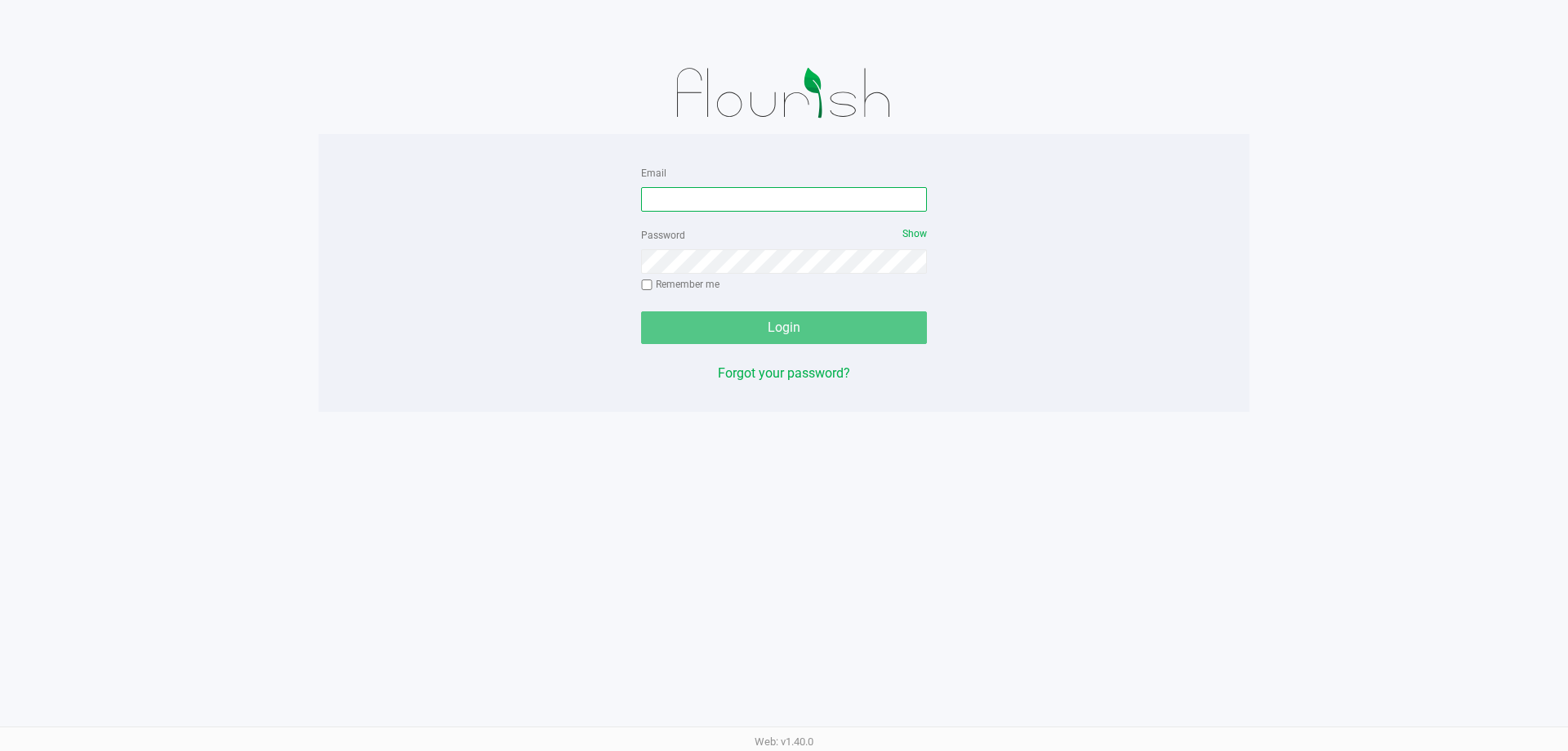
click at [739, 200] on input "Email" at bounding box center [784, 199] width 286 height 25
type input "[EMAIL_ADDRESS][DOMAIN_NAME]"
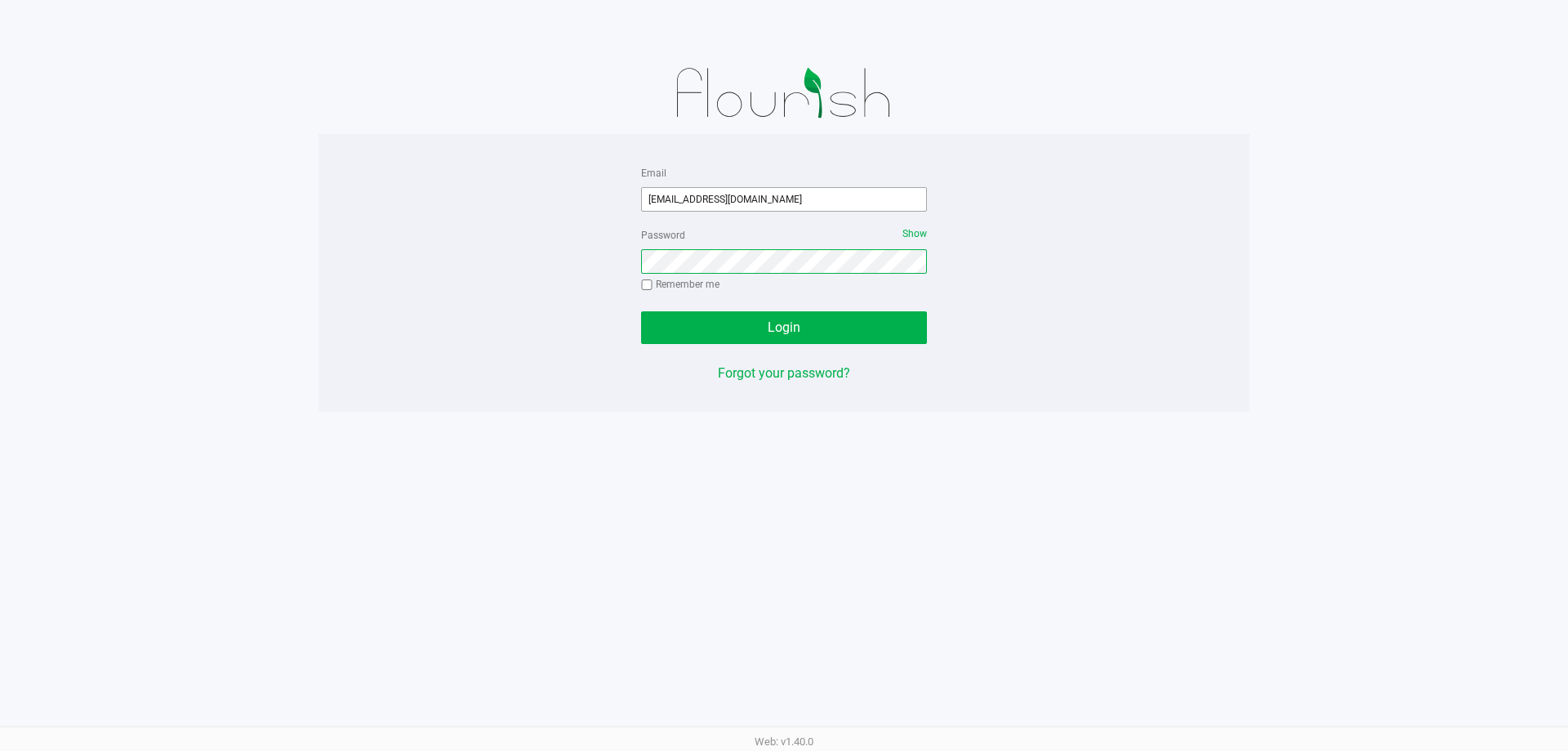
click at [641, 311] on button "Login" at bounding box center [784, 327] width 286 height 32
